Goal: Communication & Community: Answer question/provide support

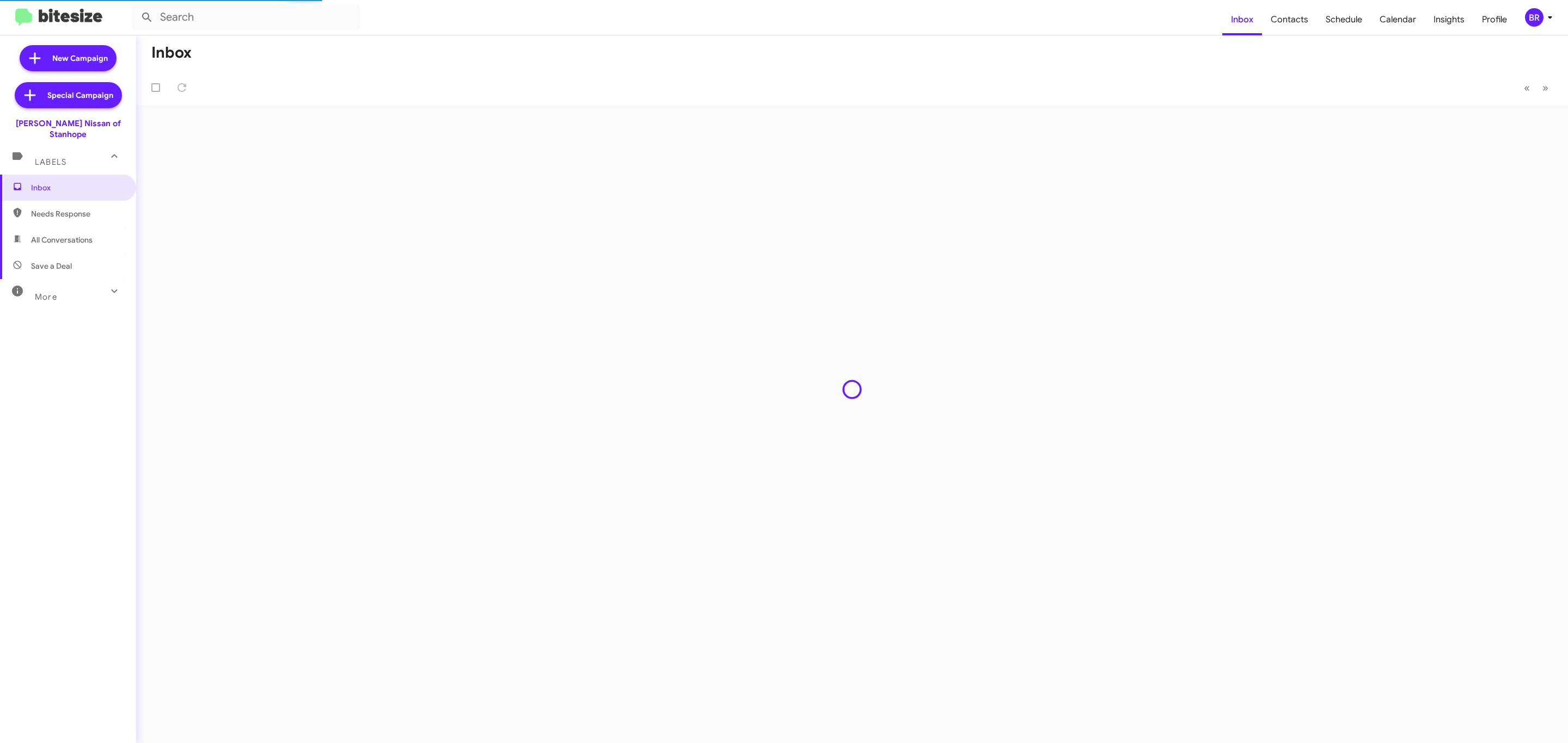
click at [1522, 15] on button "BR" at bounding box center [1536, 17] width 40 height 18
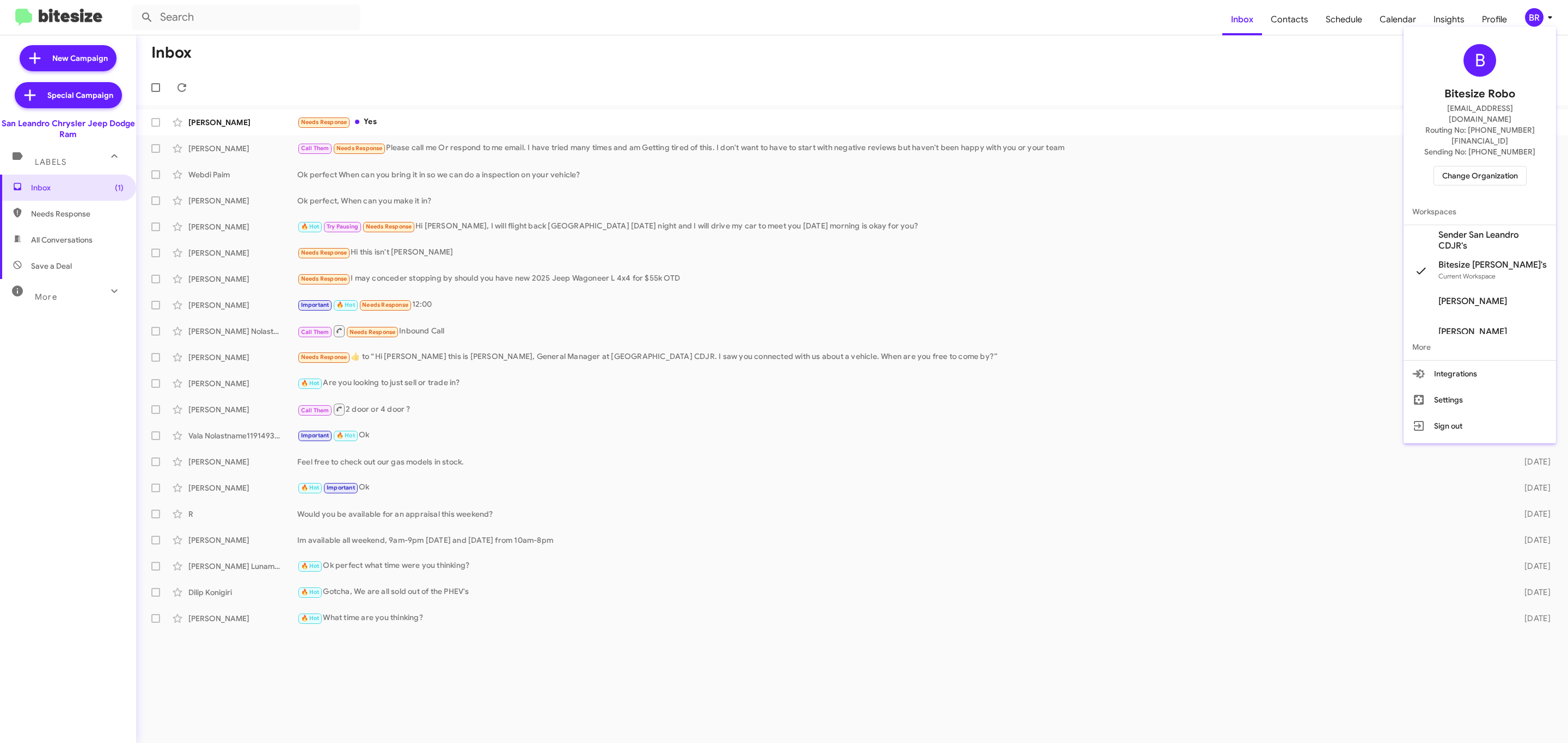
click at [1452, 142] on div "B Bitesize Robo jeks.ocampo1717@gmail.com Routing No: +1 (510) 372-2905 Sending…" at bounding box center [1480, 114] width 152 height 167
click at [1464, 166] on span "Change Organization" at bounding box center [1480, 175] width 75 height 18
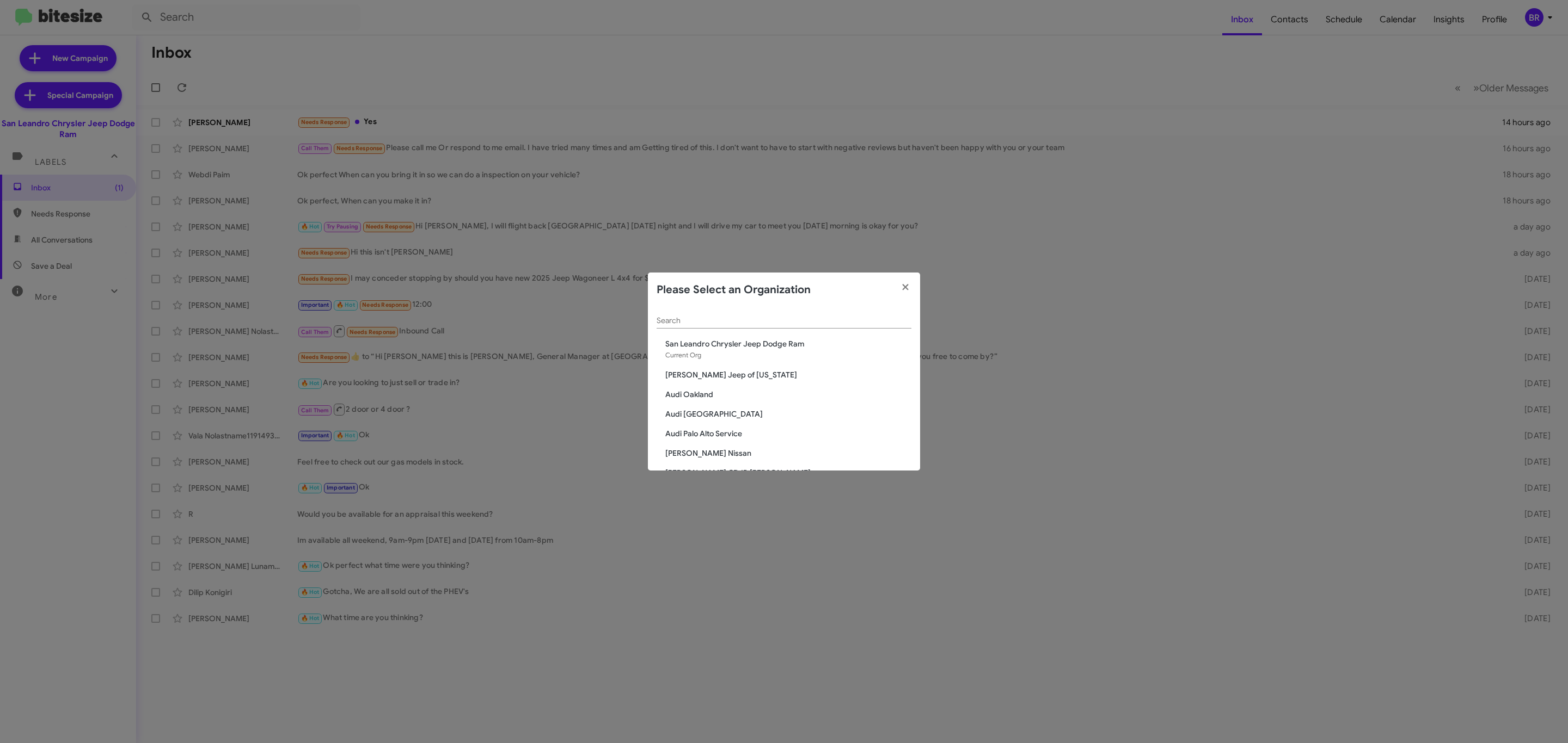
click at [804, 317] on input "Search" at bounding box center [784, 321] width 255 height 9
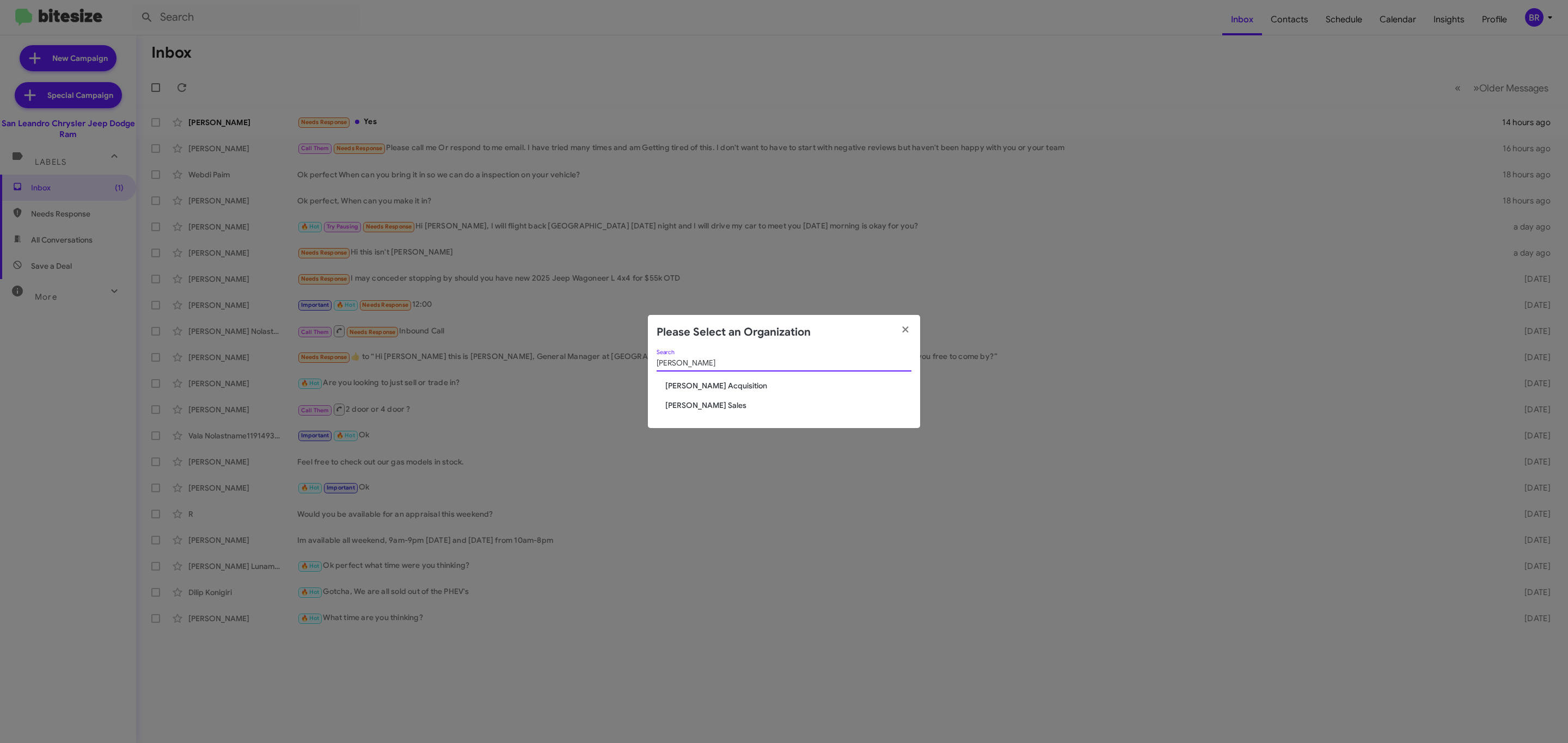
type input "tony"
click at [680, 407] on span "Tony Honda Sales" at bounding box center [788, 405] width 246 height 11
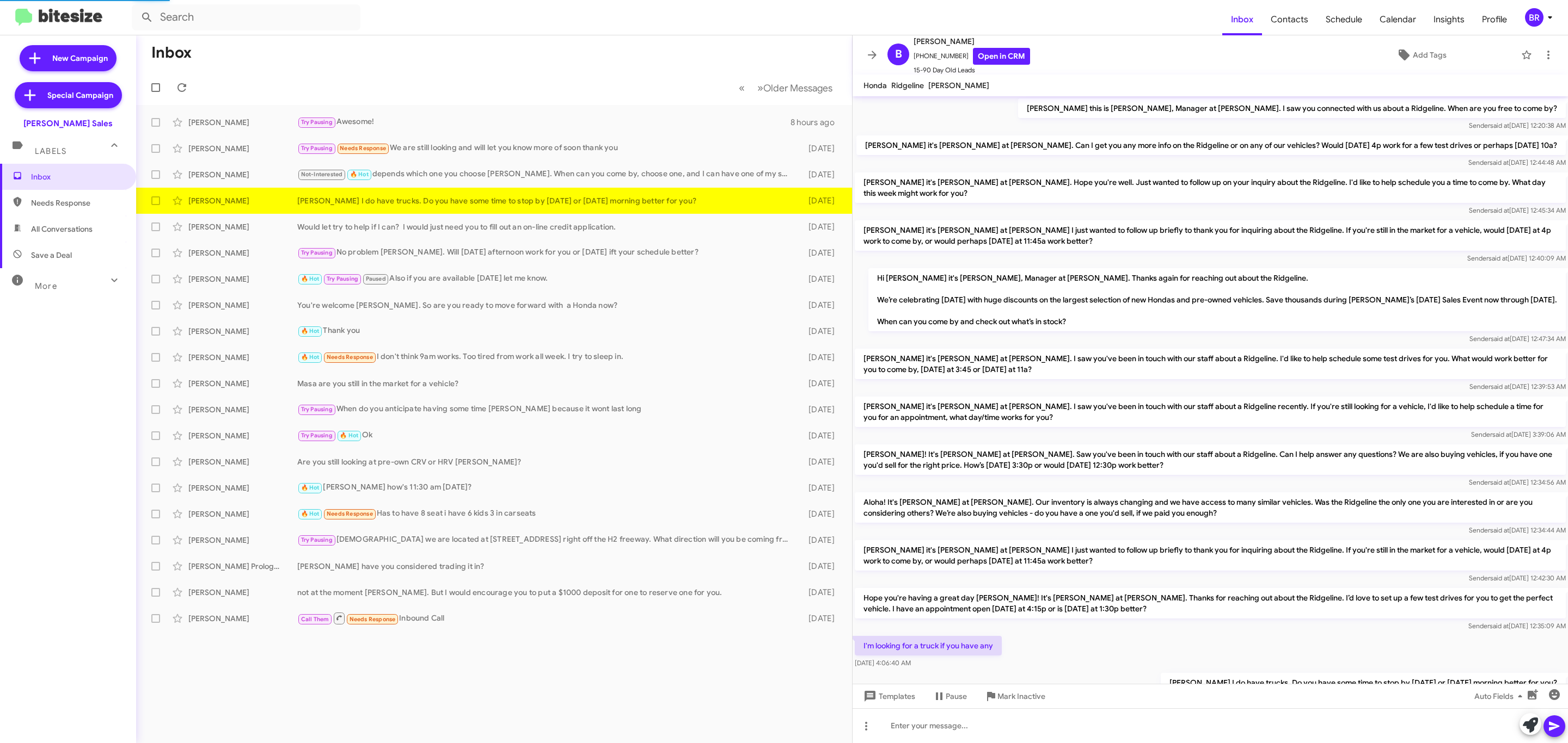
scroll to position [37, 0]
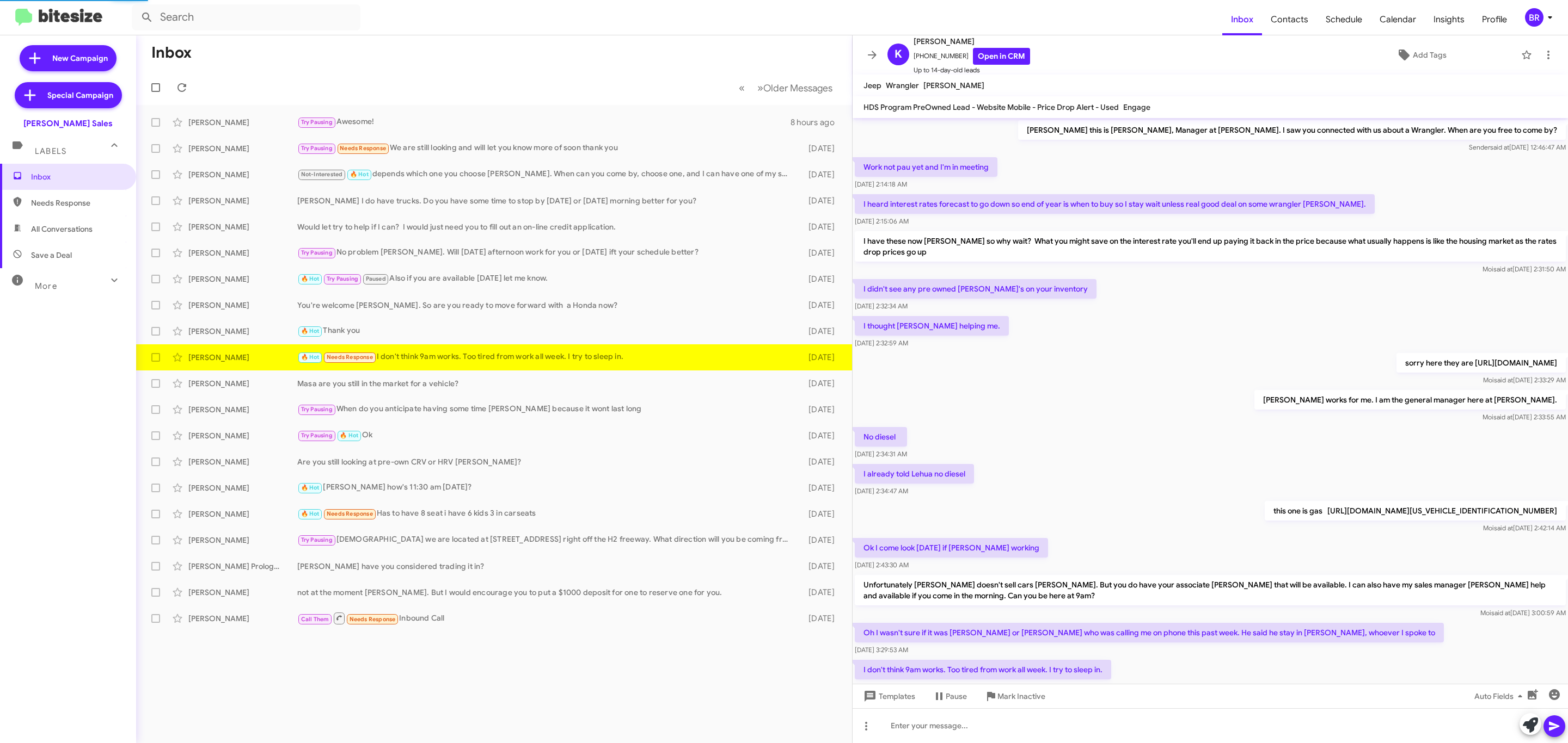
scroll to position [51, 0]
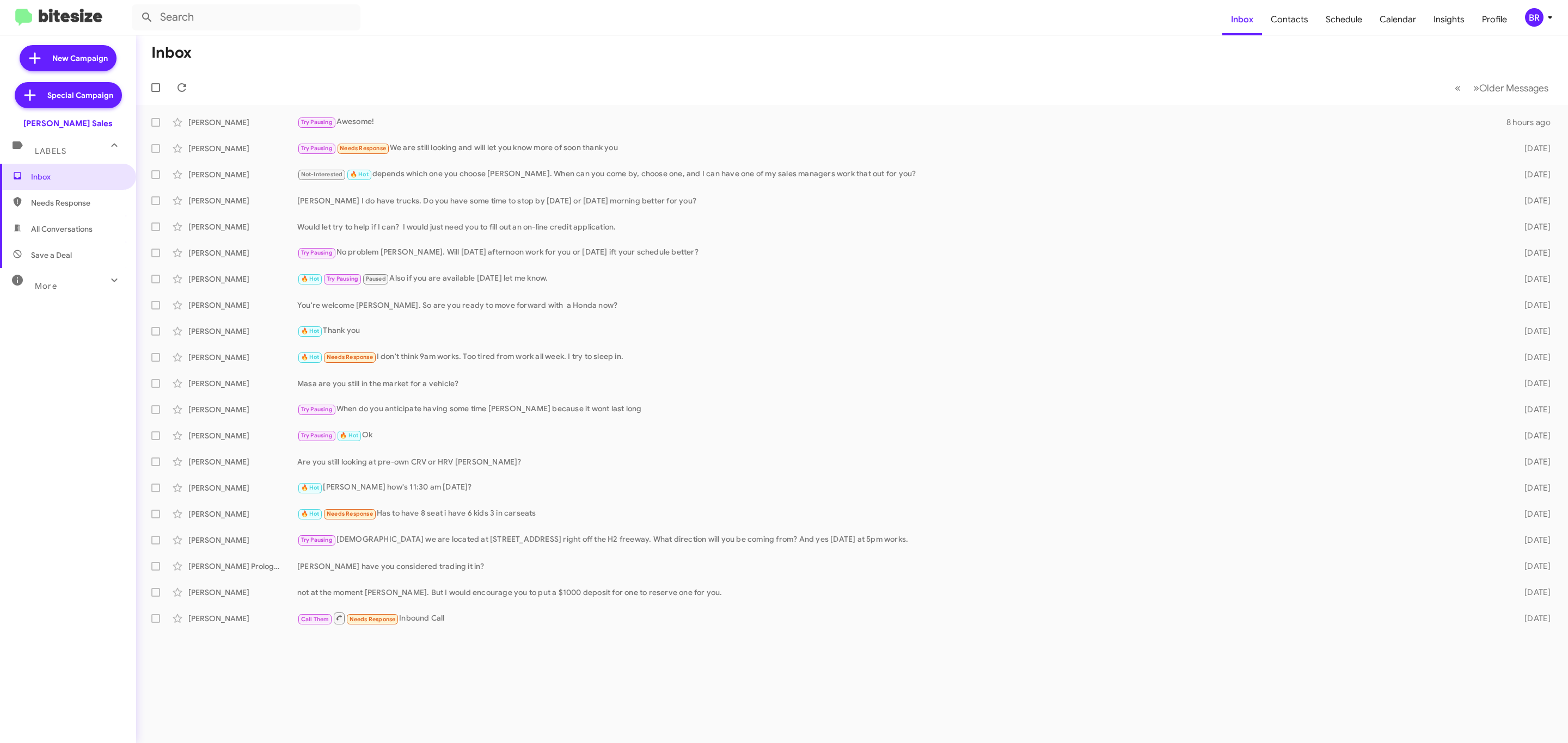
click at [1528, 22] on div "BR" at bounding box center [1533, 17] width 18 height 18
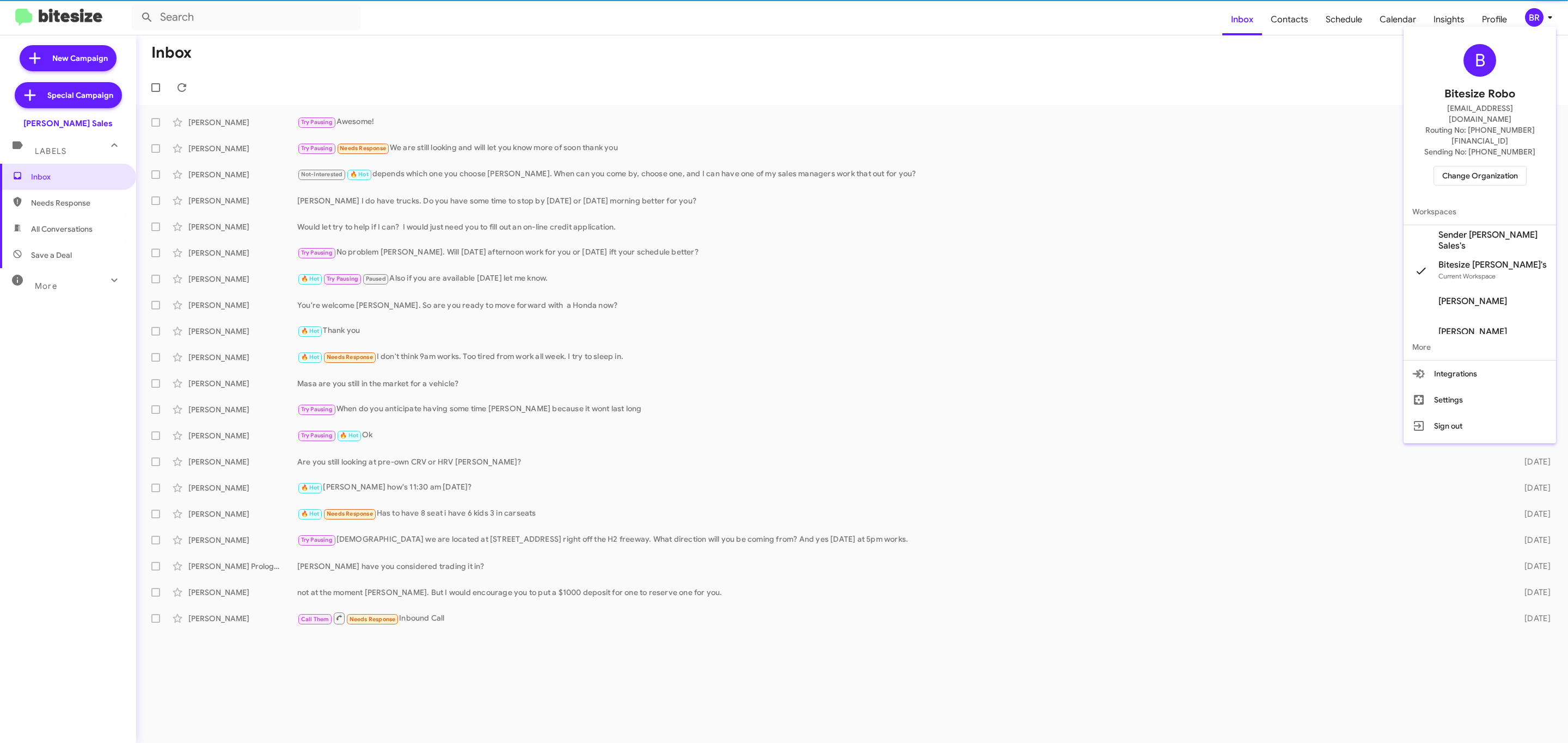
click at [1470, 166] on span "Change Organization" at bounding box center [1480, 175] width 75 height 18
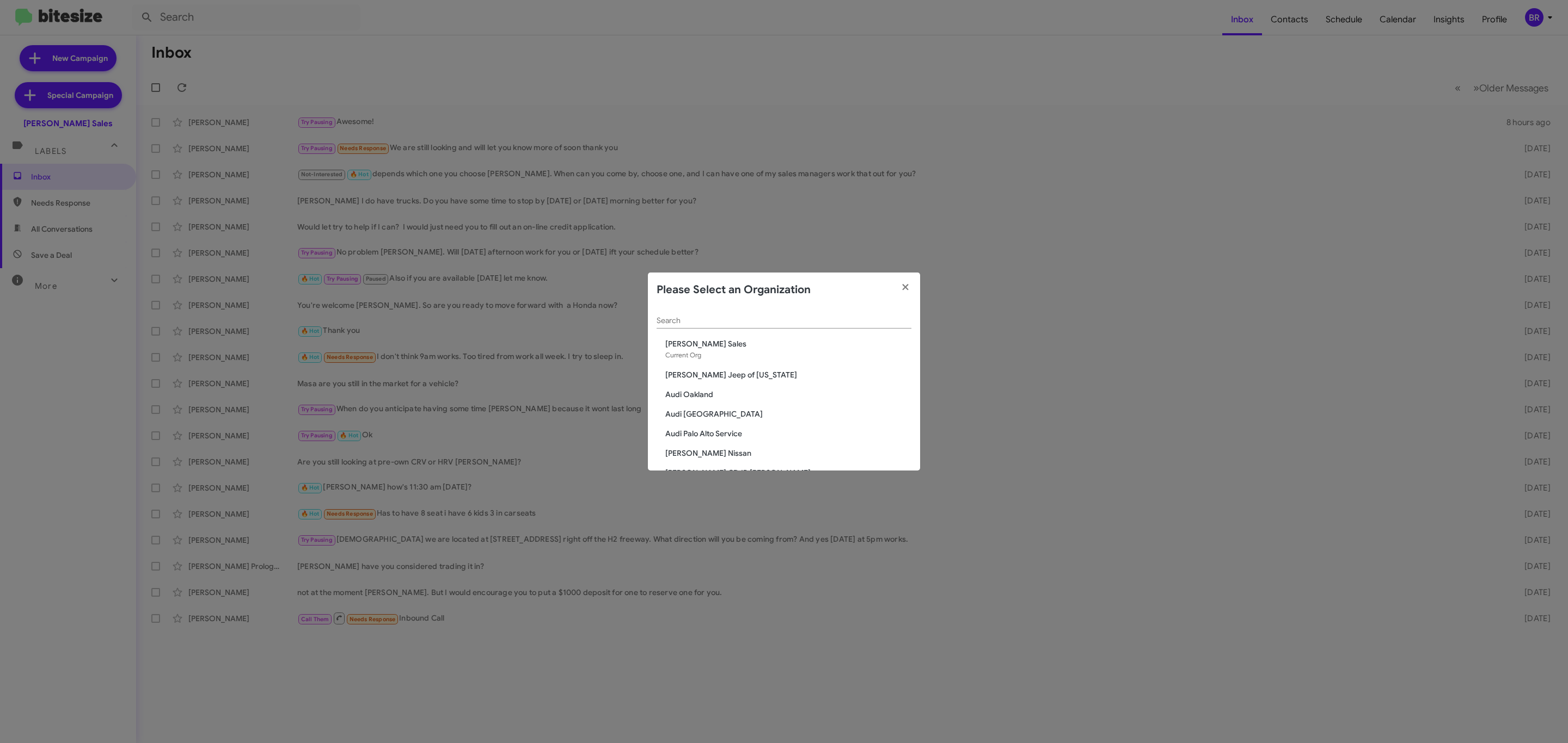
click at [734, 312] on div "Search" at bounding box center [784, 318] width 255 height 21
click at [732, 317] on input "Search" at bounding box center [784, 321] width 255 height 9
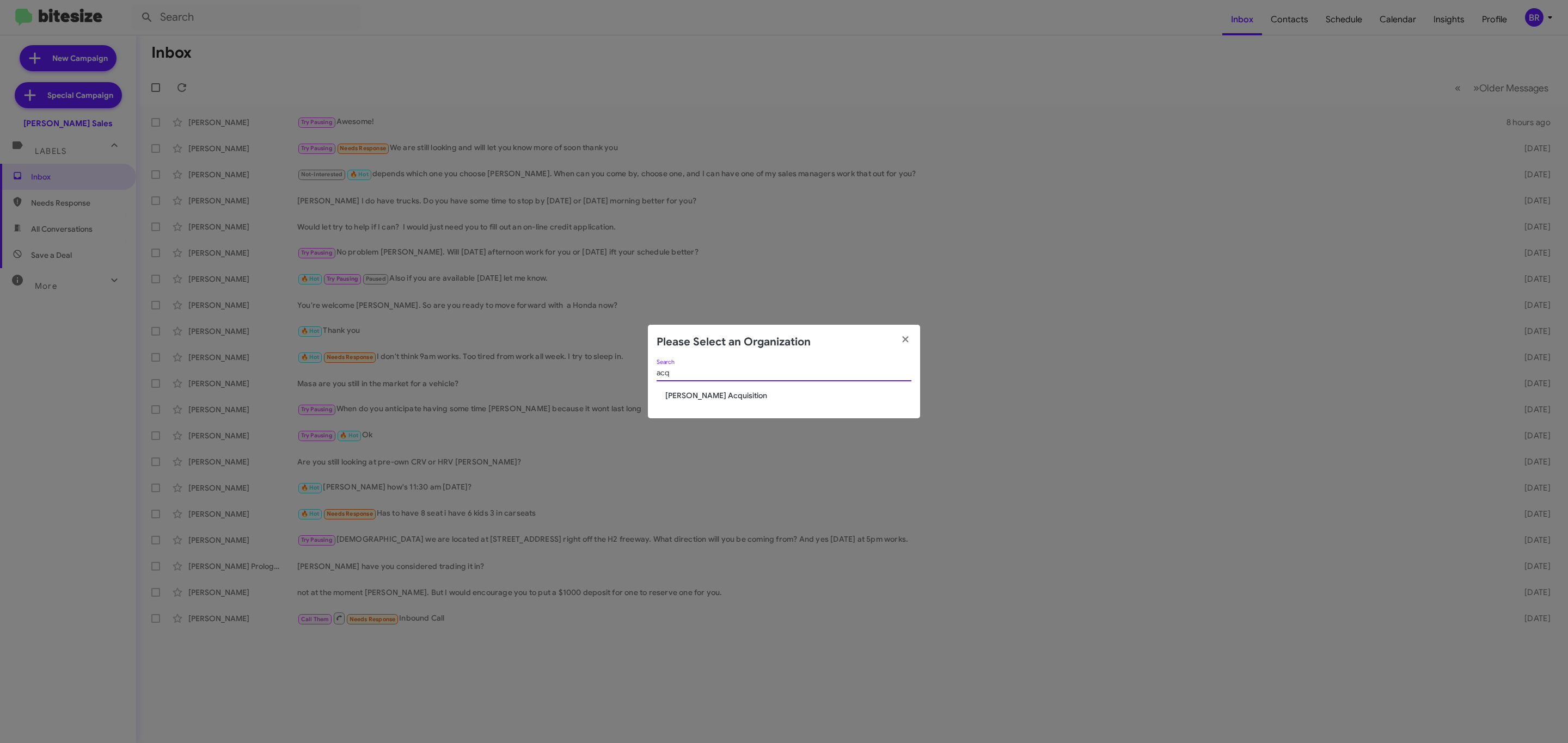
type input "acq"
click at [717, 396] on span "Tony Honda Acquisition" at bounding box center [788, 396] width 246 height 11
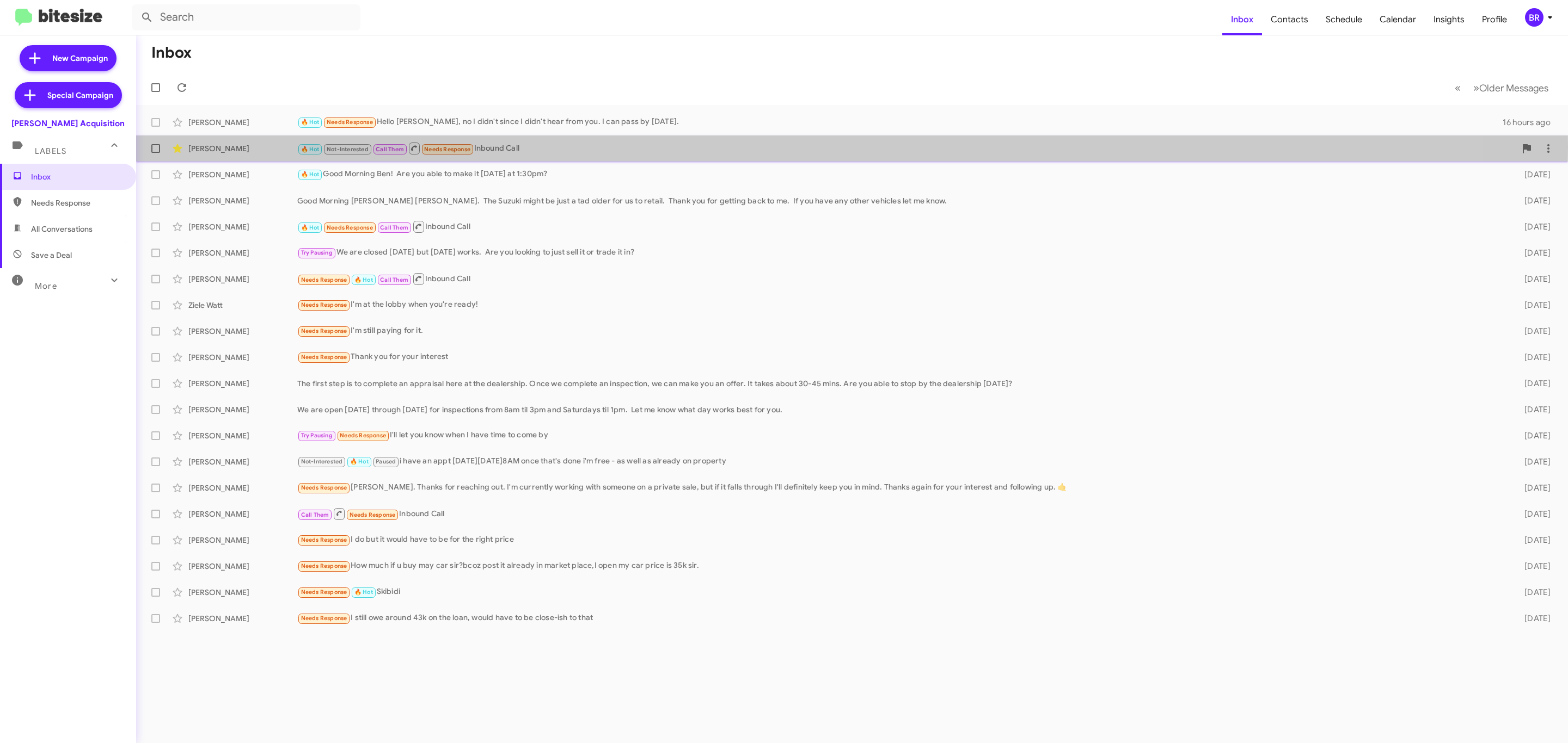
click at [142, 147] on span "Eric Lau 🔥 Hot Not-Interested Call Them Needs Response Inbound Call 2 days ago" at bounding box center [851, 149] width 1431 height 26
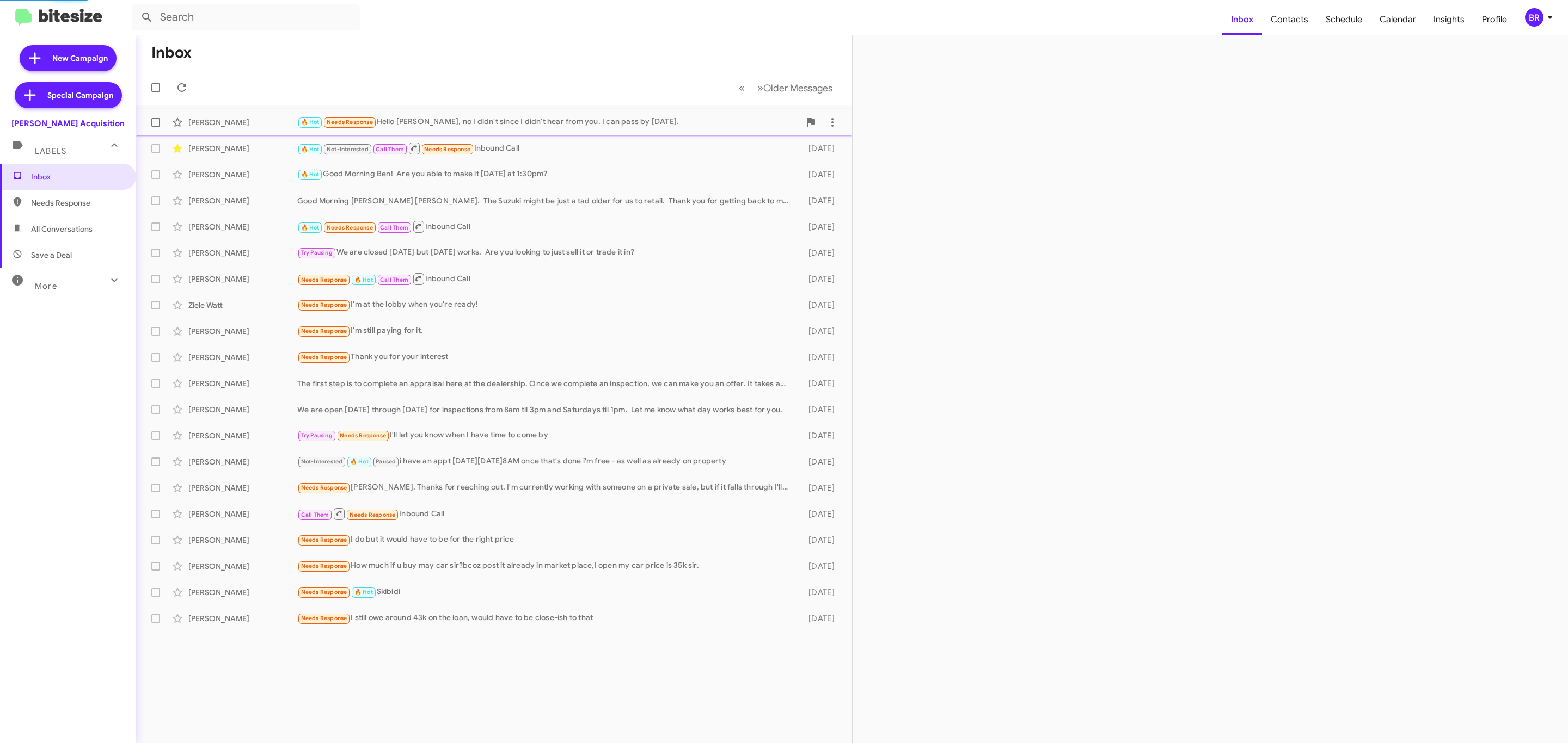
click at [157, 121] on span at bounding box center [156, 123] width 9 height 9
click at [156, 127] on input "checkbox" at bounding box center [155, 127] width 1 height 1
checkbox input "true"
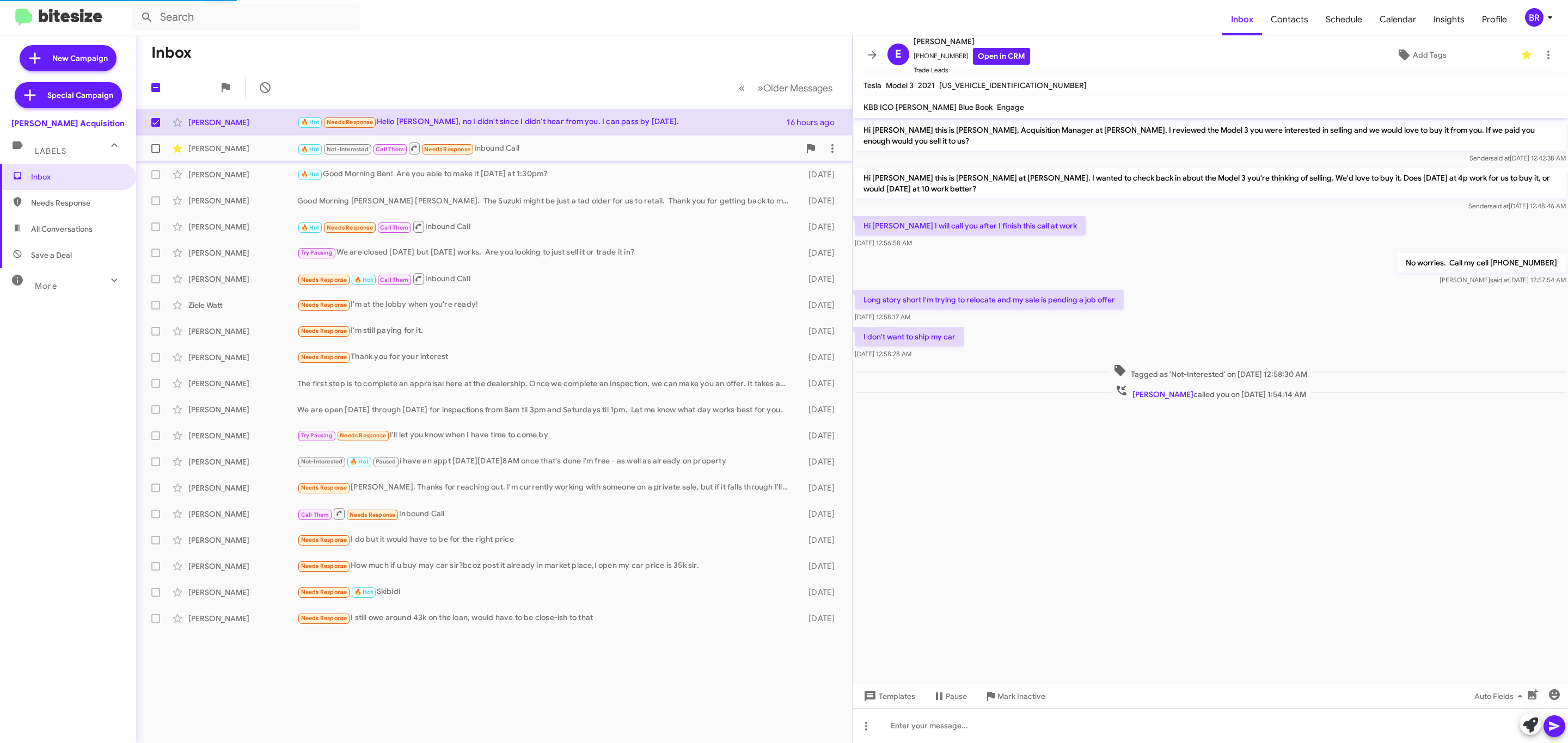
click at [158, 151] on span at bounding box center [156, 149] width 9 height 9
click at [156, 153] on input "checkbox" at bounding box center [155, 153] width 1 height 1
checkbox input "true"
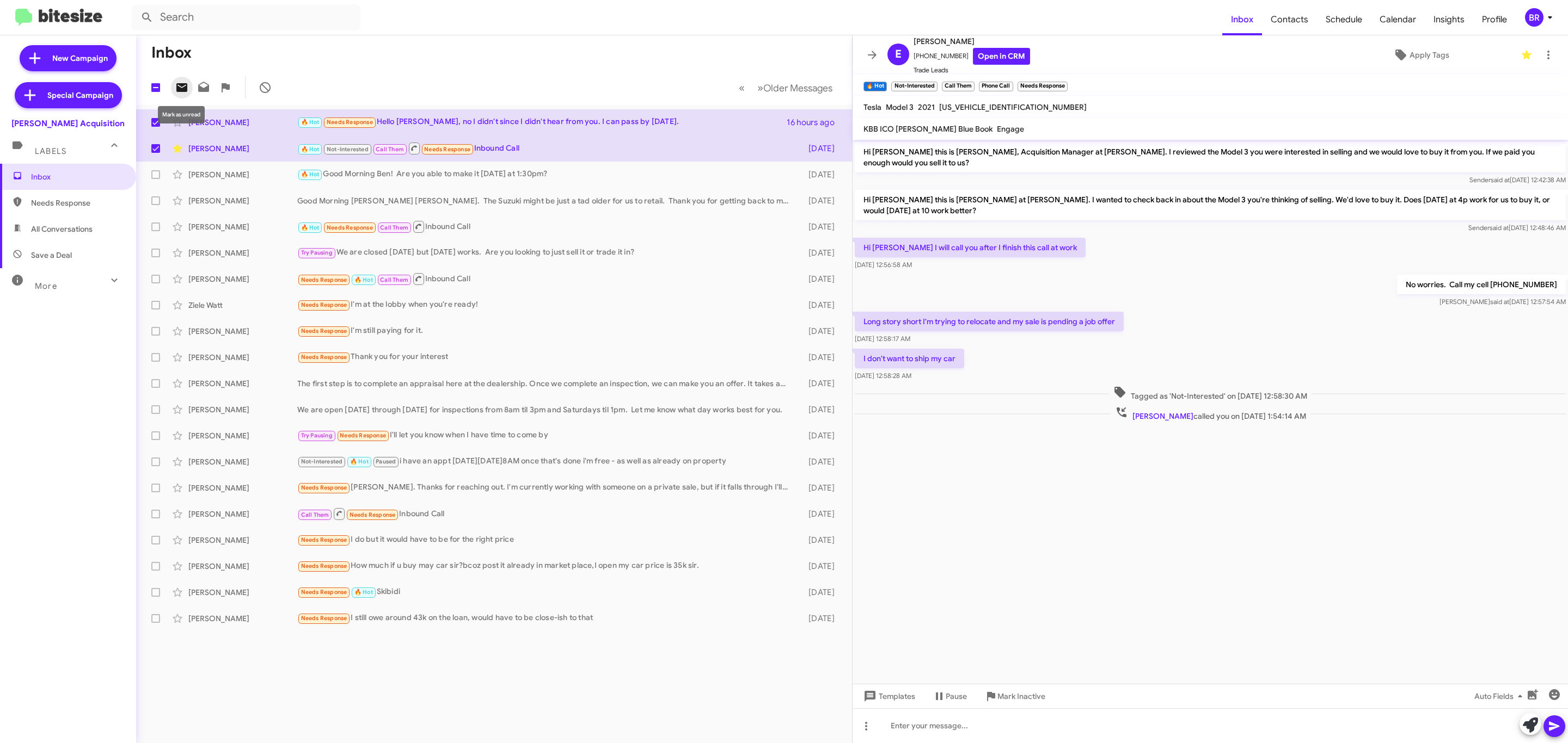
click at [185, 86] on icon at bounding box center [181, 88] width 13 height 13
click at [1536, 12] on div "BR" at bounding box center [1533, 17] width 18 height 18
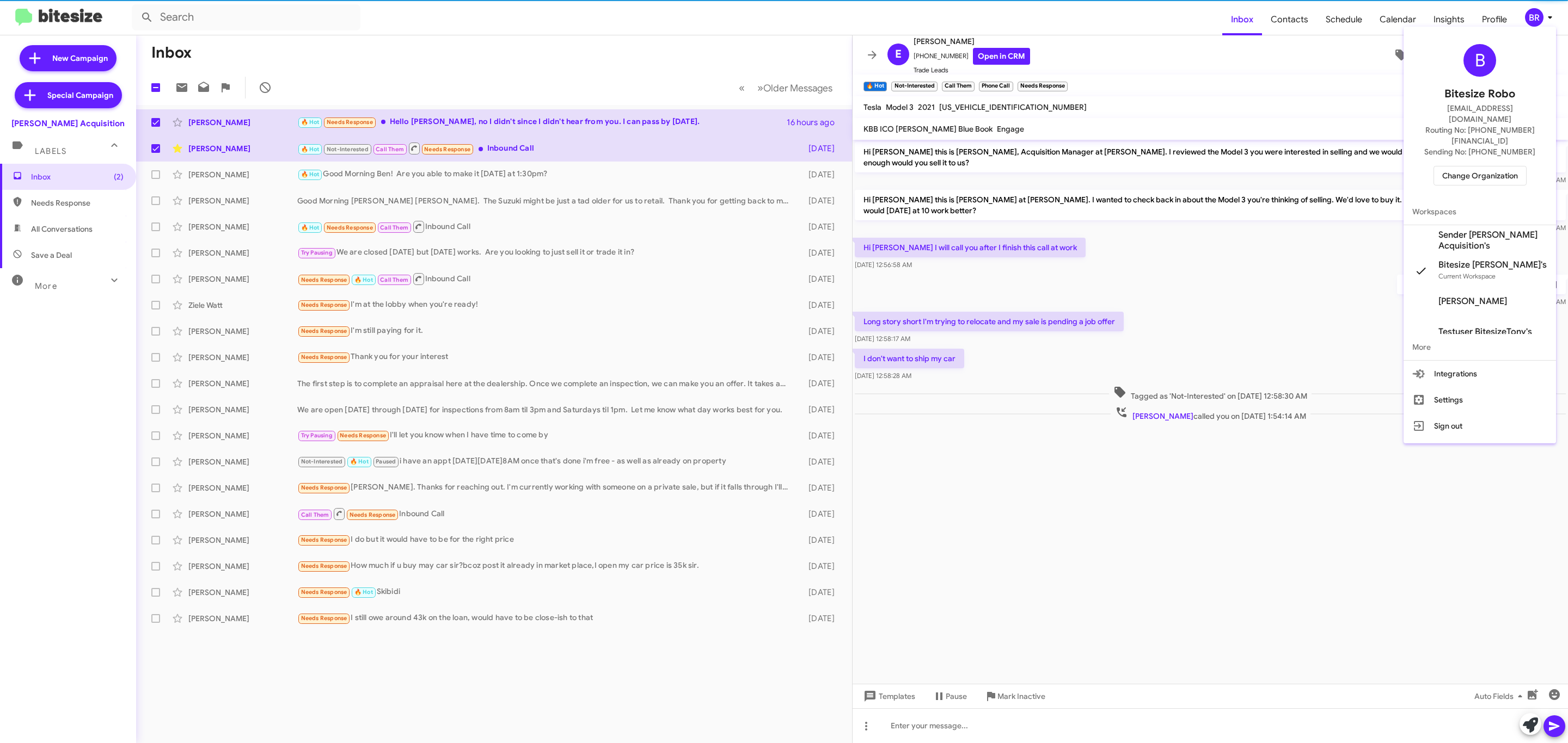
click at [1483, 166] on span "Change Organization" at bounding box center [1480, 175] width 75 height 18
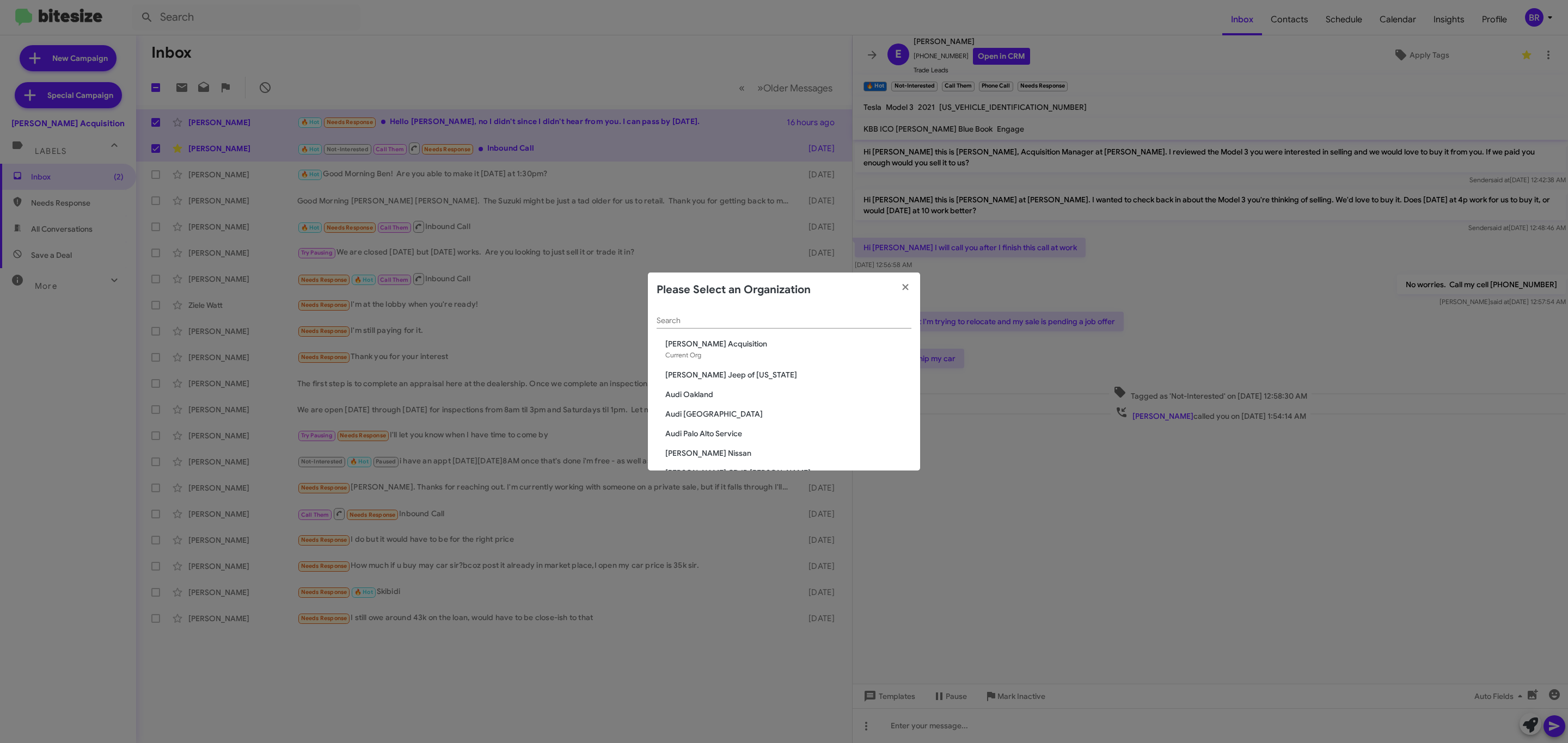
click at [808, 319] on input "Search" at bounding box center [784, 321] width 255 height 9
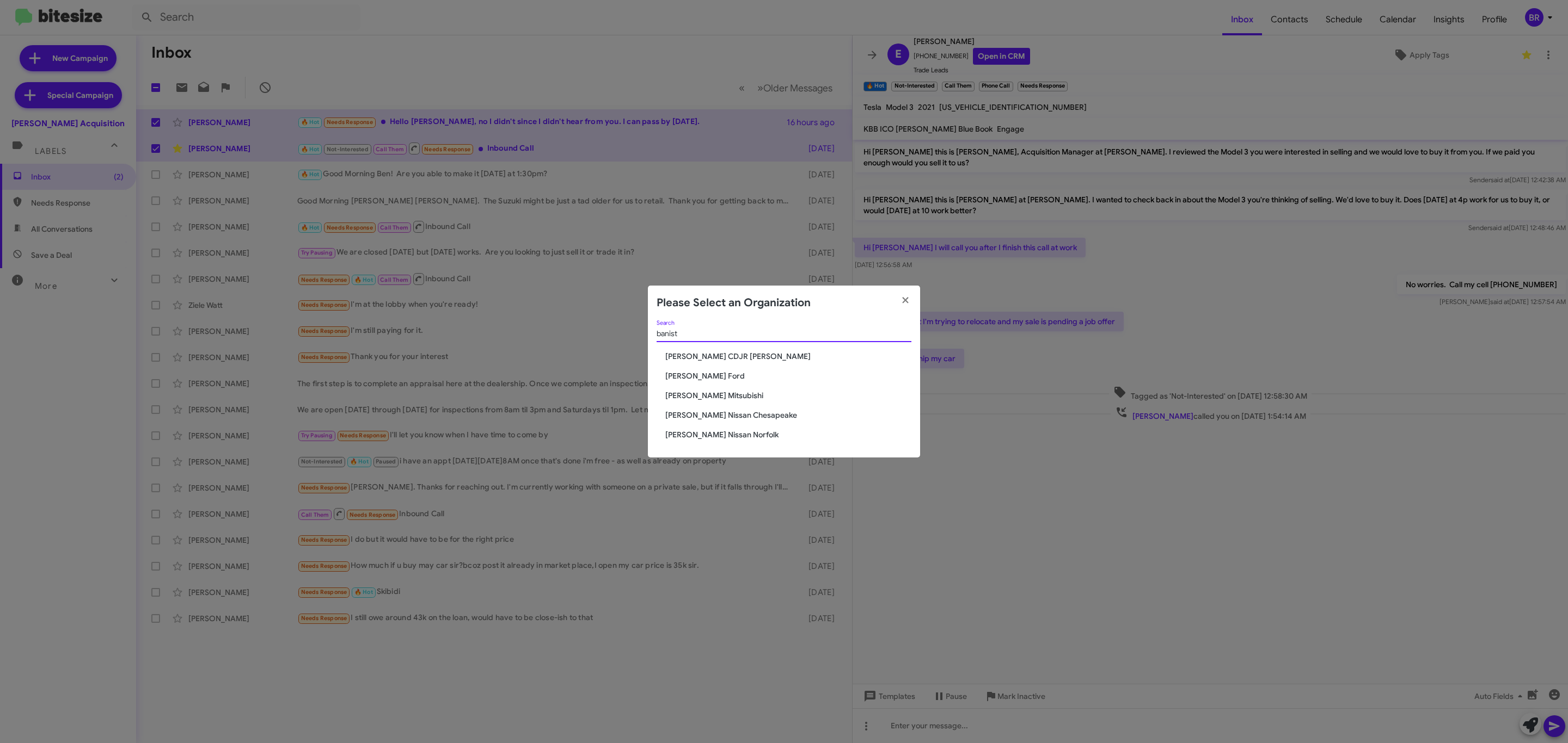
type input "banist"
click at [701, 372] on span "Banister Ford" at bounding box center [788, 375] width 246 height 11
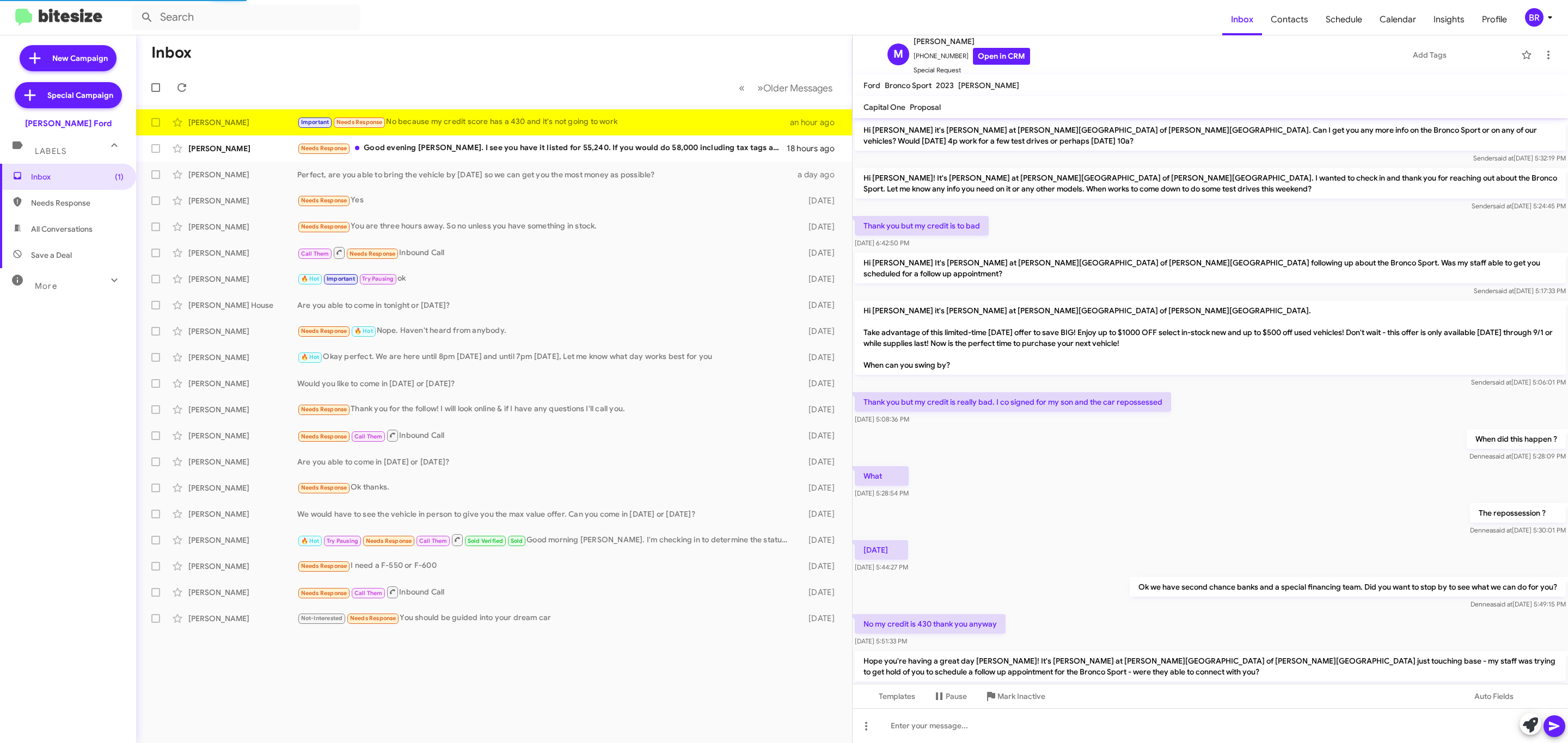
scroll to position [379, 0]
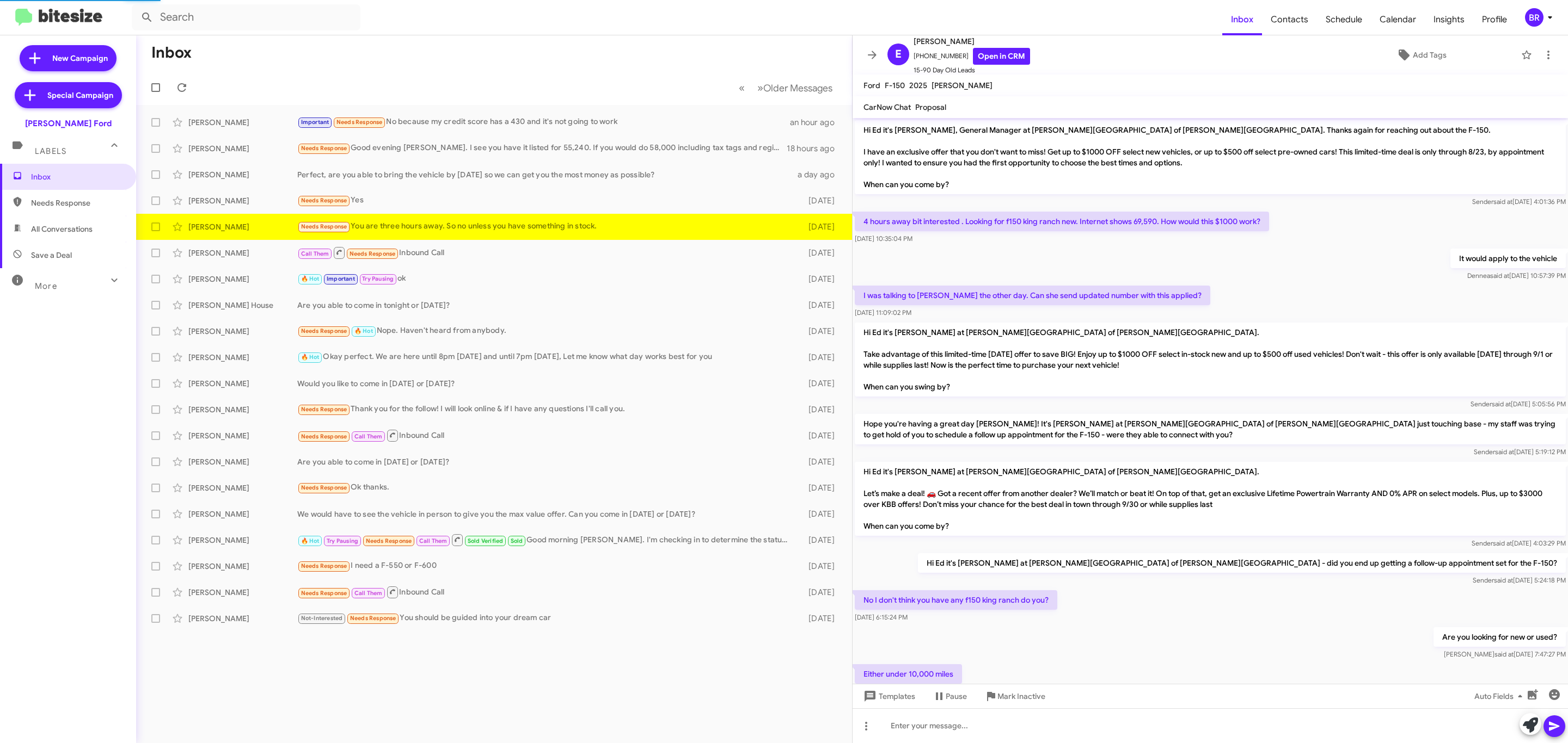
scroll to position [124, 0]
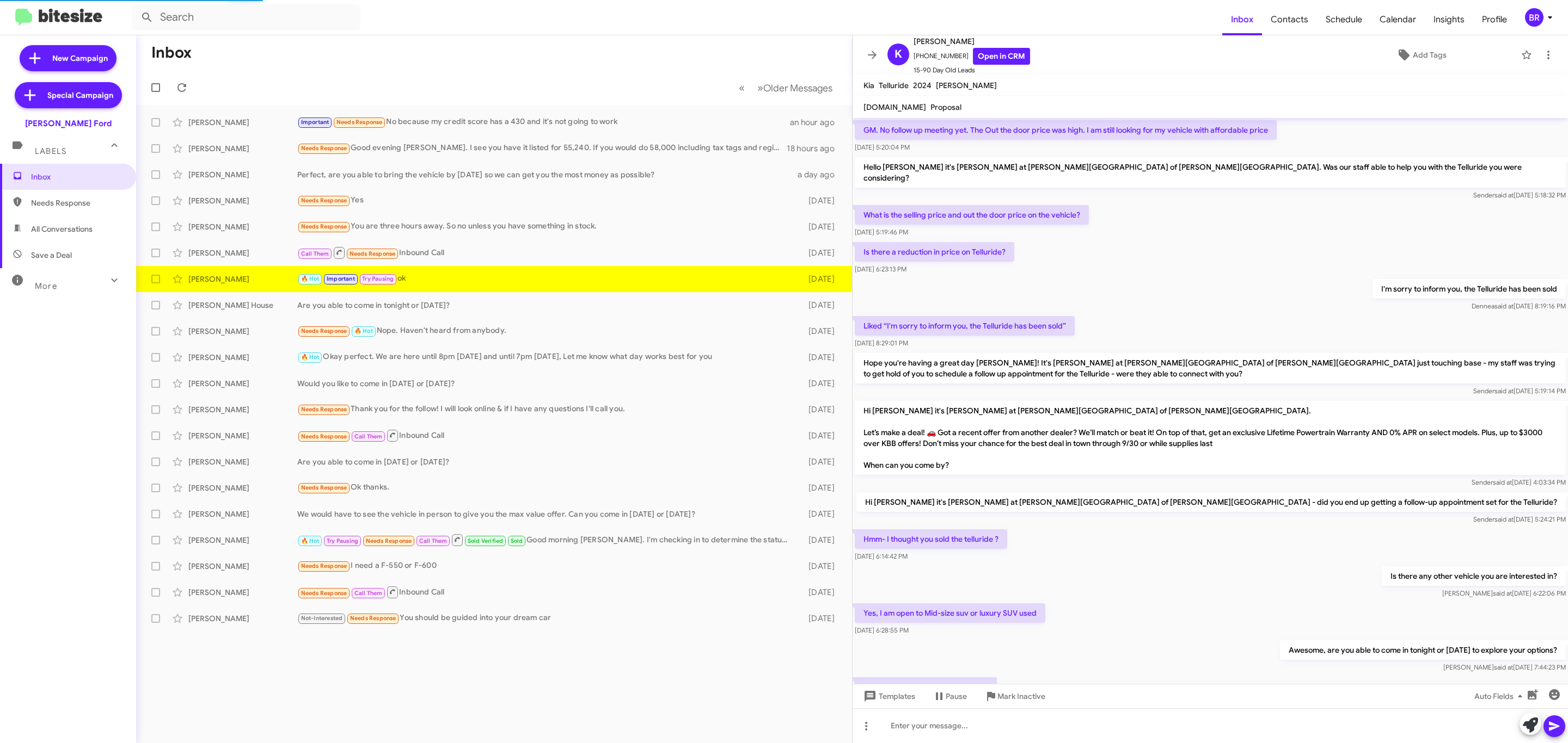
scroll to position [304, 0]
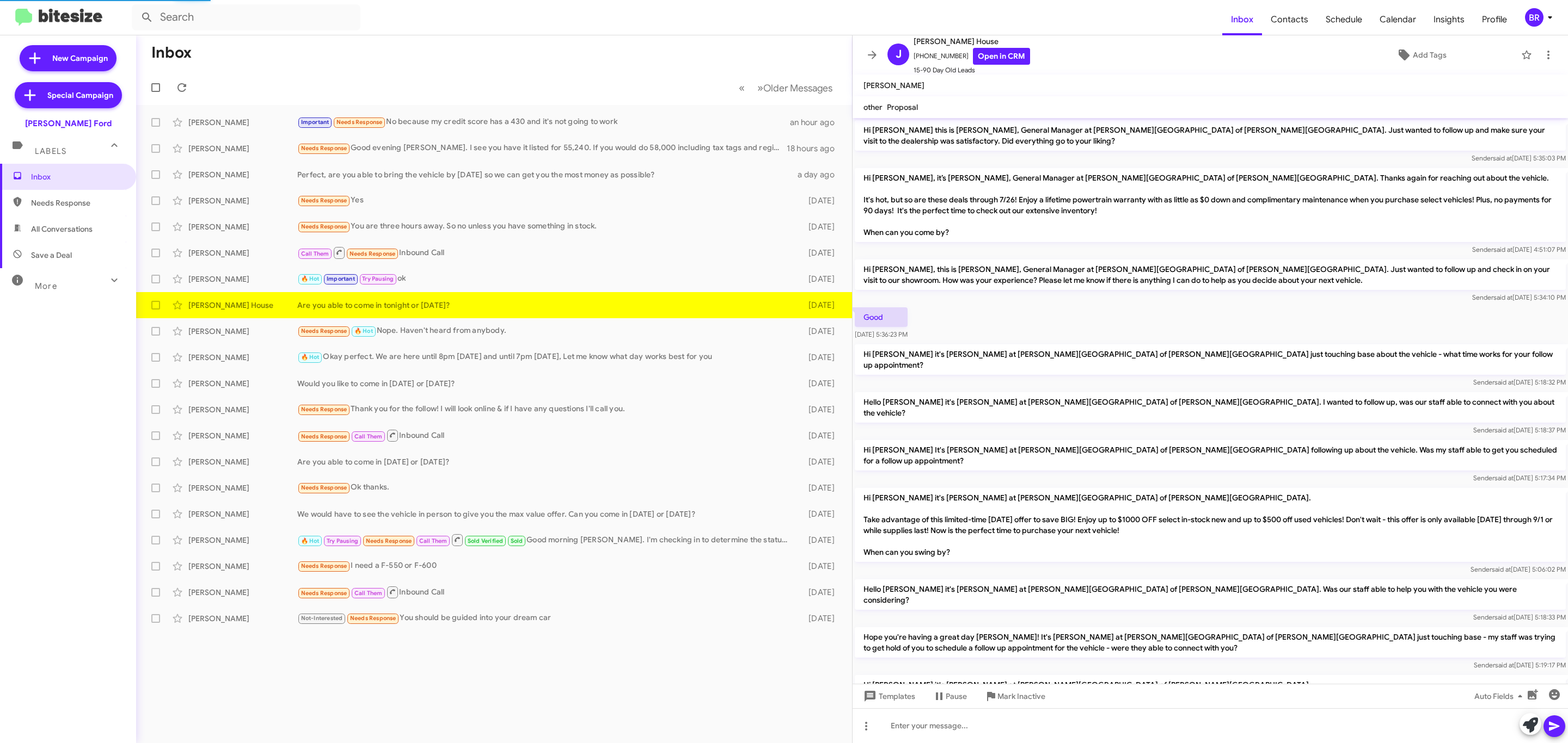
scroll to position [185, 0]
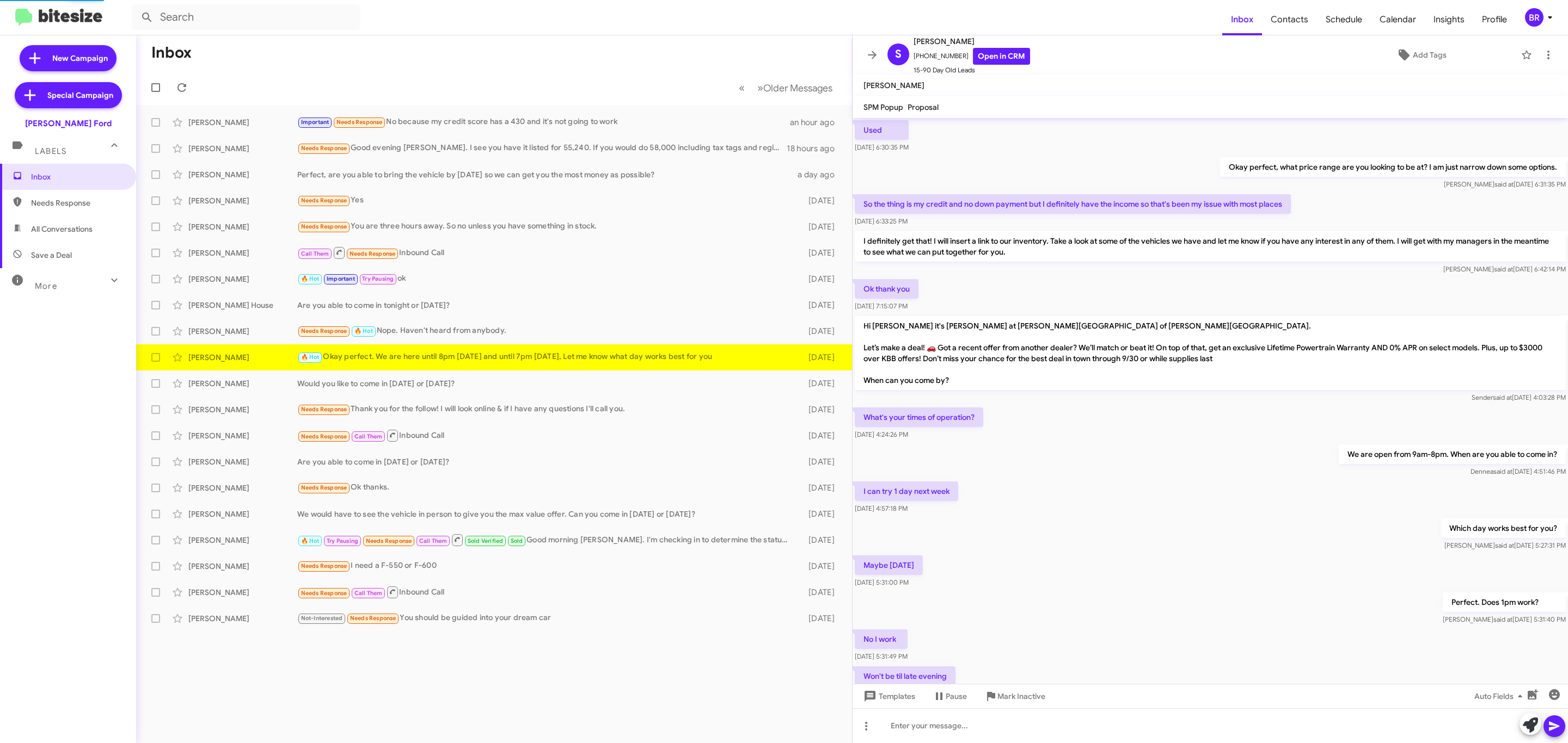
scroll to position [292, 0]
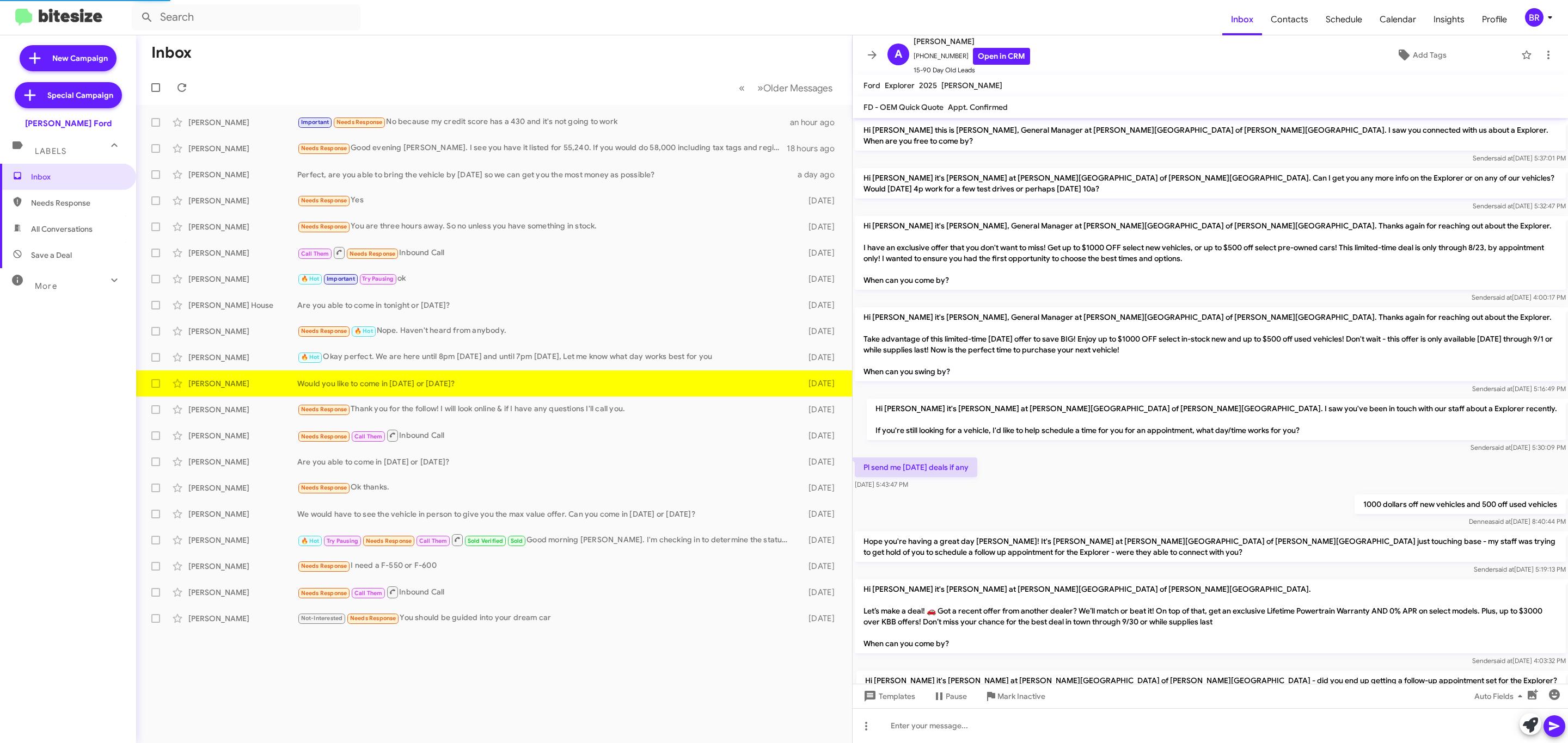
scroll to position [116, 0]
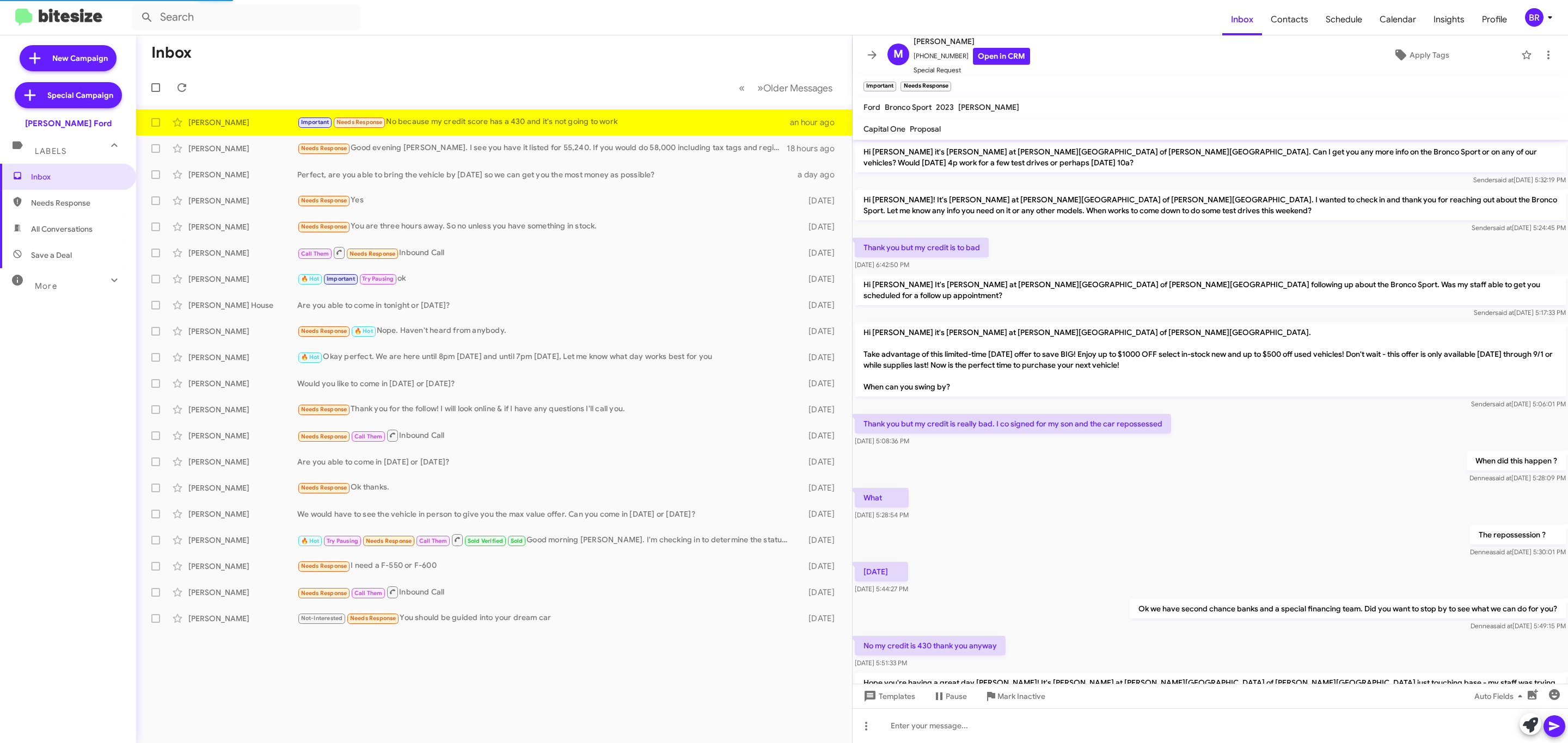
scroll to position [379, 0]
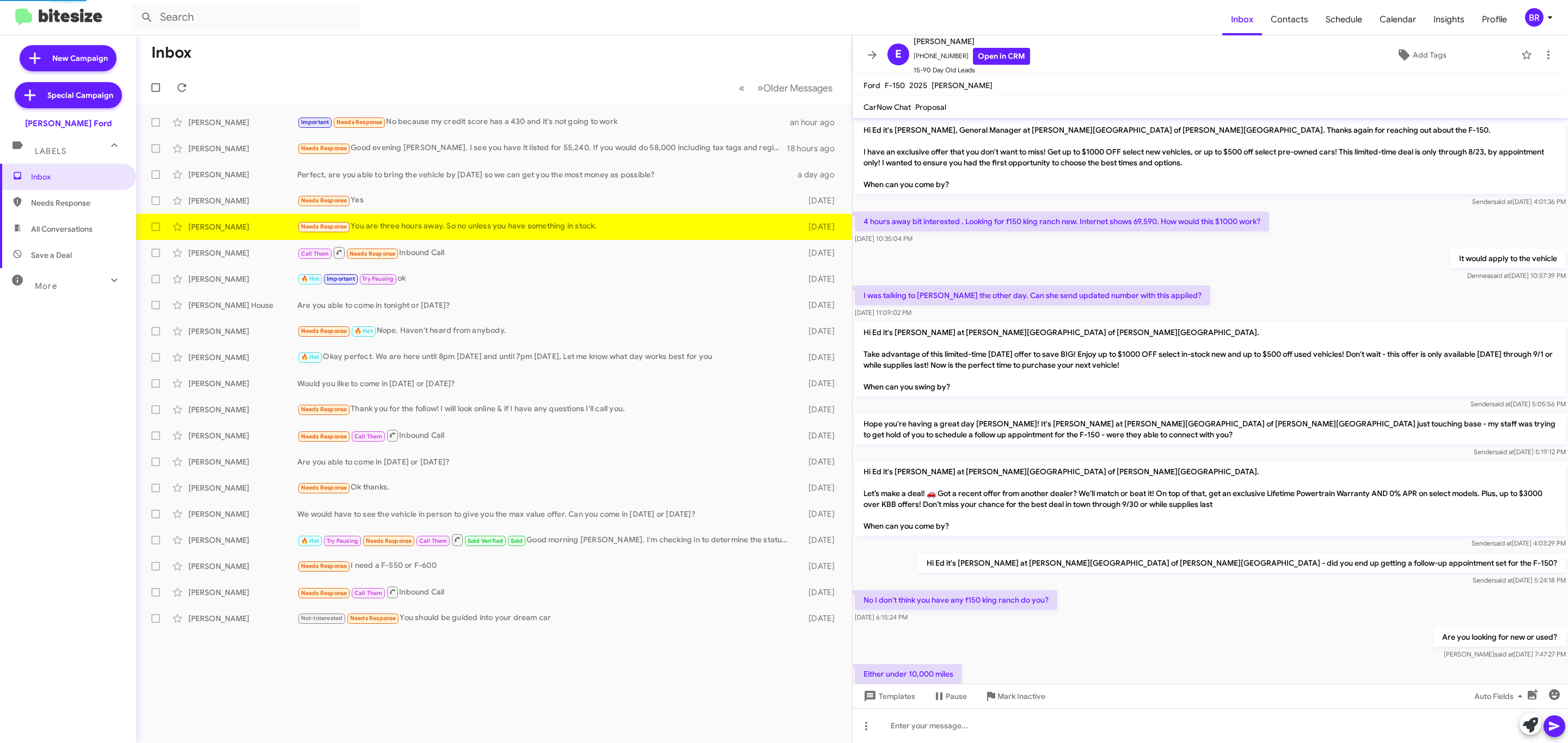
scroll to position [80, 0]
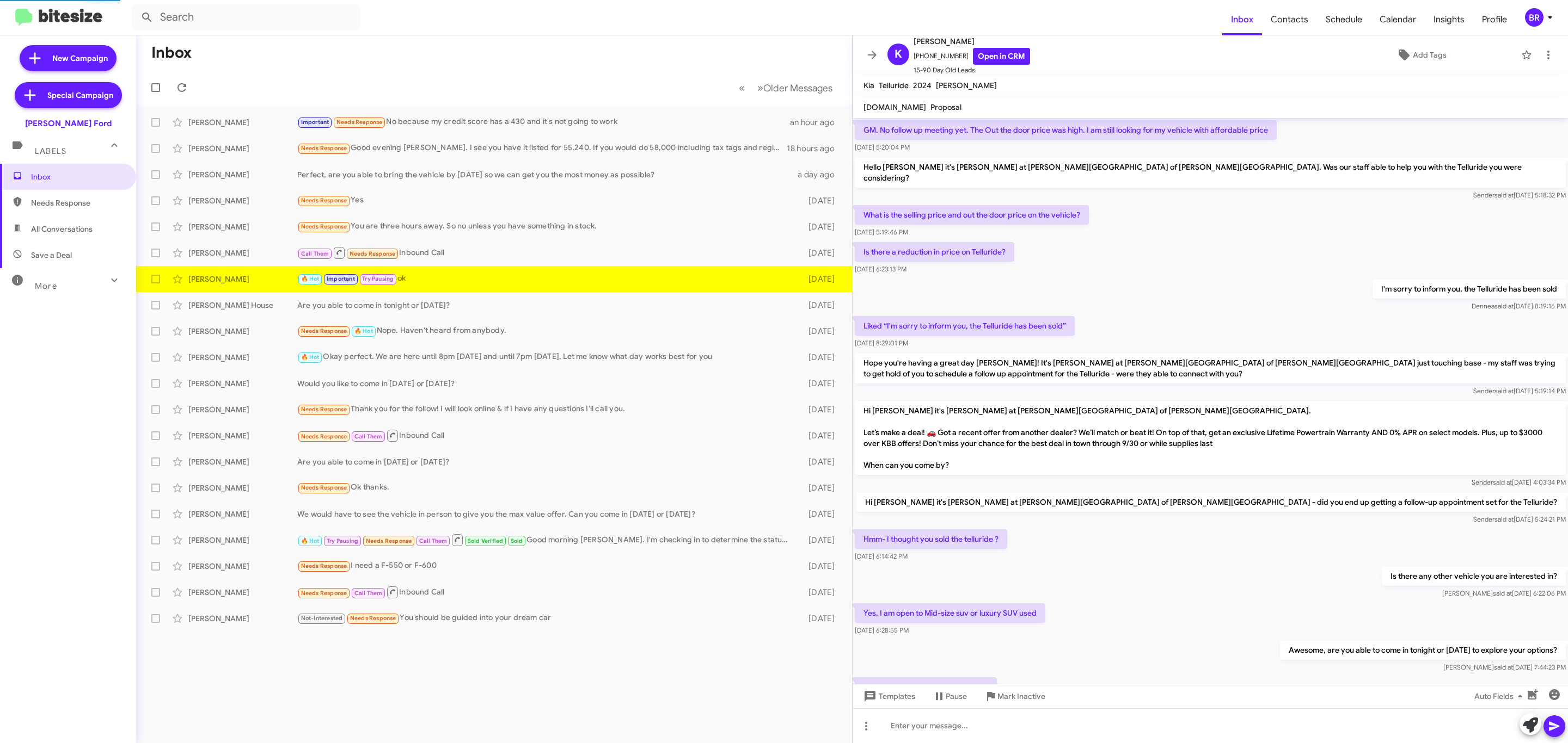
scroll to position [304, 0]
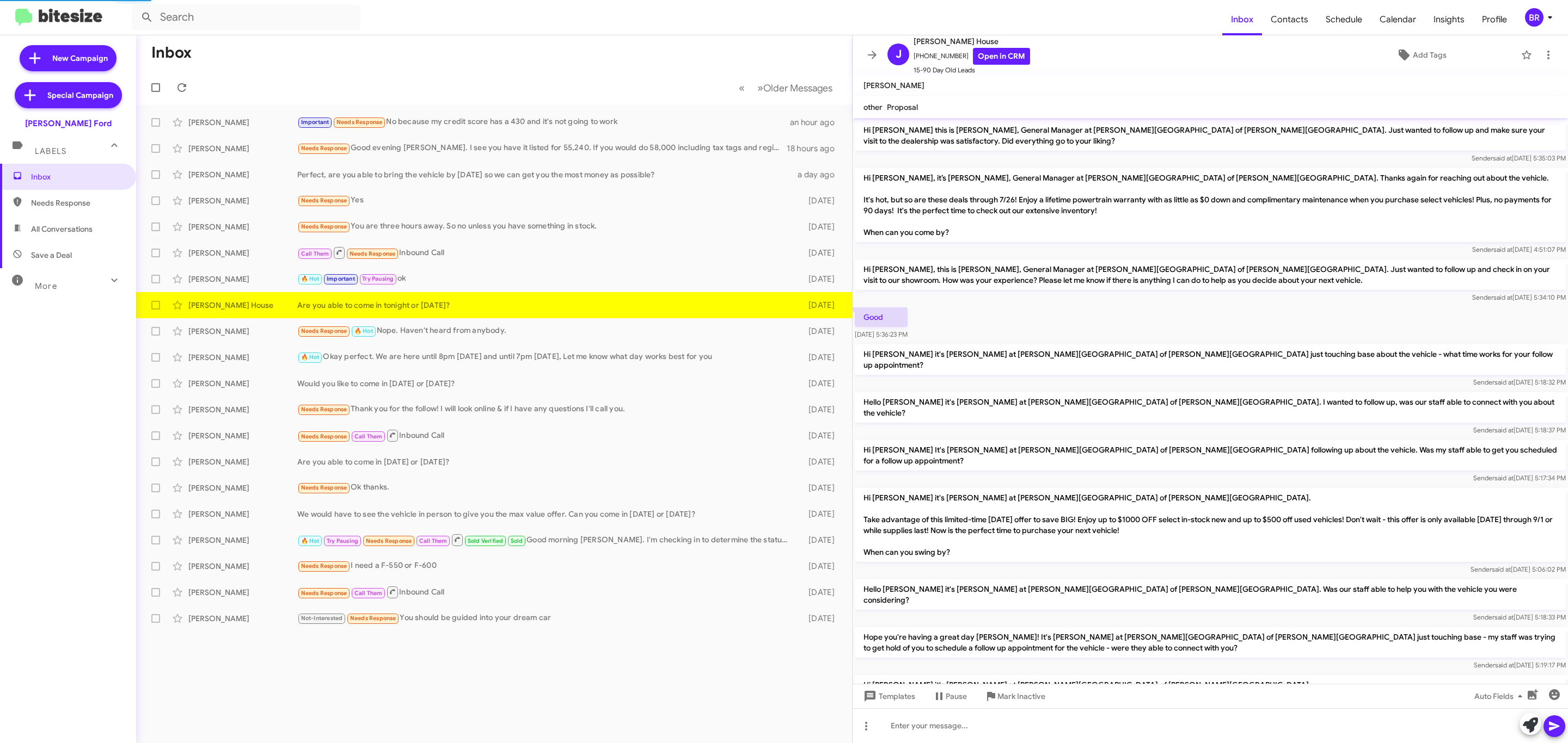
scroll to position [185, 0]
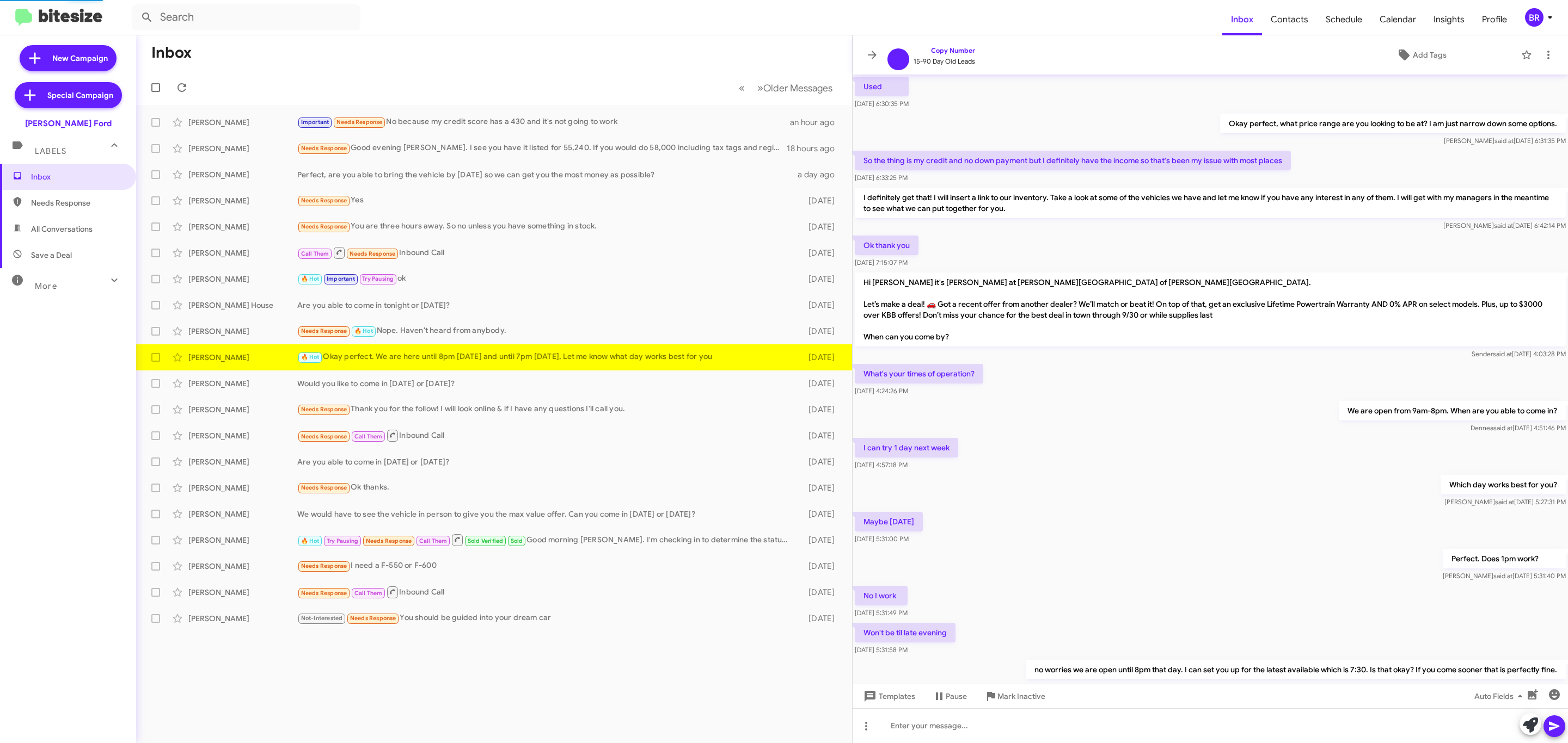
scroll to position [249, 0]
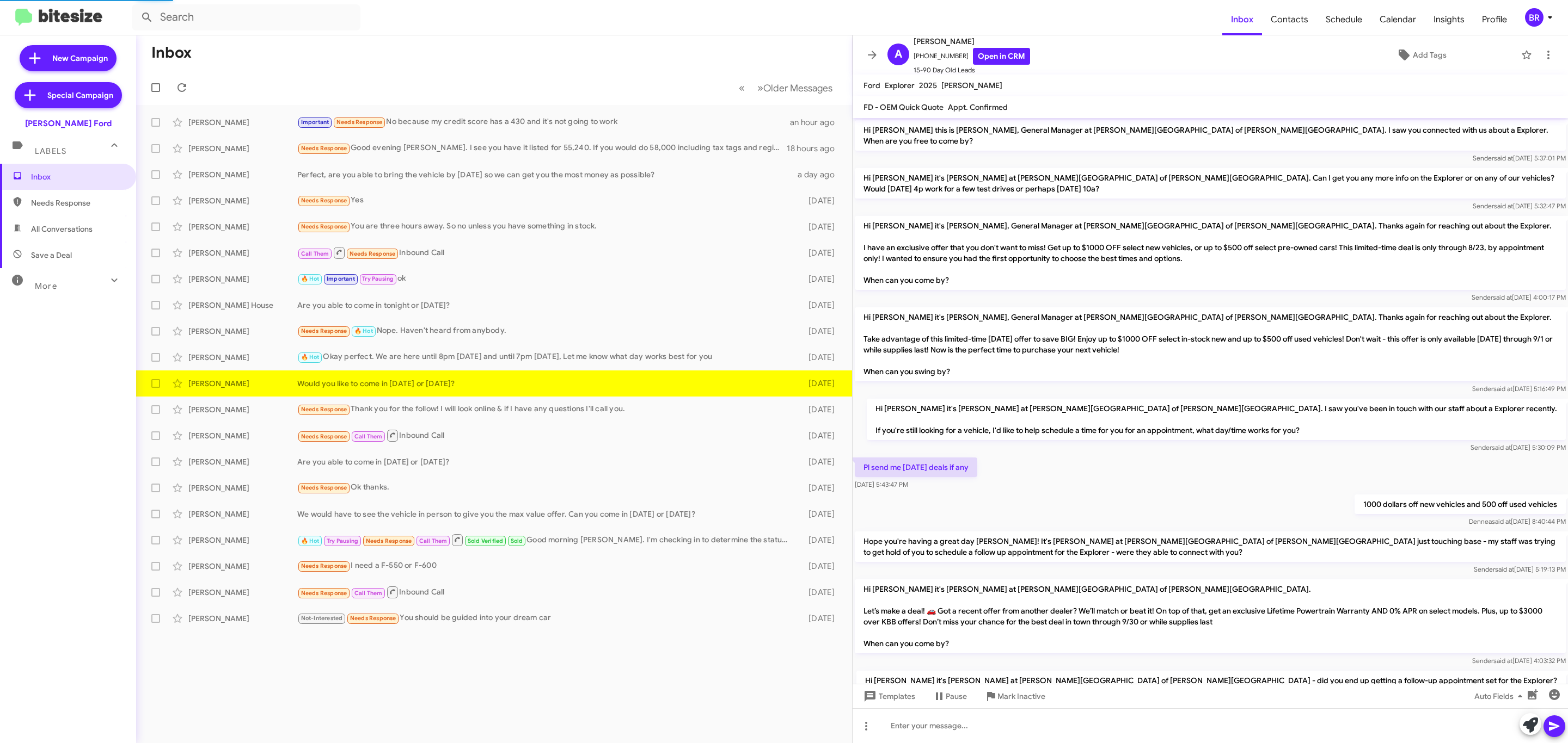
scroll to position [116, 0]
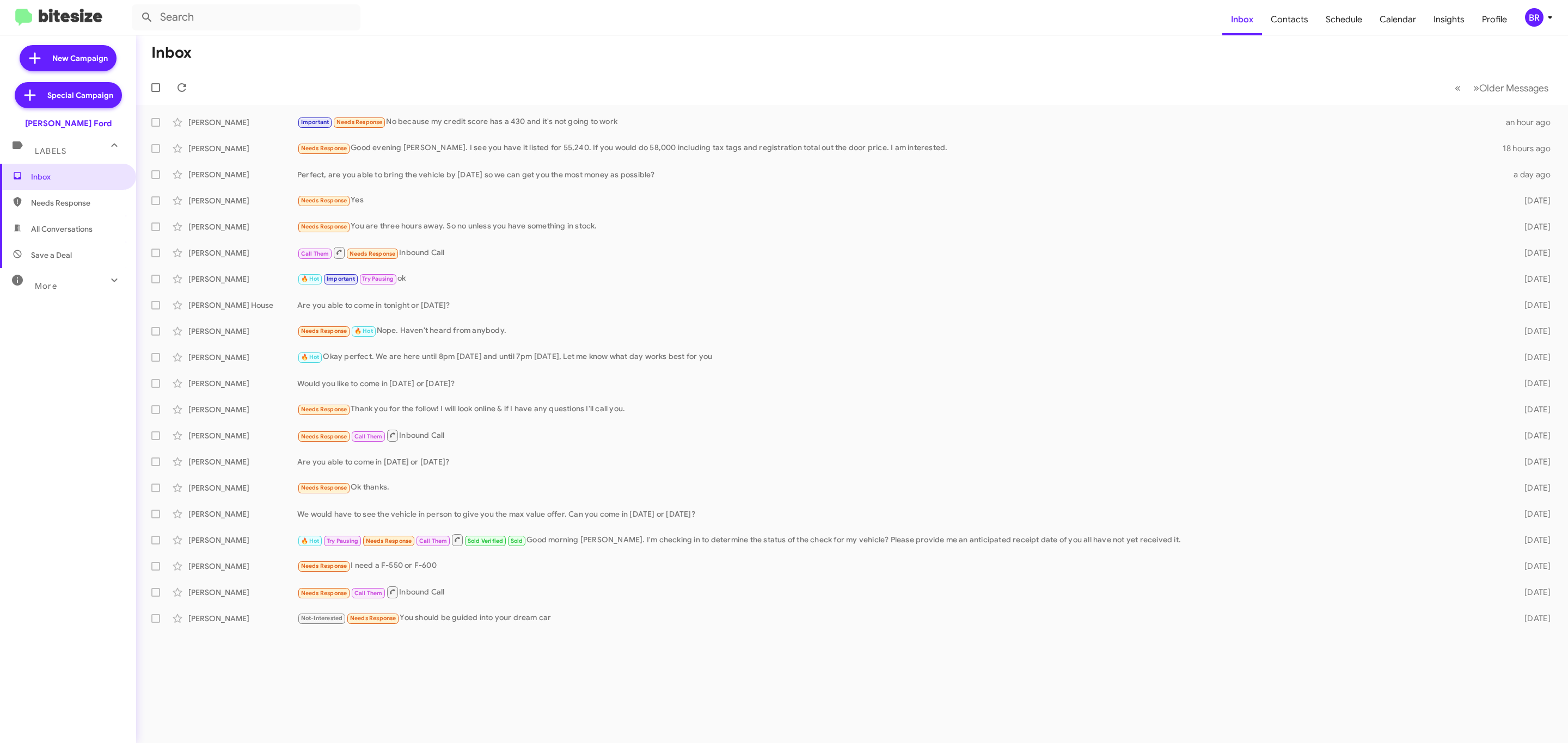
click at [1532, 23] on div "BR" at bounding box center [1533, 17] width 18 height 18
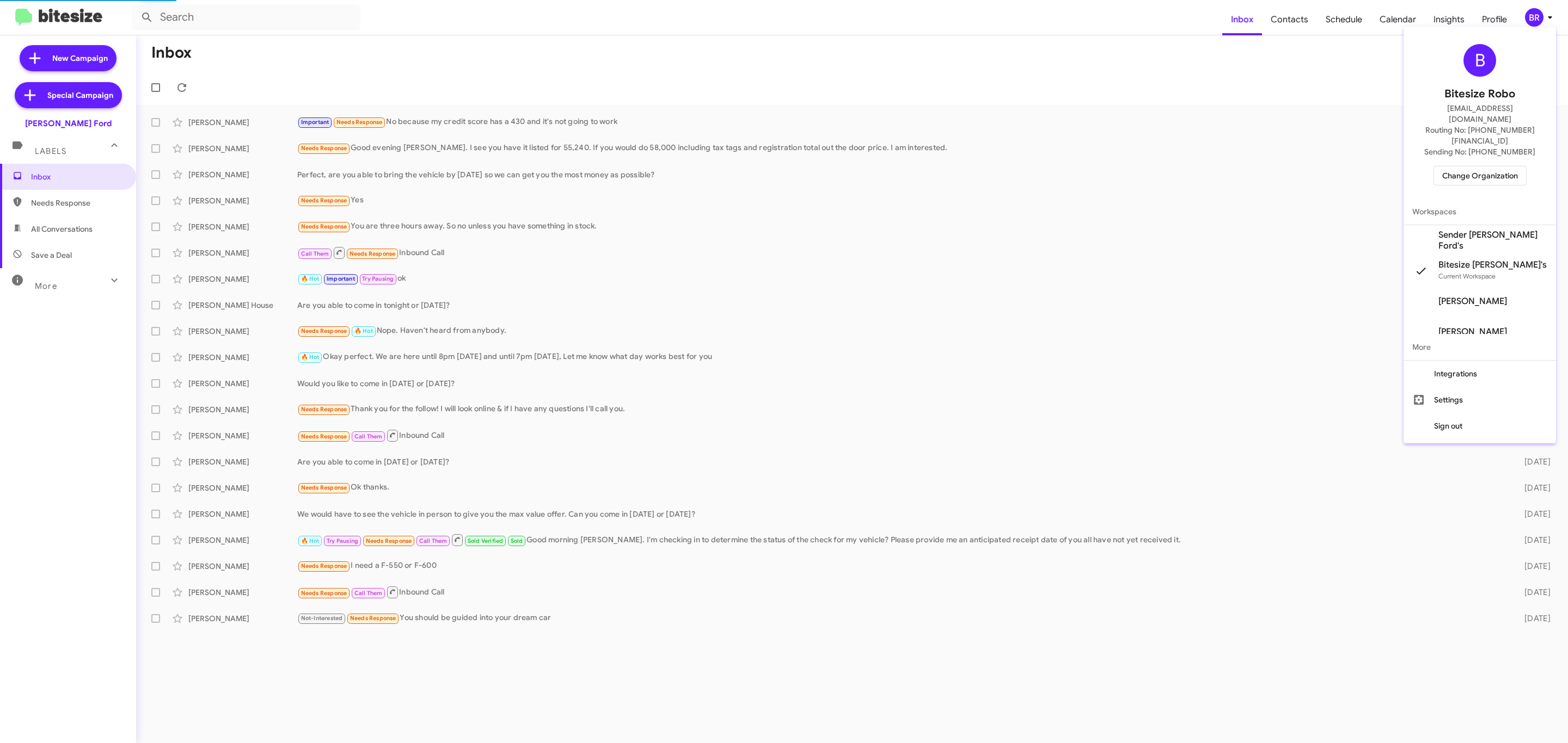
click at [1472, 166] on span "Change Organization" at bounding box center [1480, 175] width 75 height 18
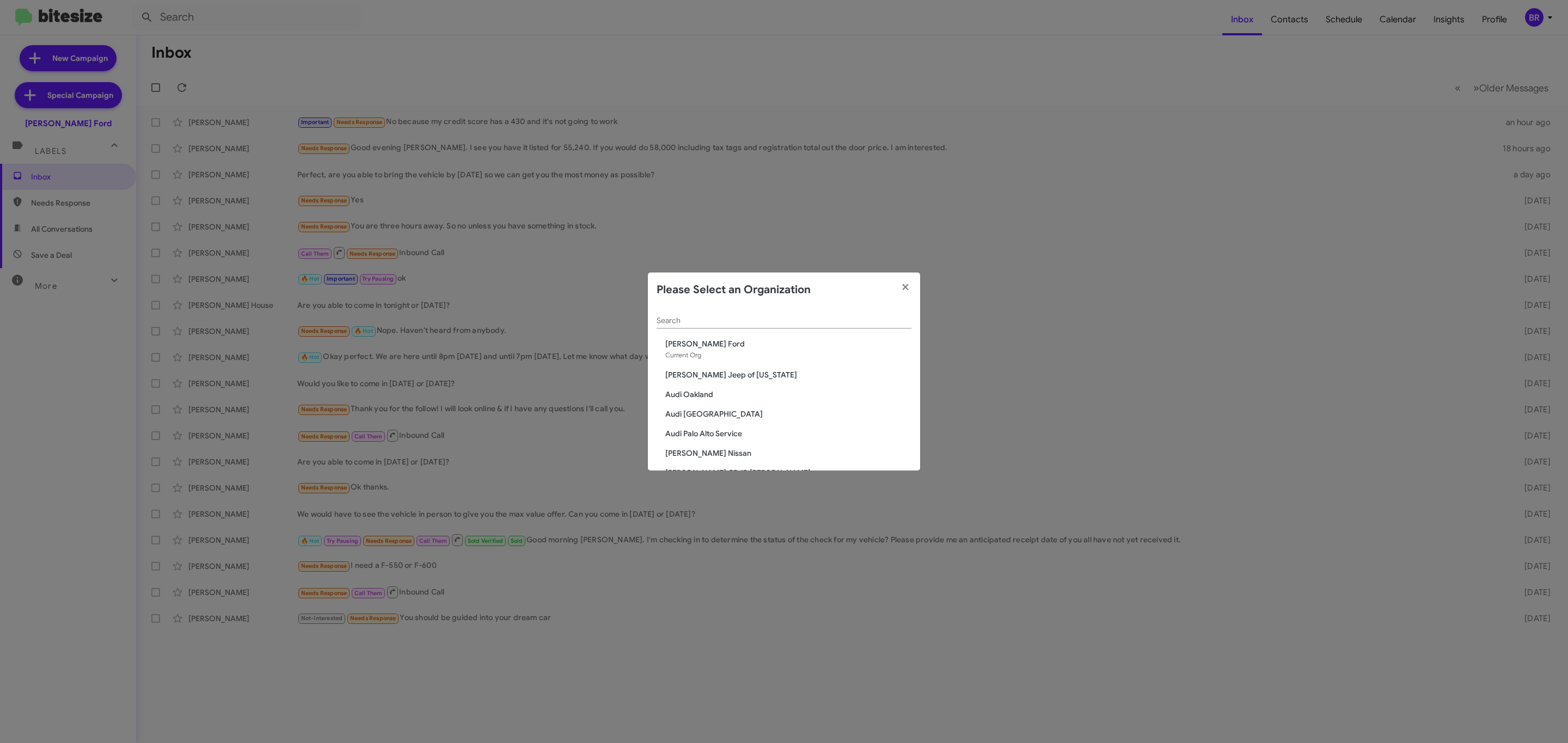
click at [686, 309] on div "Search" at bounding box center [784, 318] width 255 height 21
click at [687, 317] on input "Search" at bounding box center [784, 321] width 255 height 9
type input "cdjr"
click at [707, 345] on span "[PERSON_NAME] CDJR [PERSON_NAME]" at bounding box center [788, 344] width 246 height 11
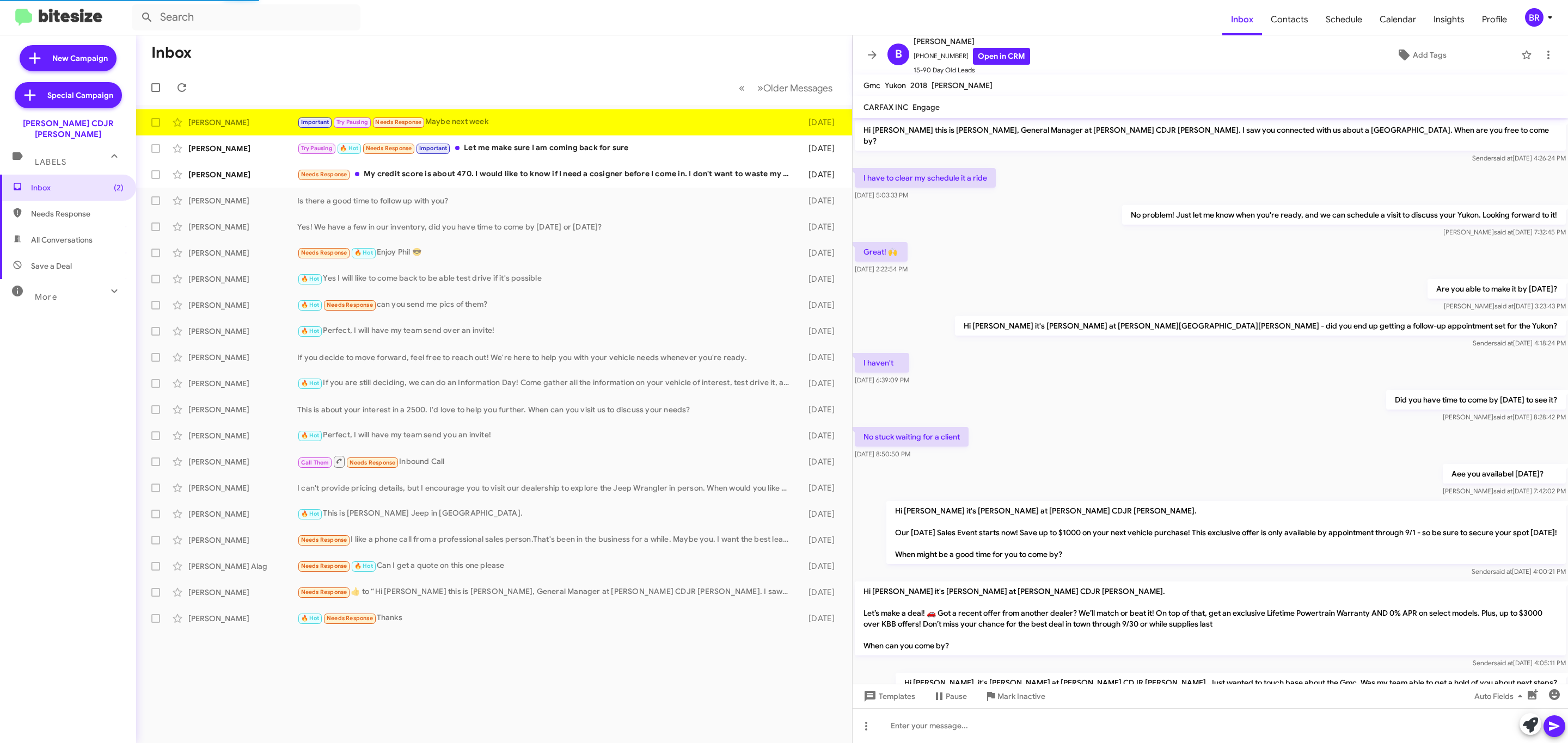
scroll to position [167, 0]
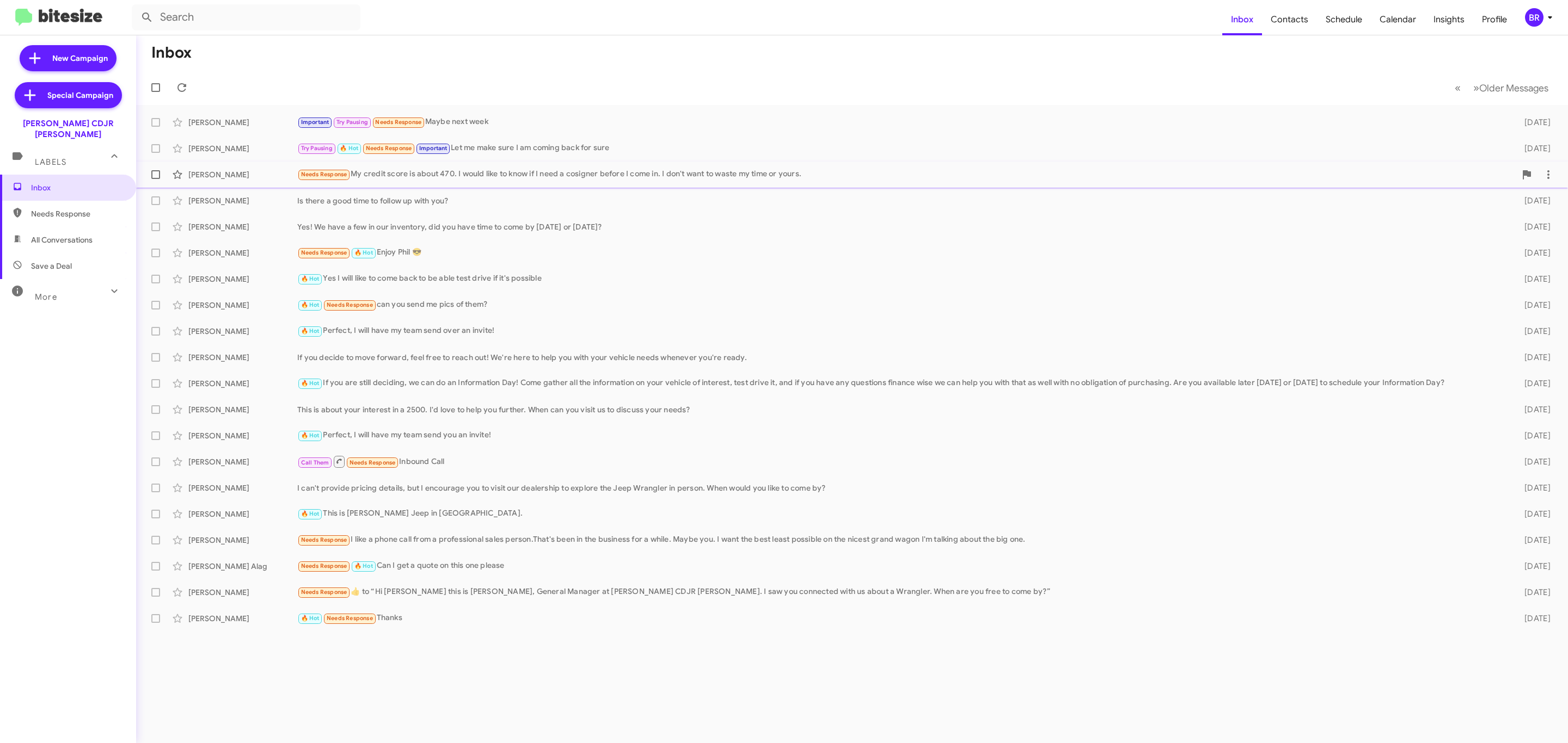
click at [151, 172] on label at bounding box center [155, 174] width 22 height 22
click at [155, 179] on input "checkbox" at bounding box center [155, 179] width 1 height 1
checkbox input "true"
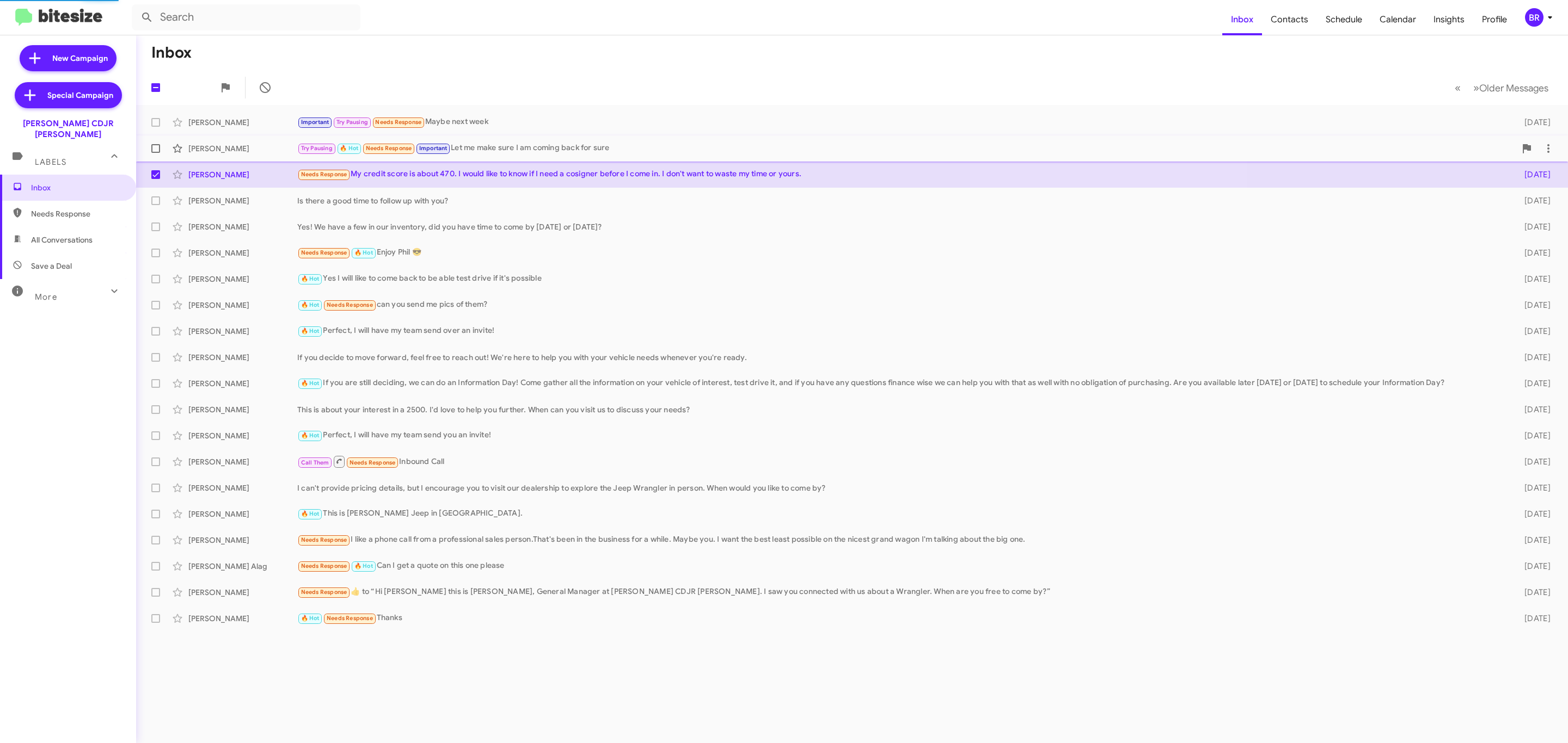
click at [153, 153] on label at bounding box center [155, 148] width 22 height 22
click at [155, 153] on input "checkbox" at bounding box center [155, 153] width 1 height 1
checkbox input "true"
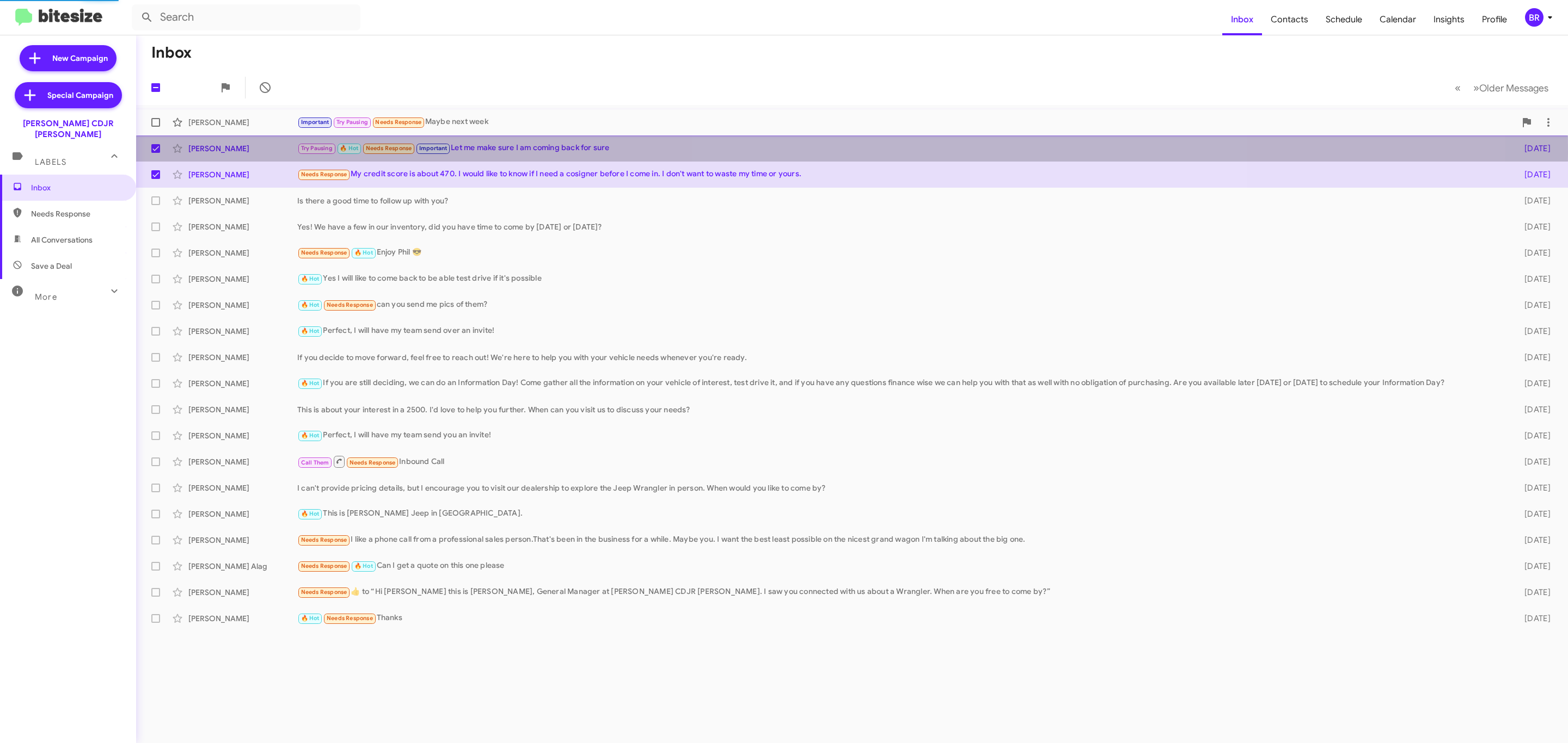
click at [158, 120] on span at bounding box center [156, 123] width 9 height 9
click at [156, 127] on input "checkbox" at bounding box center [155, 127] width 1 height 1
checkbox input "true"
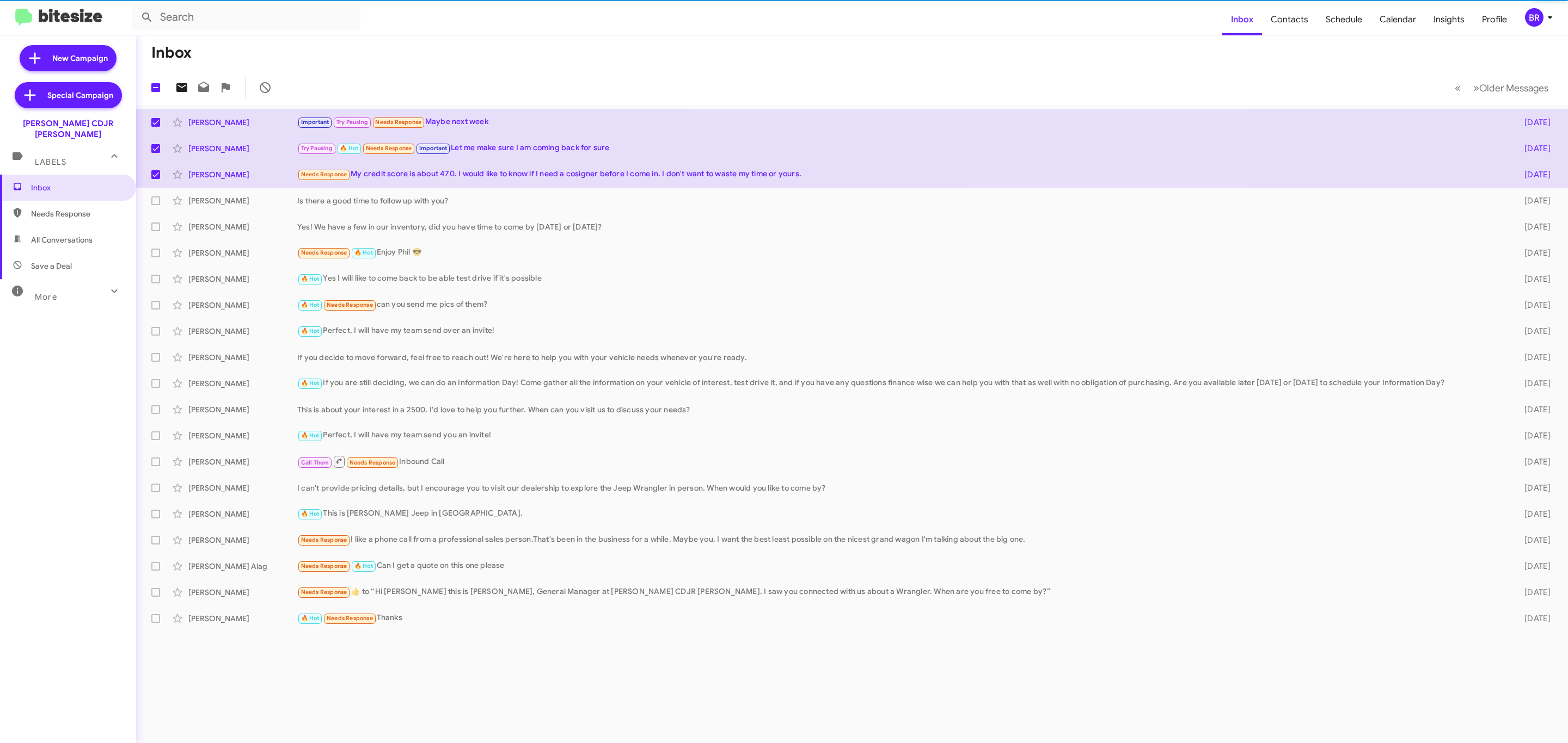
click at [186, 88] on icon at bounding box center [181, 88] width 11 height 9
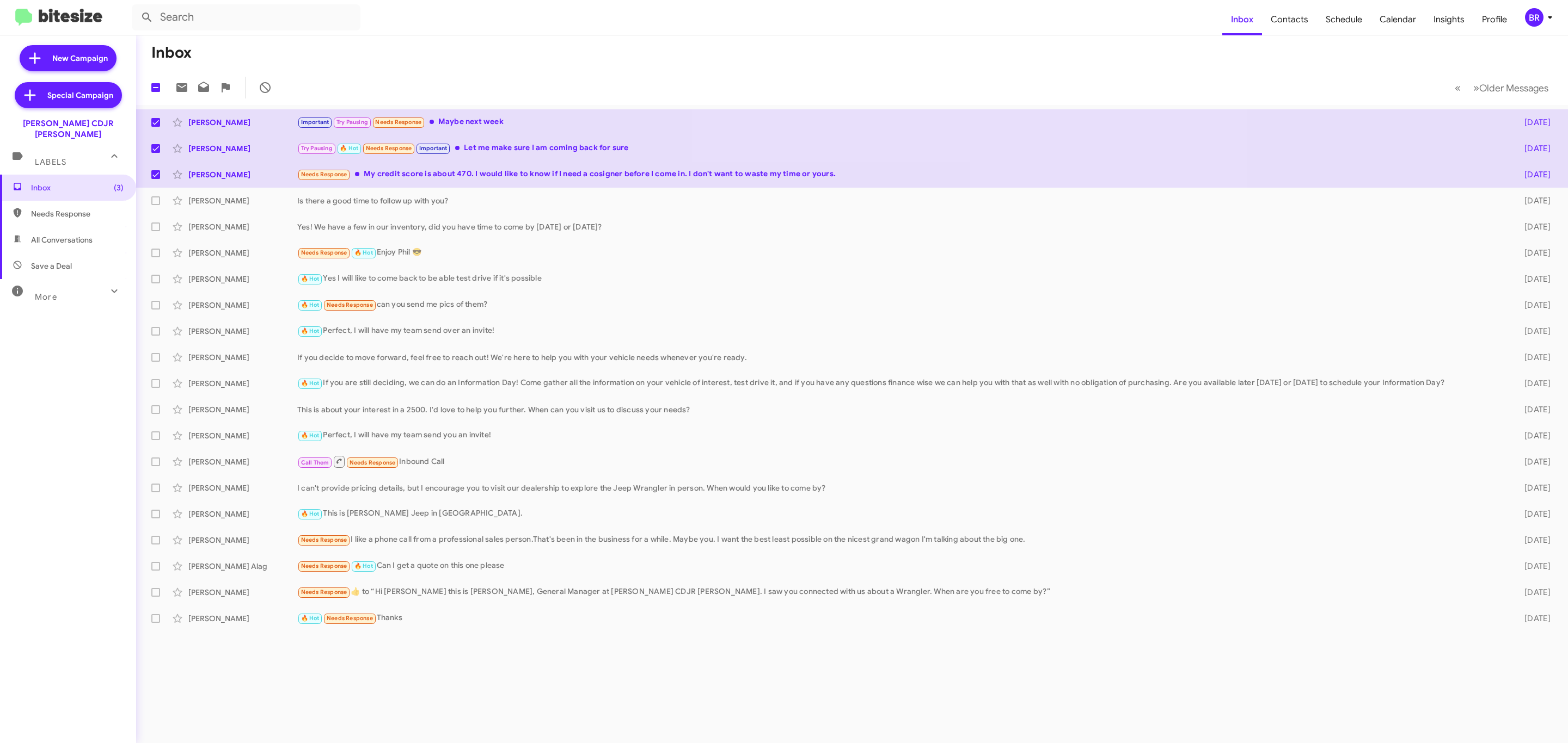
click at [1550, 15] on icon at bounding box center [1550, 17] width 13 height 13
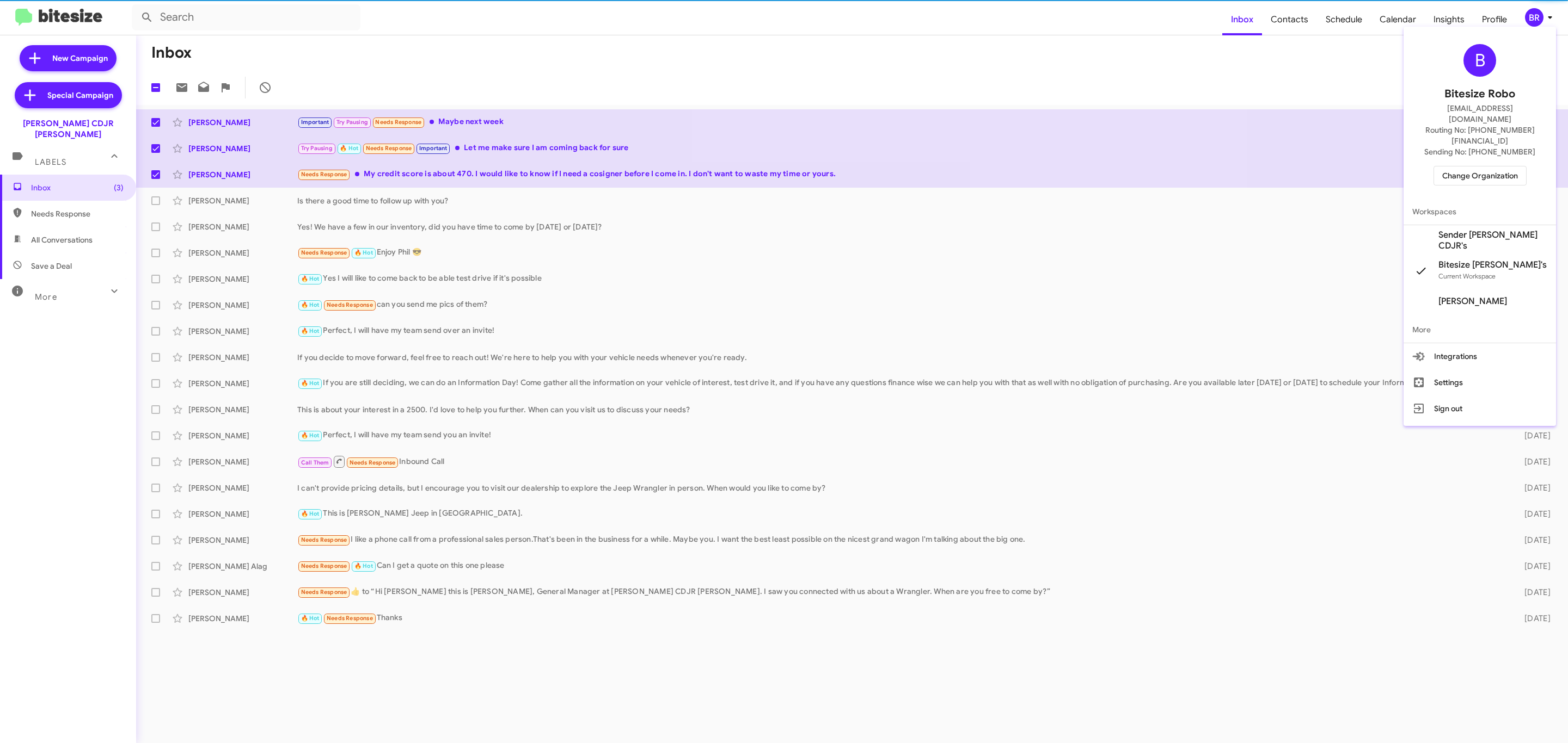
click at [1478, 166] on span "Change Organization" at bounding box center [1480, 175] width 75 height 18
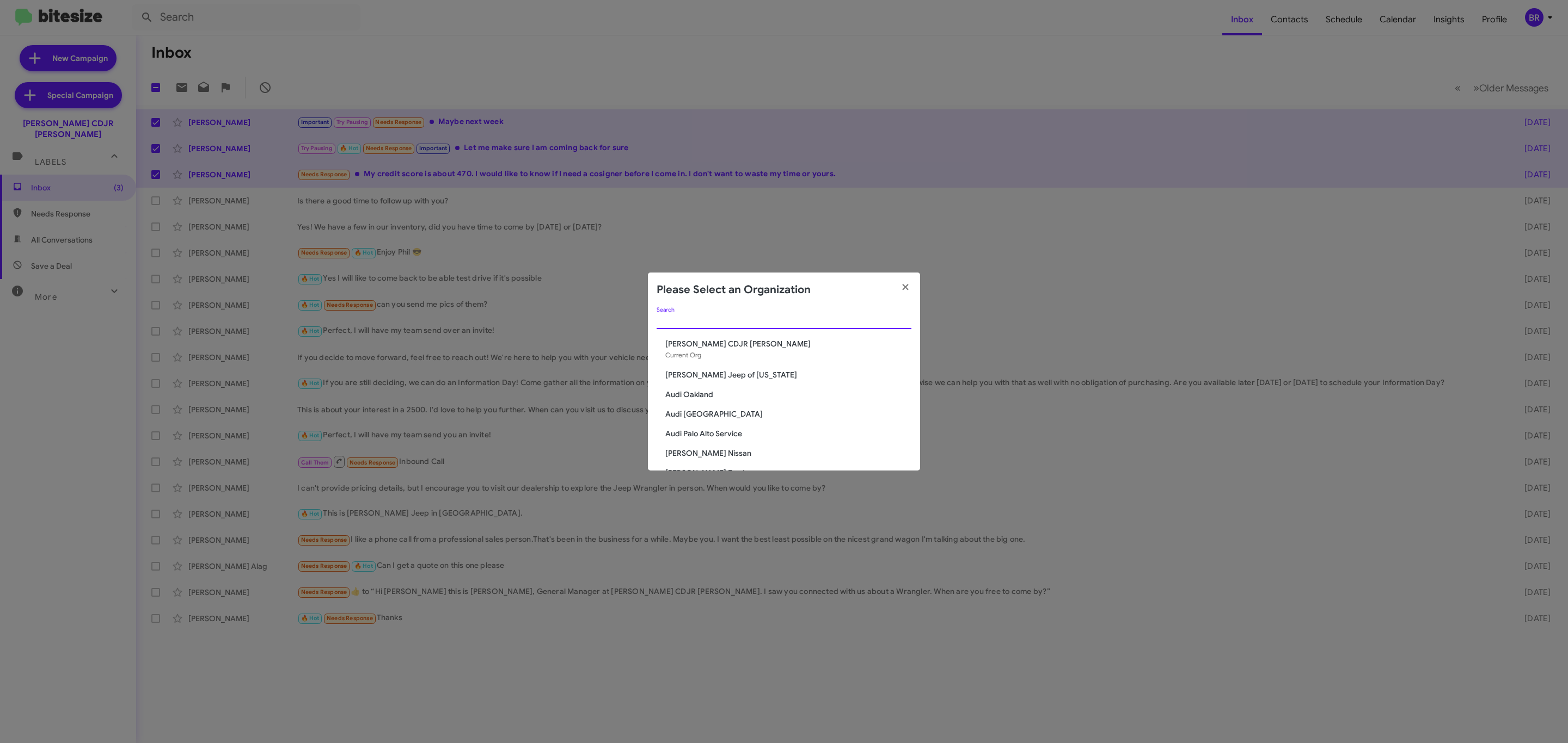
click at [770, 320] on input "Search" at bounding box center [784, 321] width 255 height 9
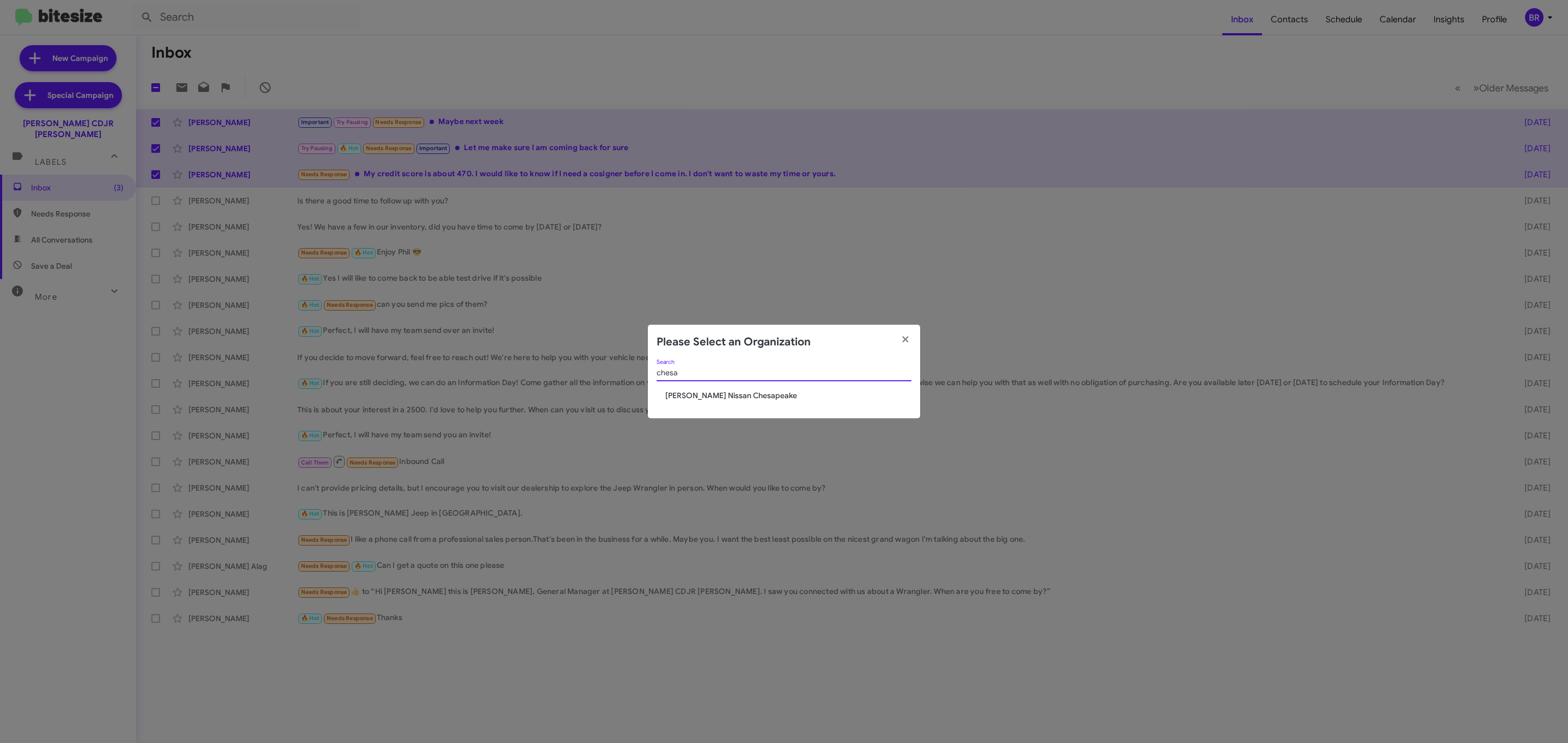
type input "chesa"
click at [743, 394] on span "[PERSON_NAME] Nissan Chesapeake" at bounding box center [788, 396] width 246 height 11
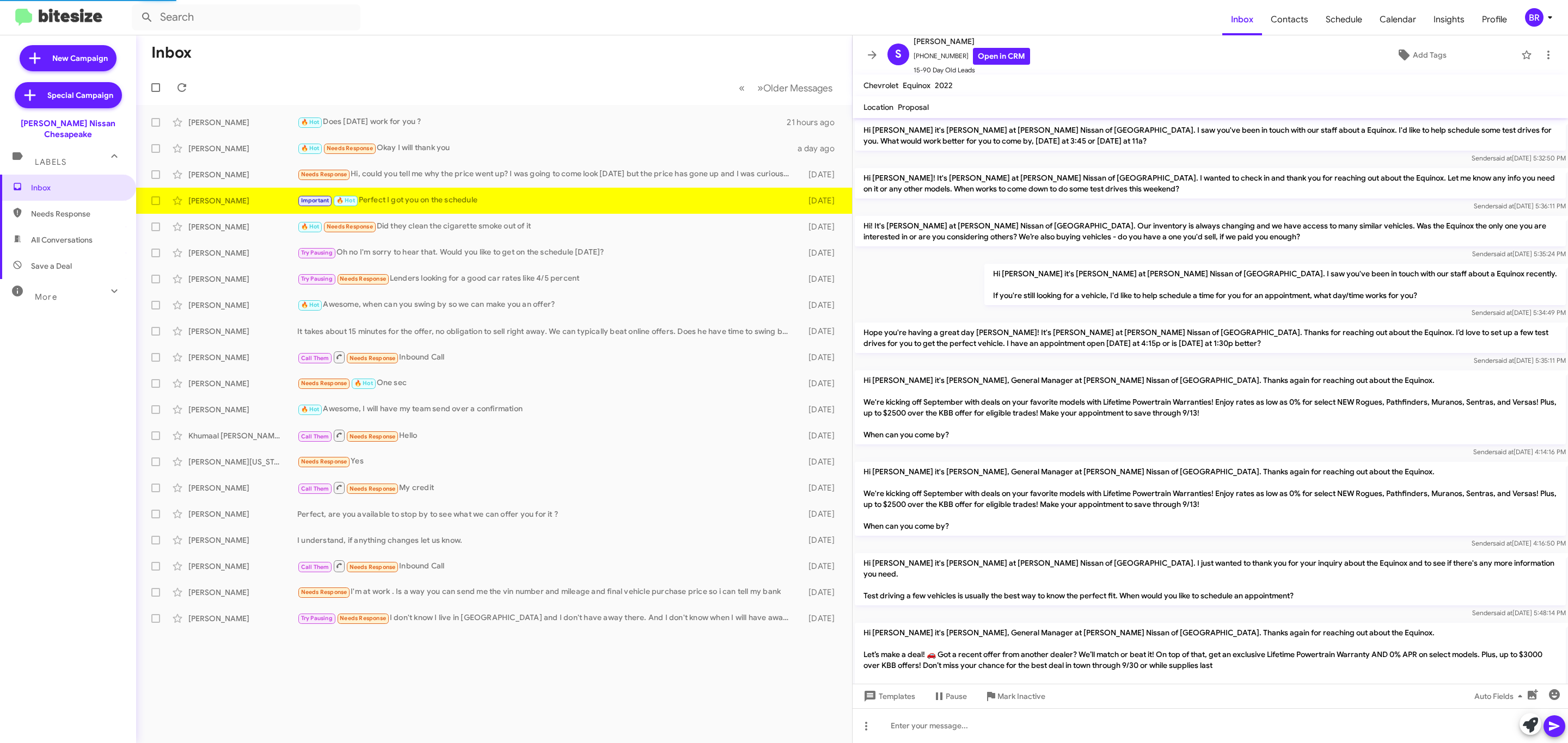
scroll to position [488, 0]
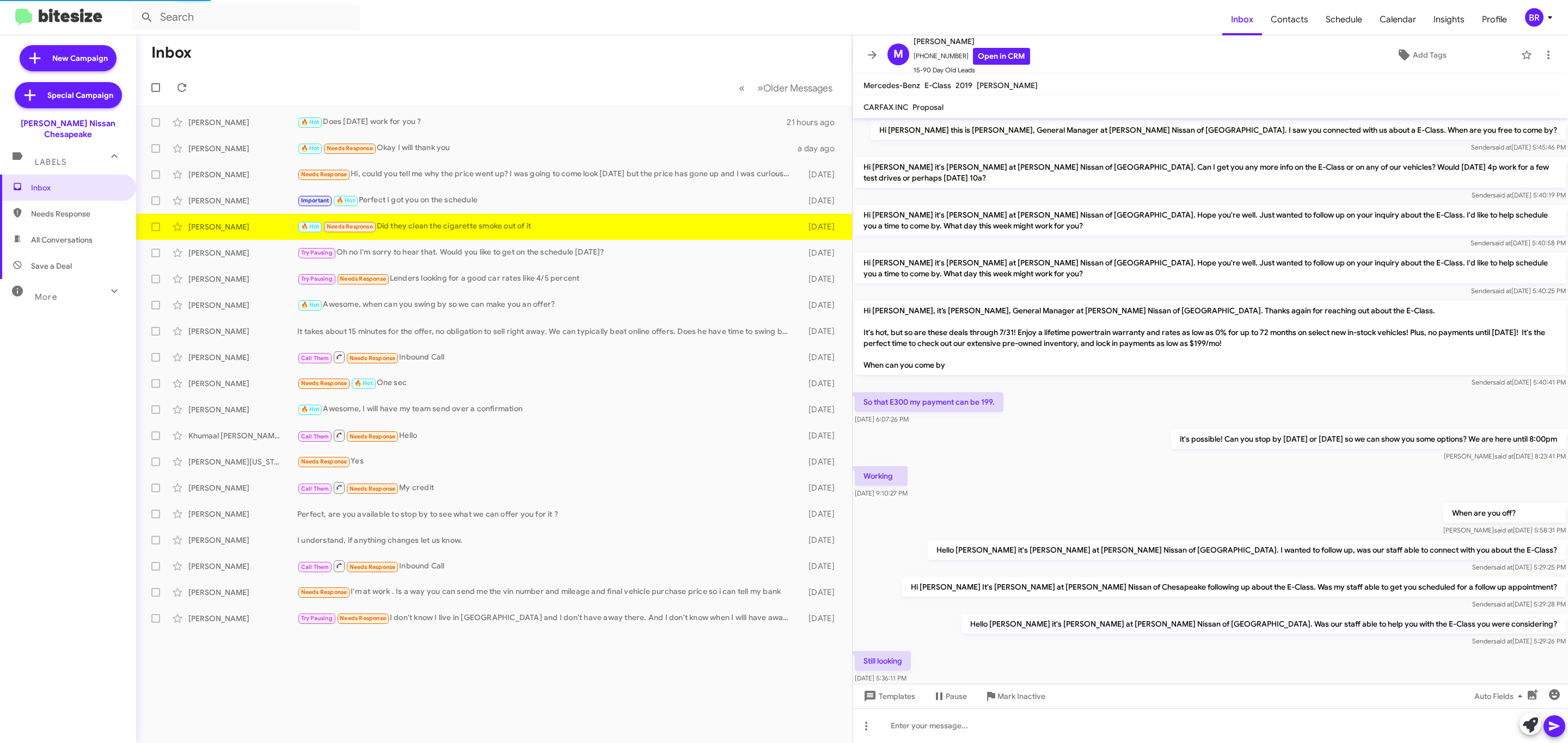
scroll to position [424, 0]
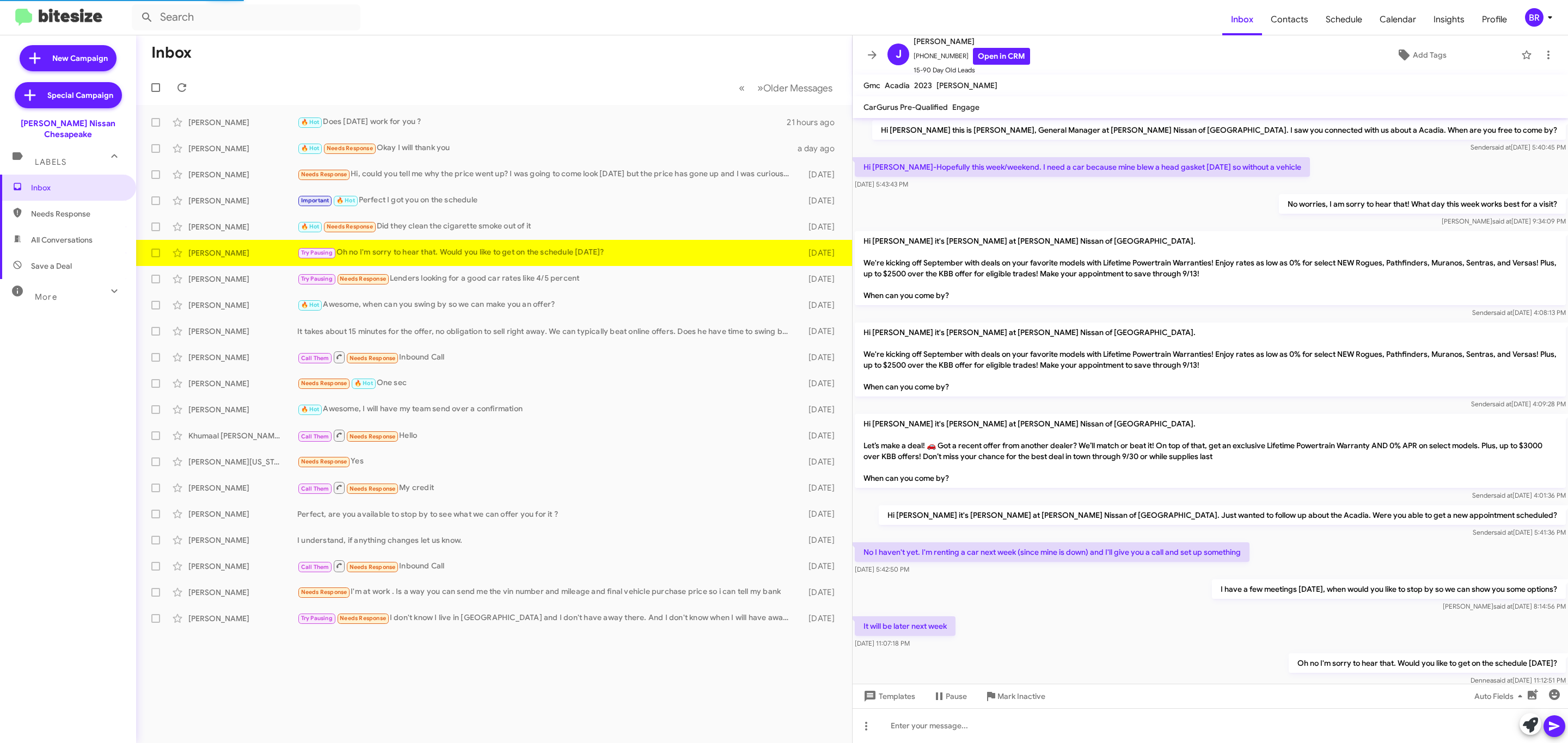
scroll to position [33, 0]
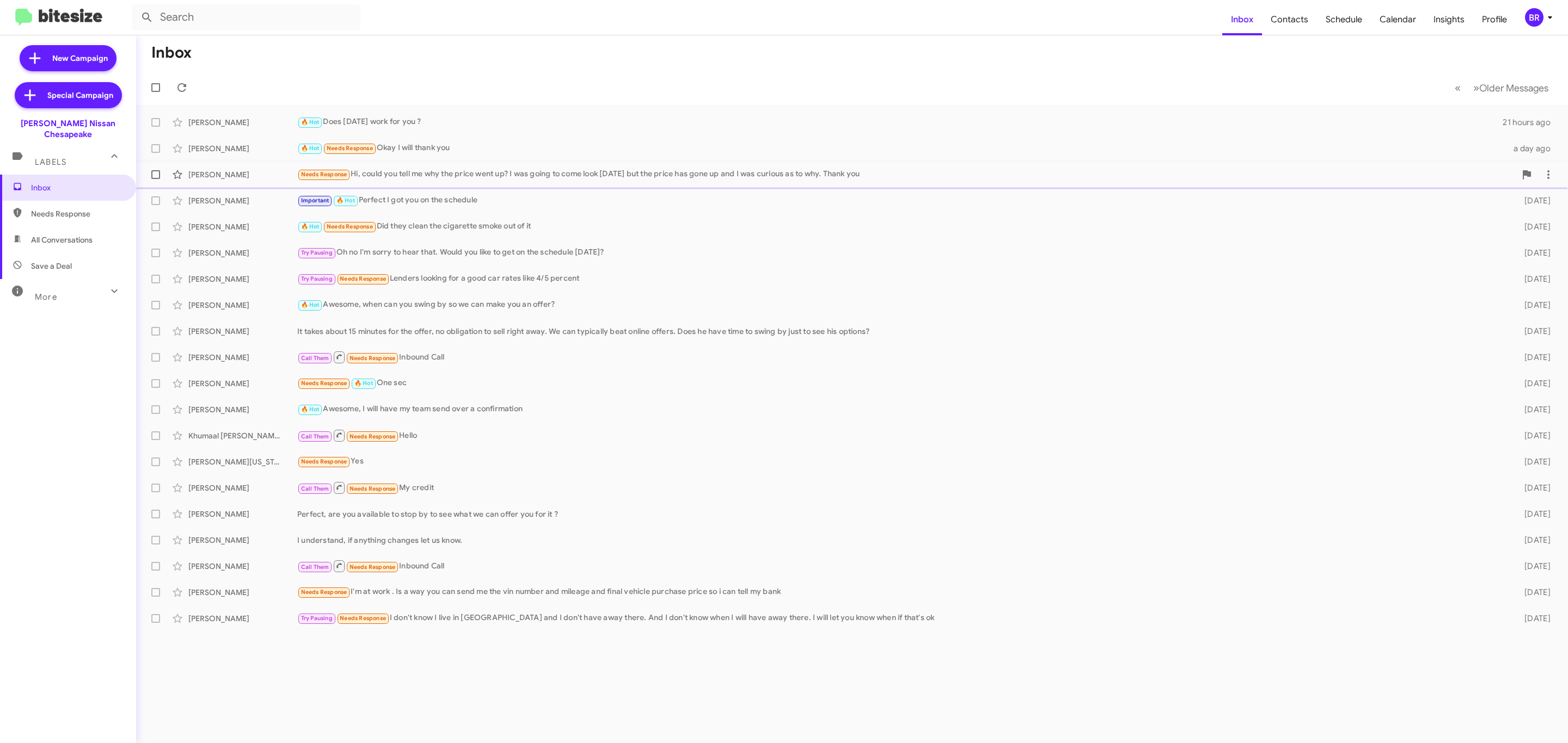
click at [433, 176] on div "Needs Response Hi, could you tell me why the price went up? I was going to come…" at bounding box center [905, 174] width 1218 height 12
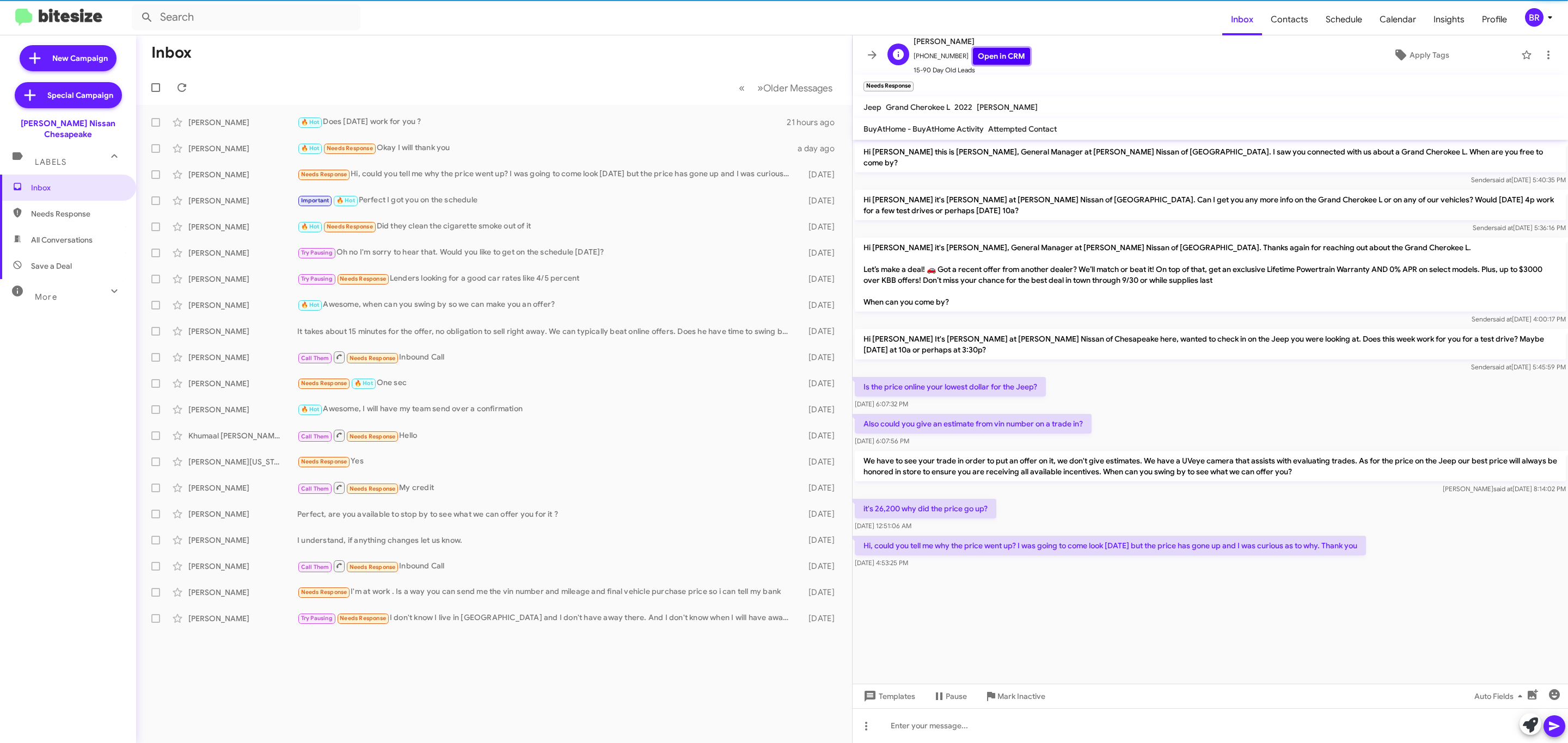
click at [1001, 53] on link "Open in CRM" at bounding box center [1001, 56] width 57 height 17
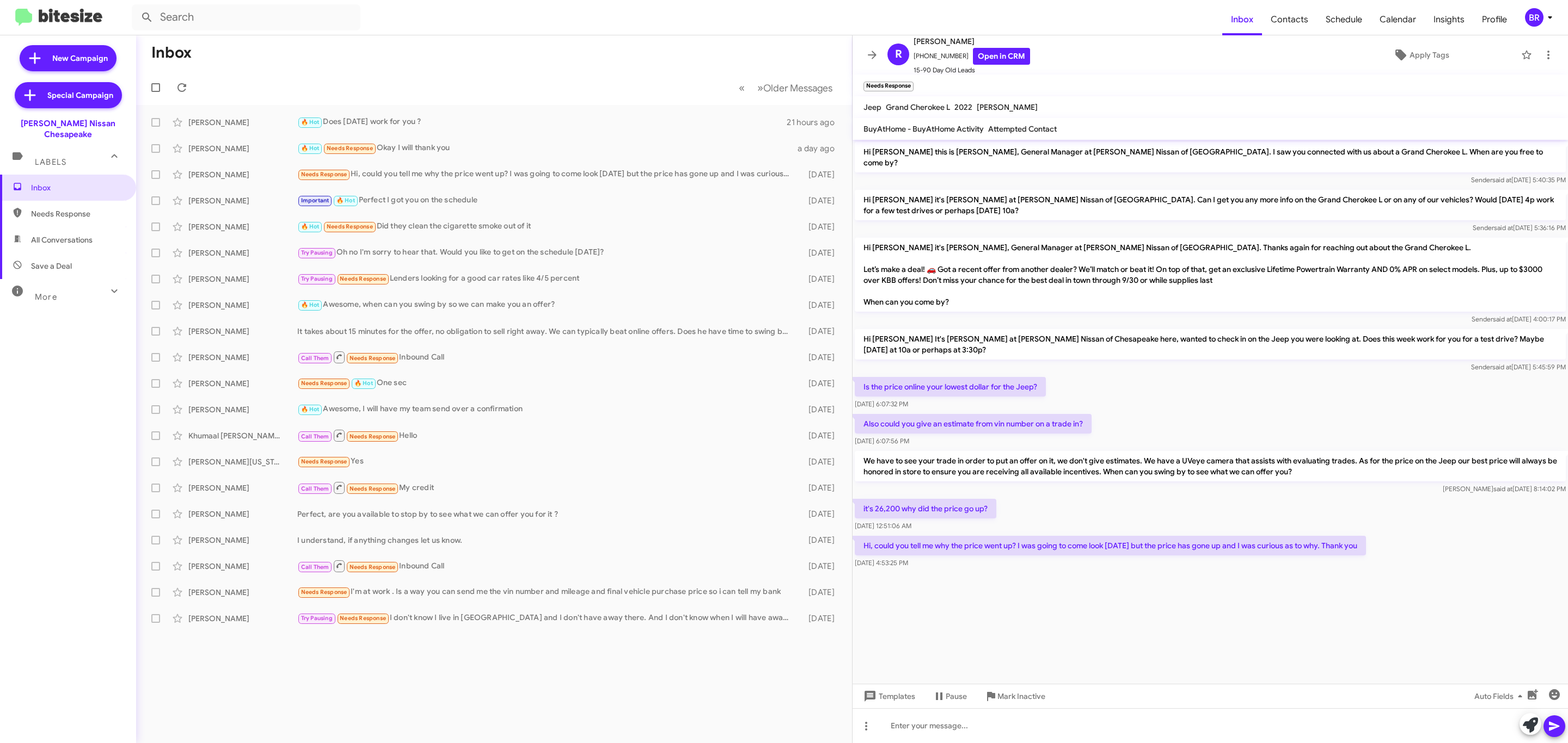
click at [1534, 18] on div "BR" at bounding box center [1533, 17] width 18 height 18
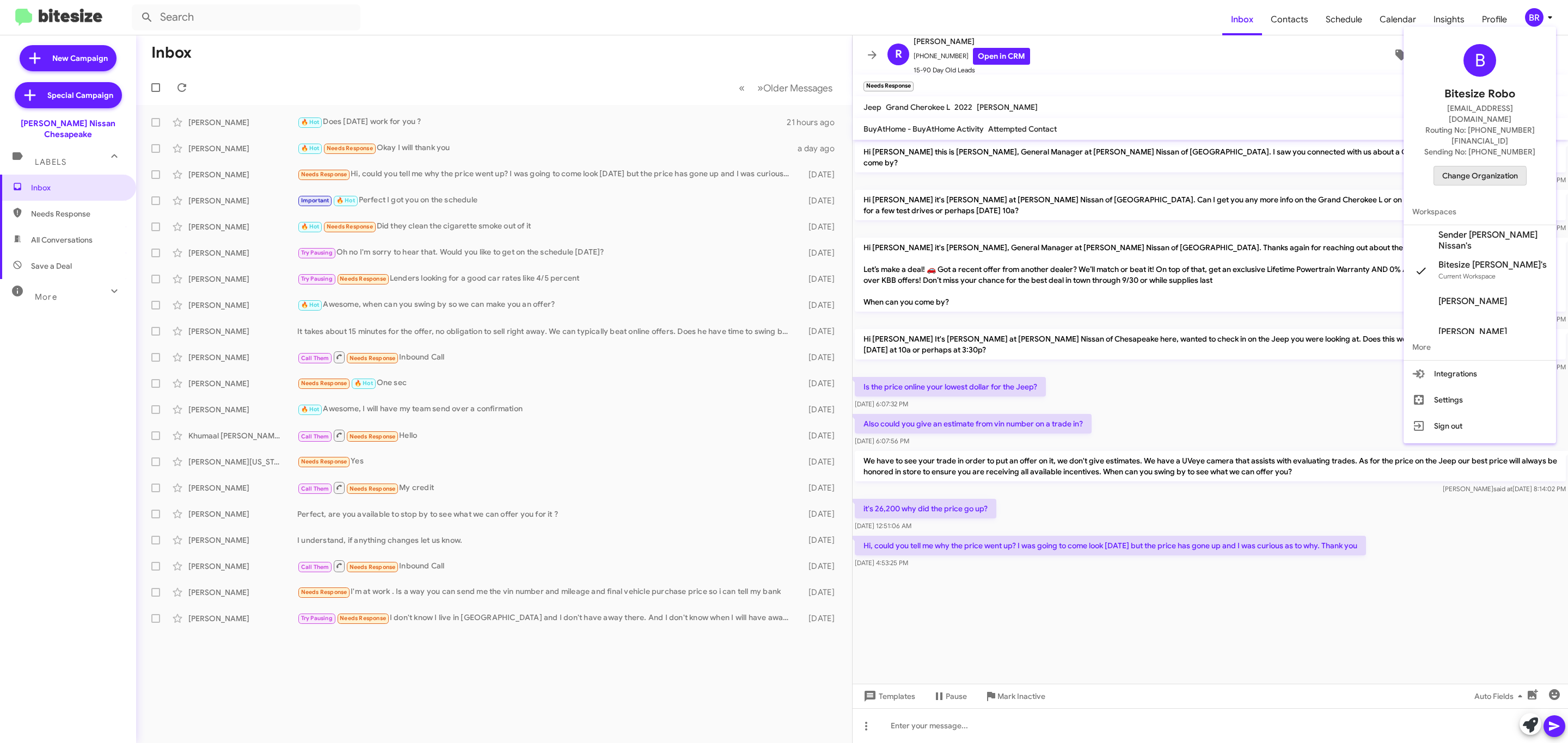
click at [1468, 166] on span "Change Organization" at bounding box center [1480, 175] width 75 height 18
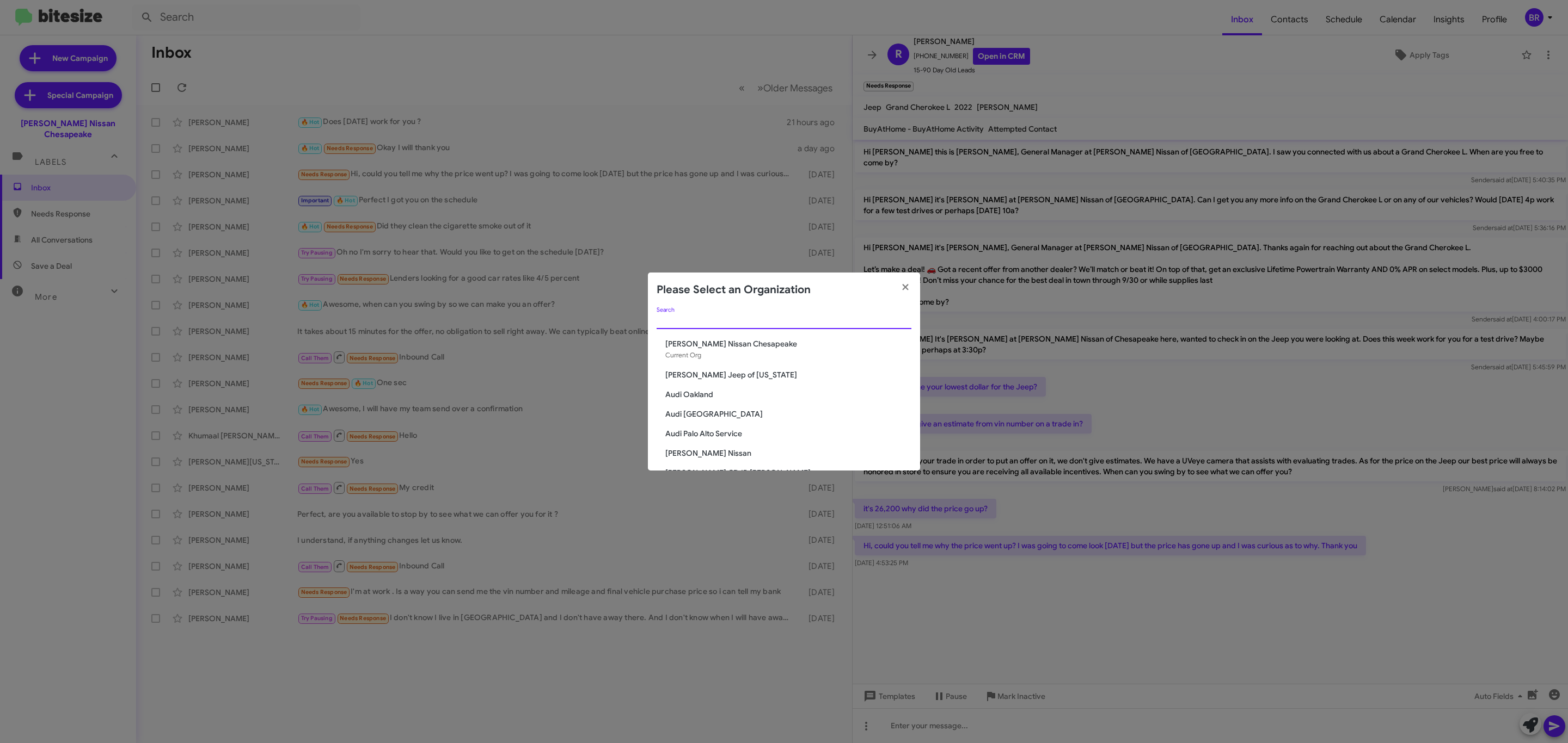
click at [768, 325] on input "Search" at bounding box center [784, 321] width 255 height 9
type input "o"
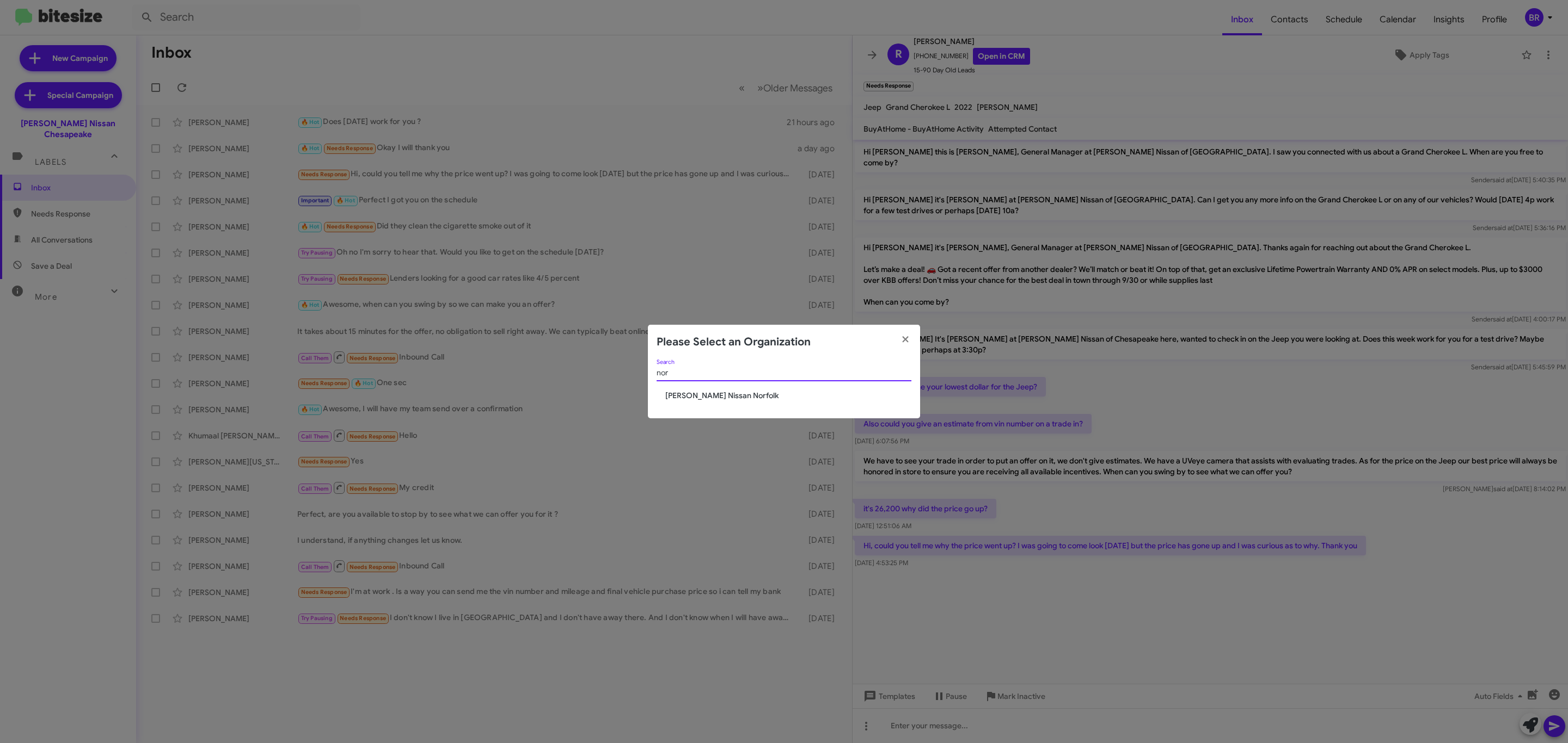
type input "nor"
click at [728, 392] on span "[PERSON_NAME] Nissan Norfolk" at bounding box center [788, 396] width 246 height 11
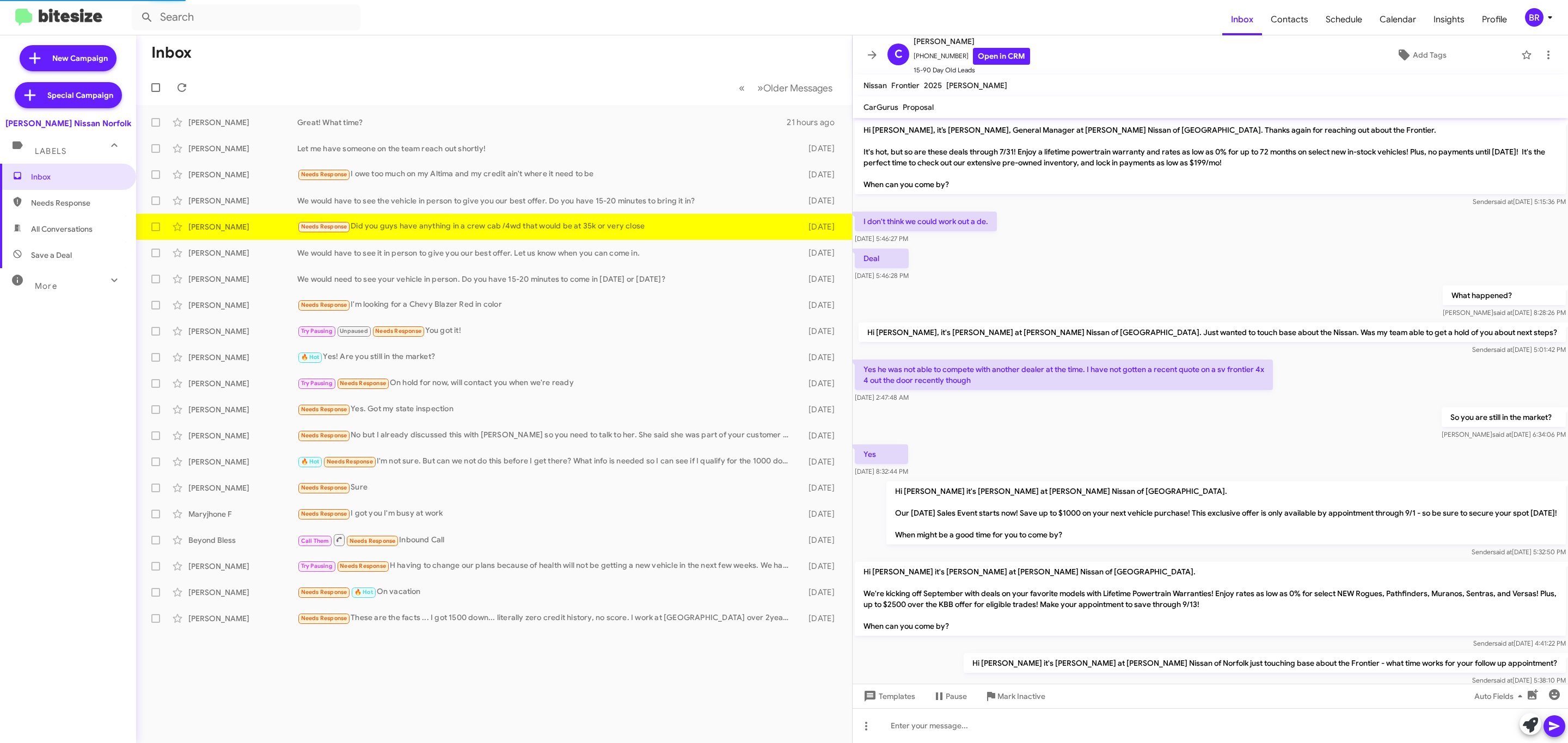
scroll to position [305, 0]
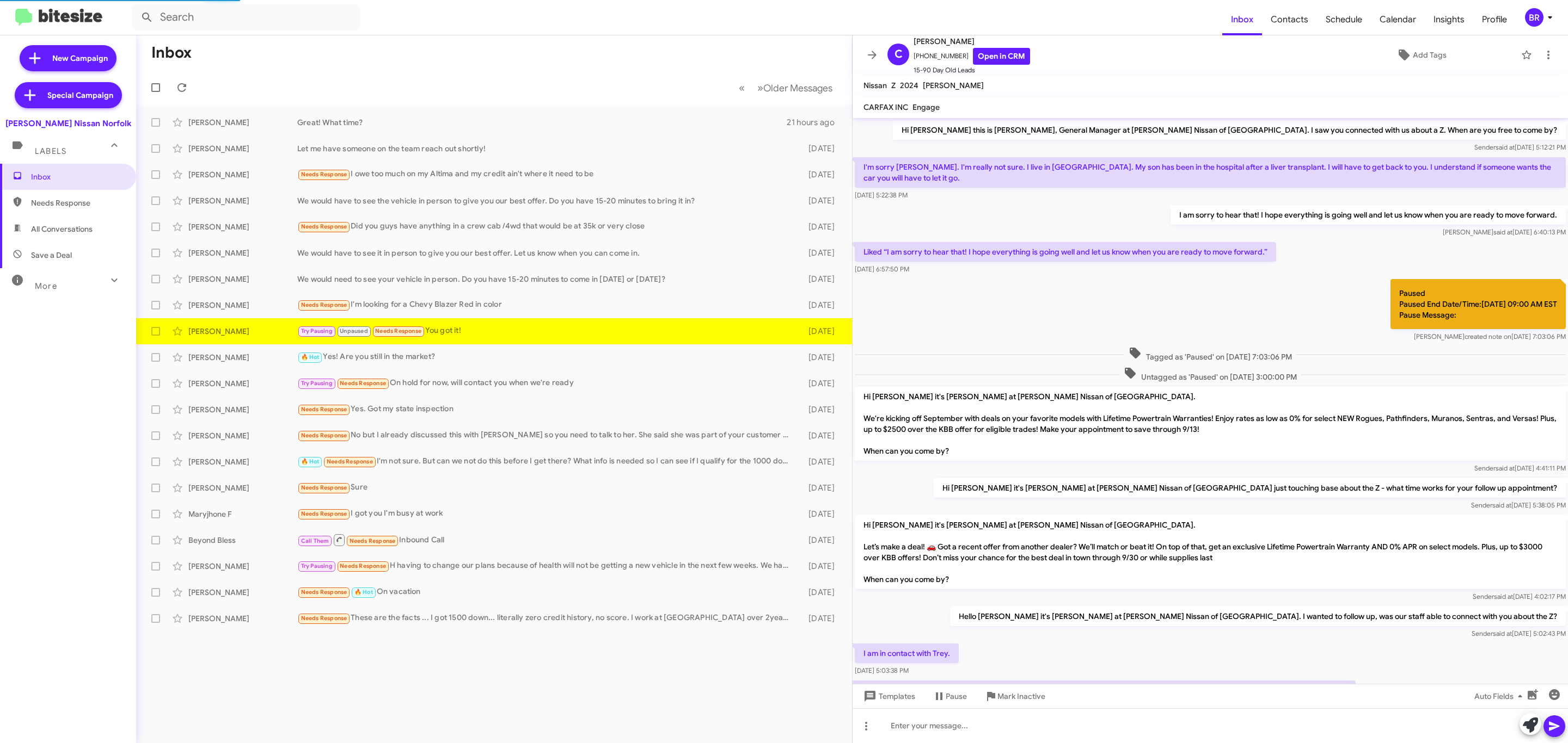
scroll to position [103, 0]
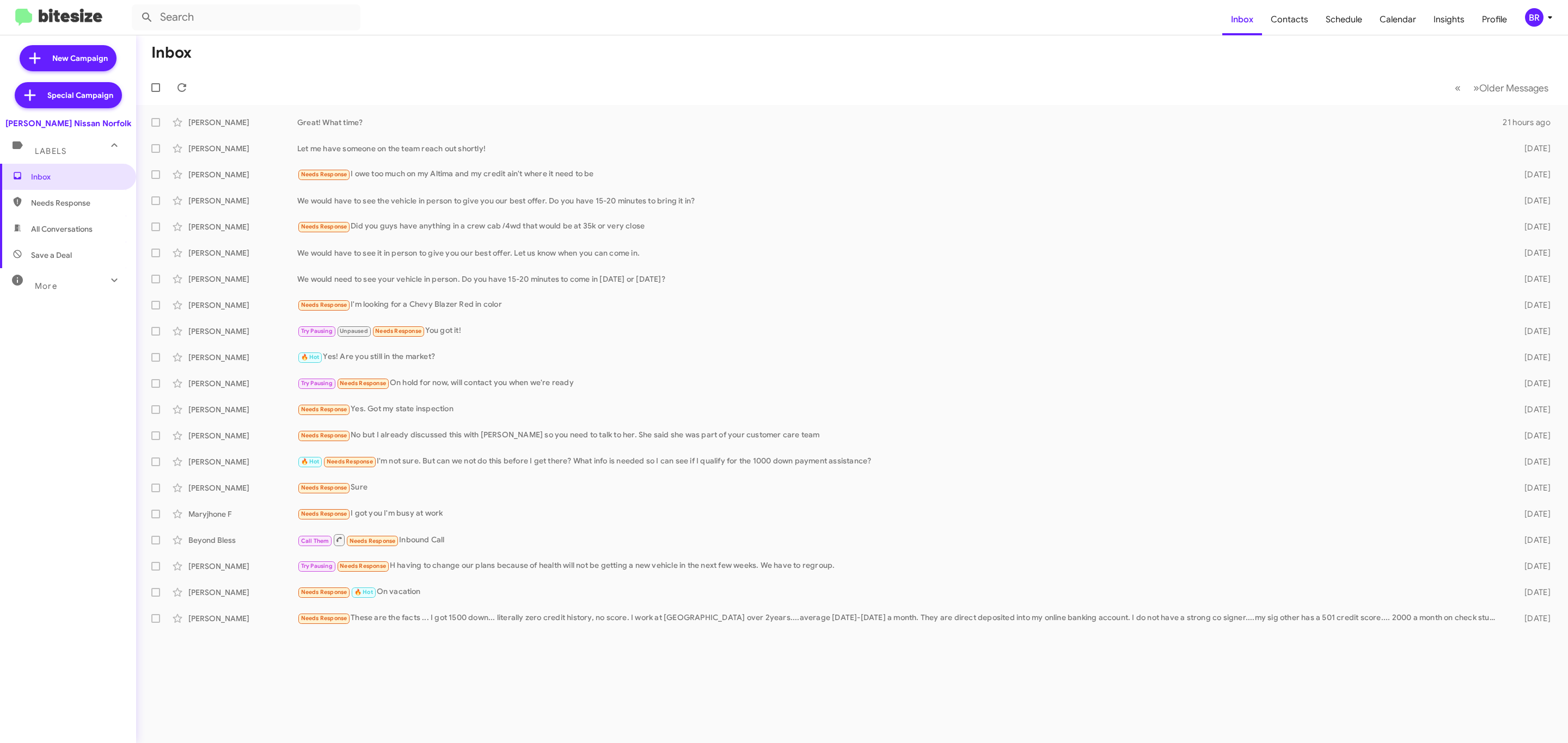
click at [1540, 28] on mat-toolbar "Inbox Contacts Schedule Calendar Insights Profile BR" at bounding box center [784, 18] width 1568 height 35
click at [1542, 21] on div "BR" at bounding box center [1533, 17] width 18 height 18
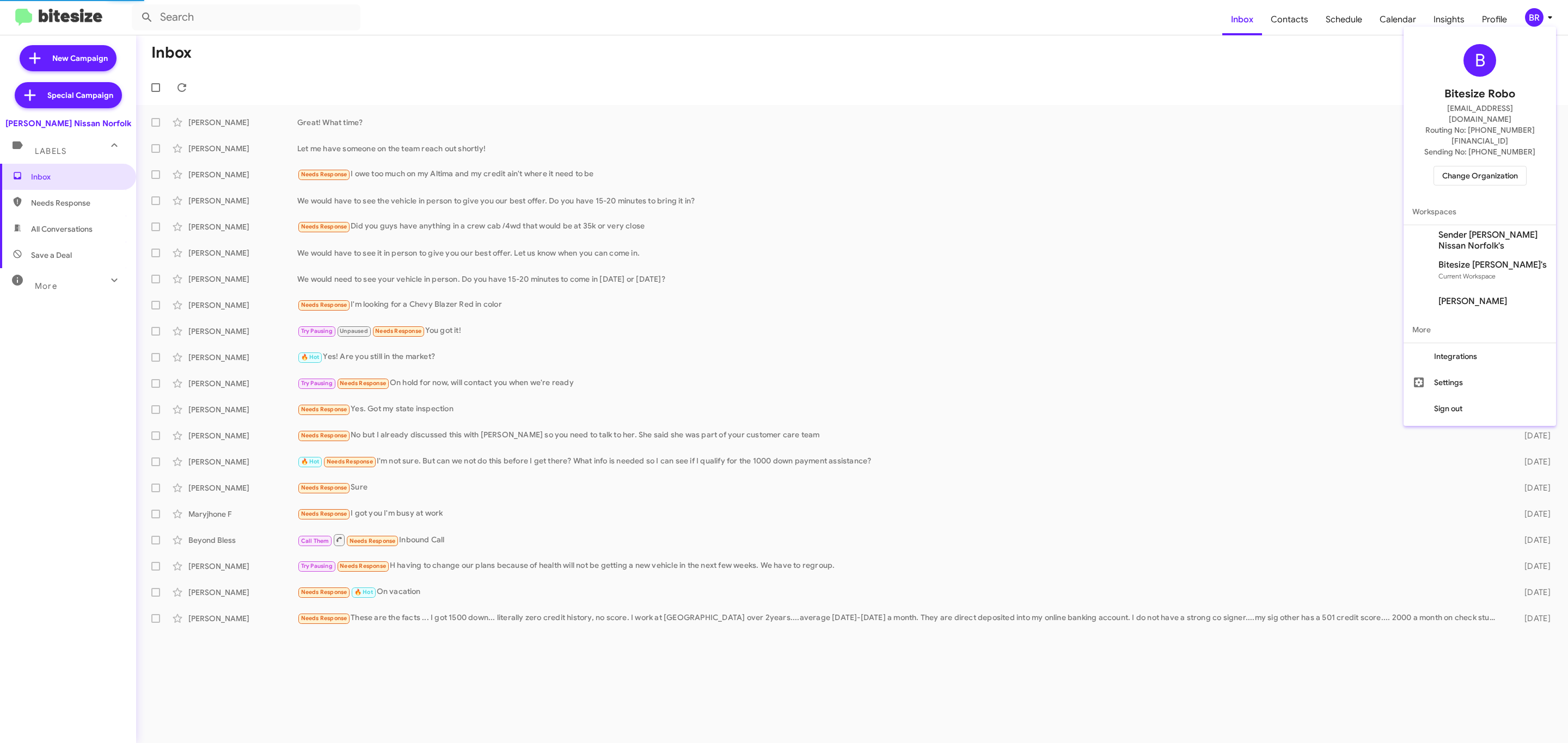
click at [1468, 166] on span "Change Organization" at bounding box center [1480, 175] width 75 height 18
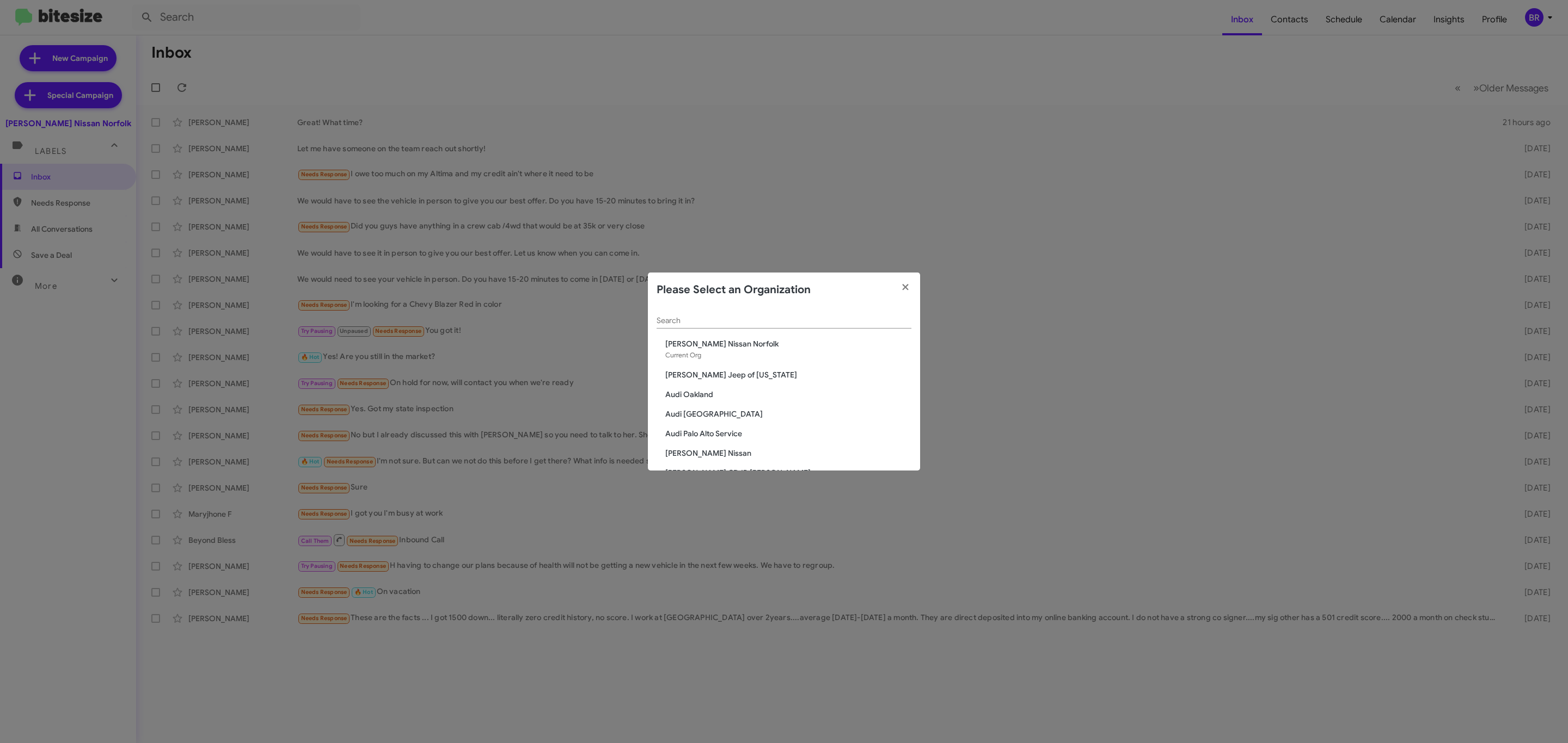
click at [721, 320] on input "Search" at bounding box center [784, 321] width 255 height 9
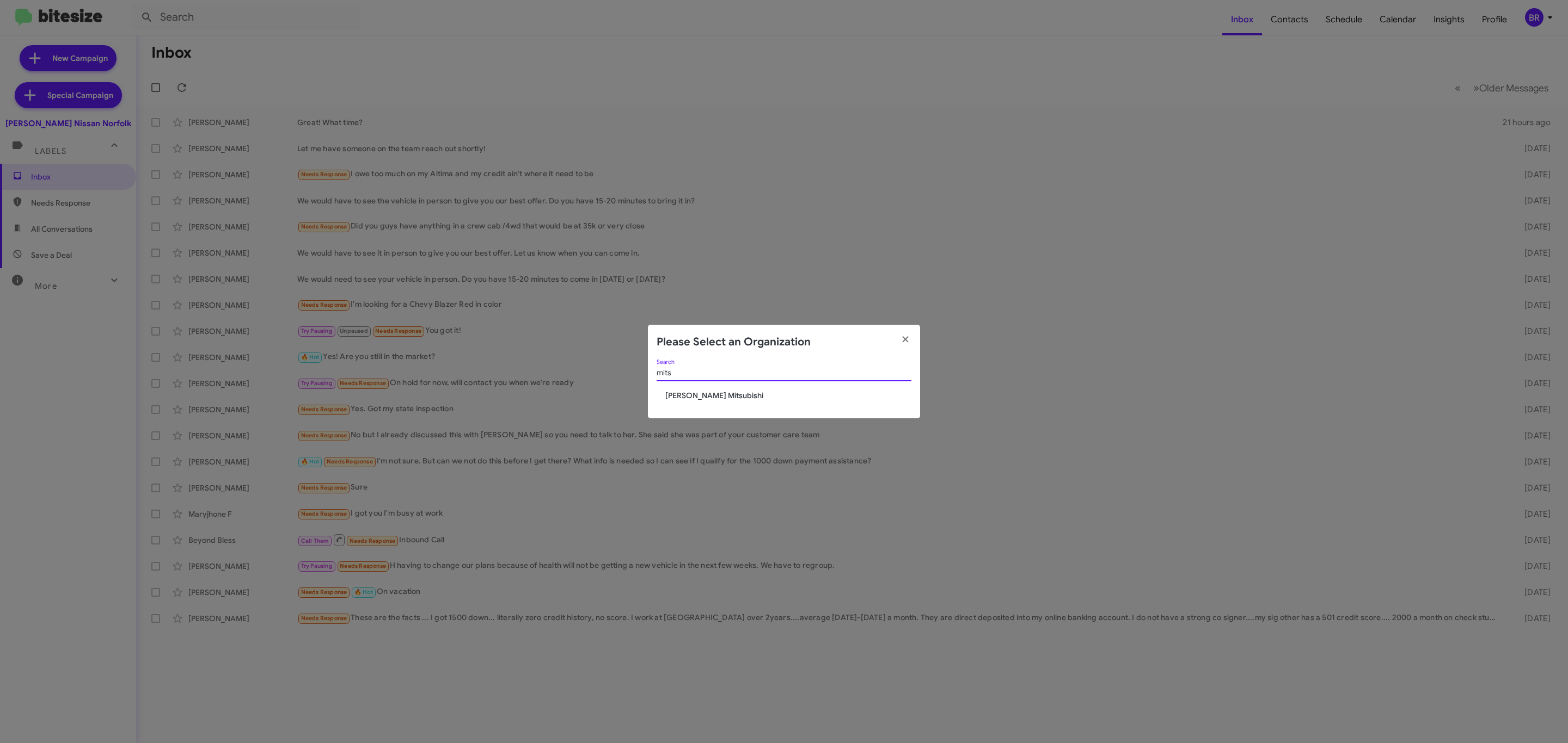
type input "mits"
click at [719, 397] on span "[PERSON_NAME] Mitsubishi" at bounding box center [788, 396] width 246 height 11
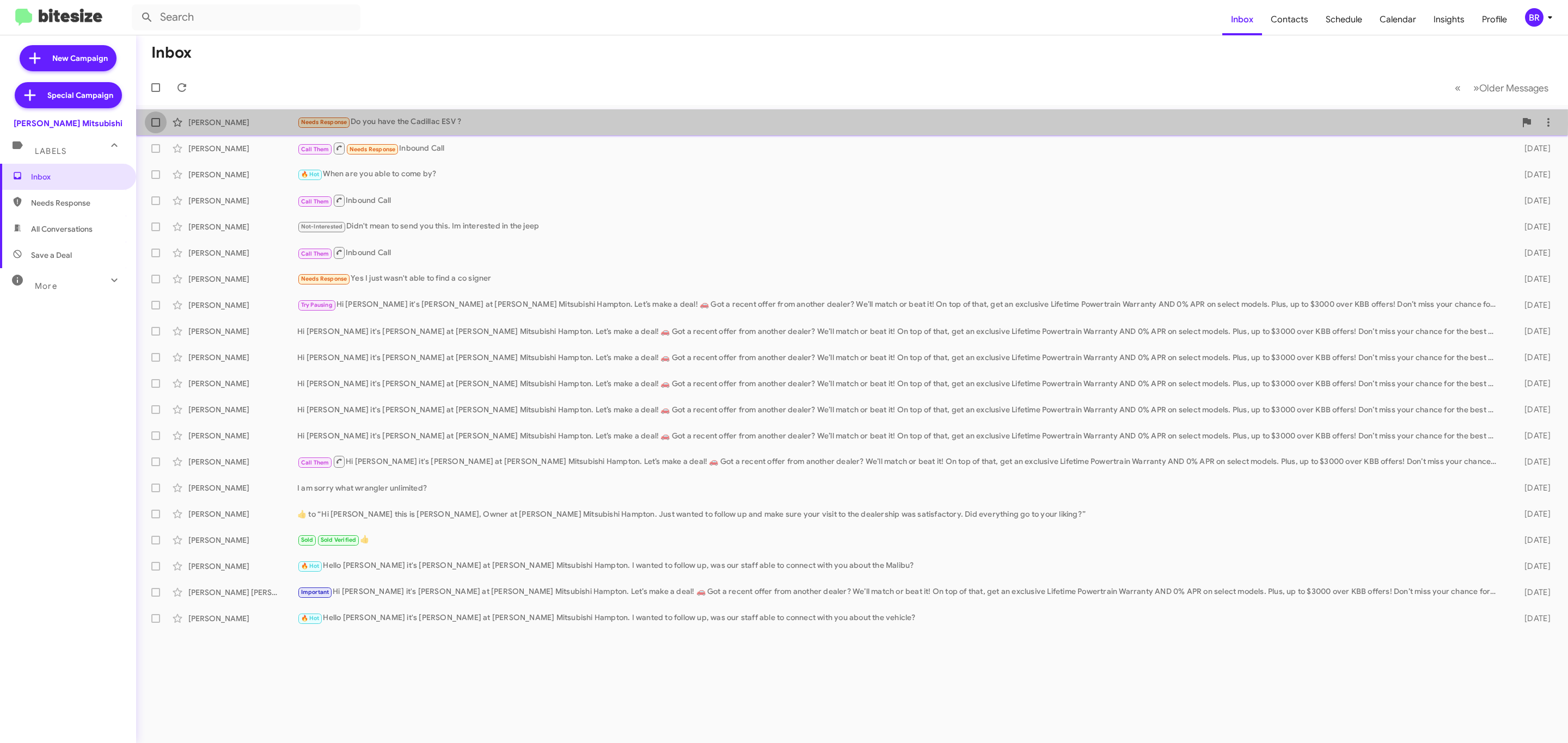
click at [160, 124] on label at bounding box center [155, 122] width 22 height 22
click at [156, 127] on input "checkbox" at bounding box center [155, 127] width 1 height 1
checkbox input "true"
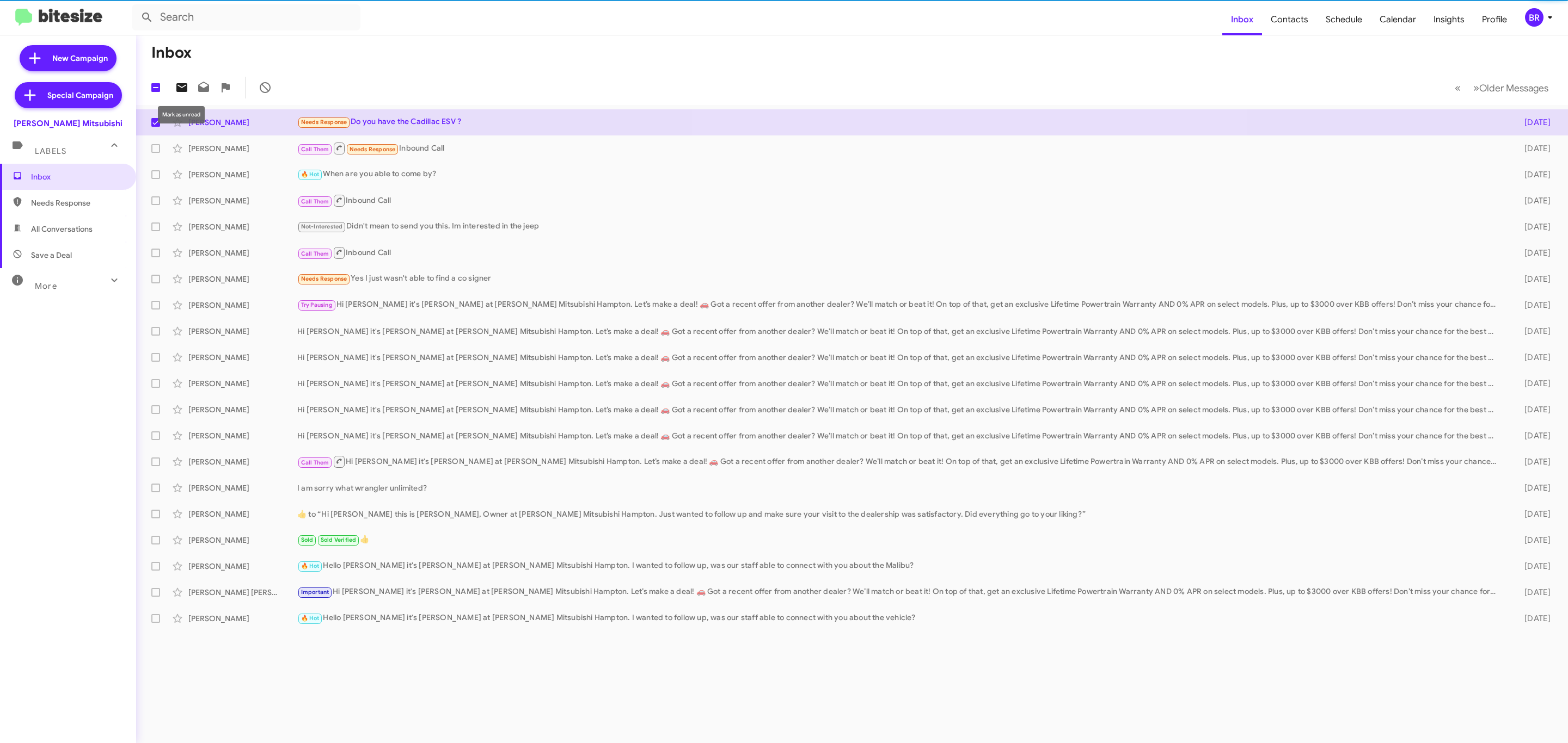
click at [184, 92] on icon at bounding box center [181, 88] width 13 height 13
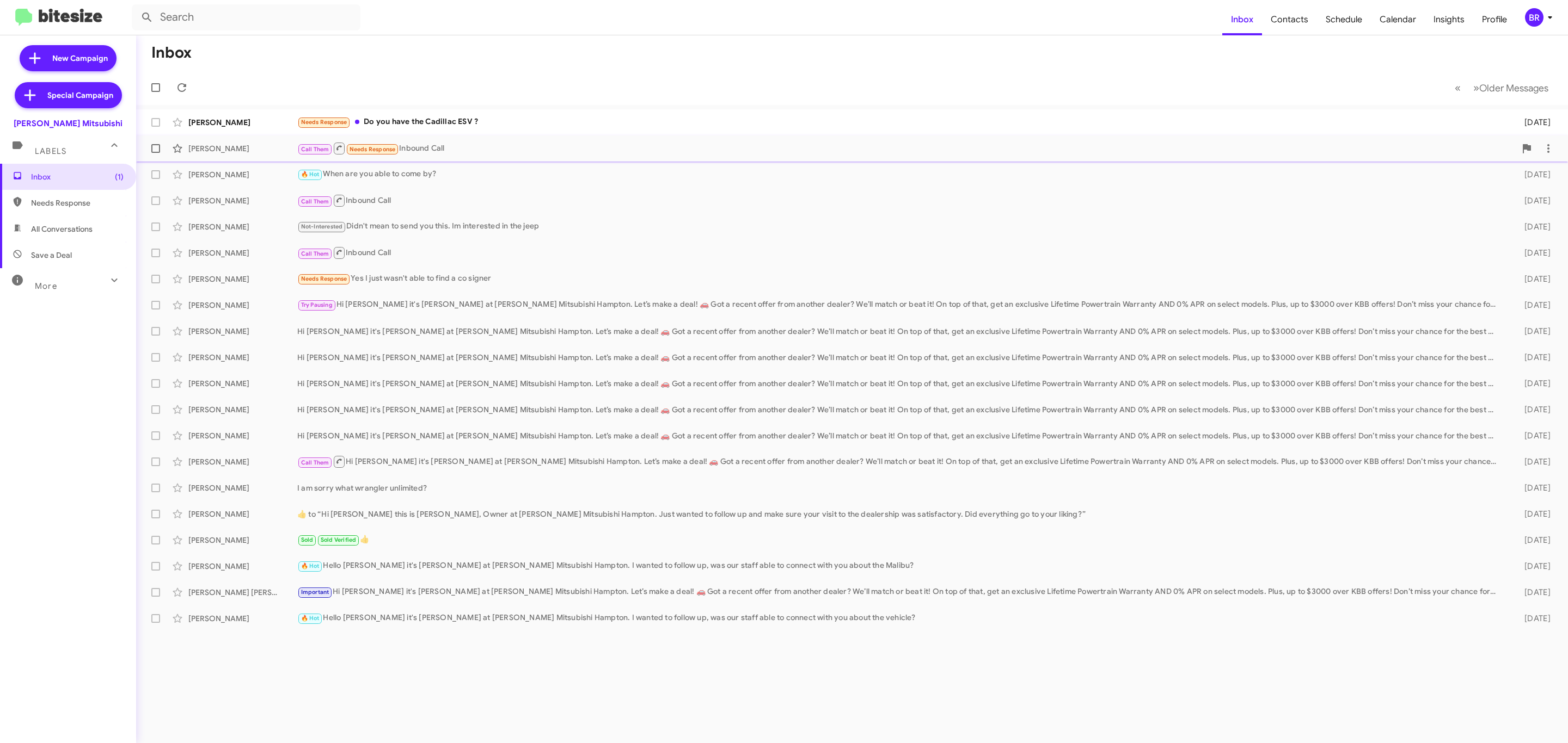
click at [446, 151] on div "Call Them Needs Response Inbound Call" at bounding box center [905, 149] width 1218 height 14
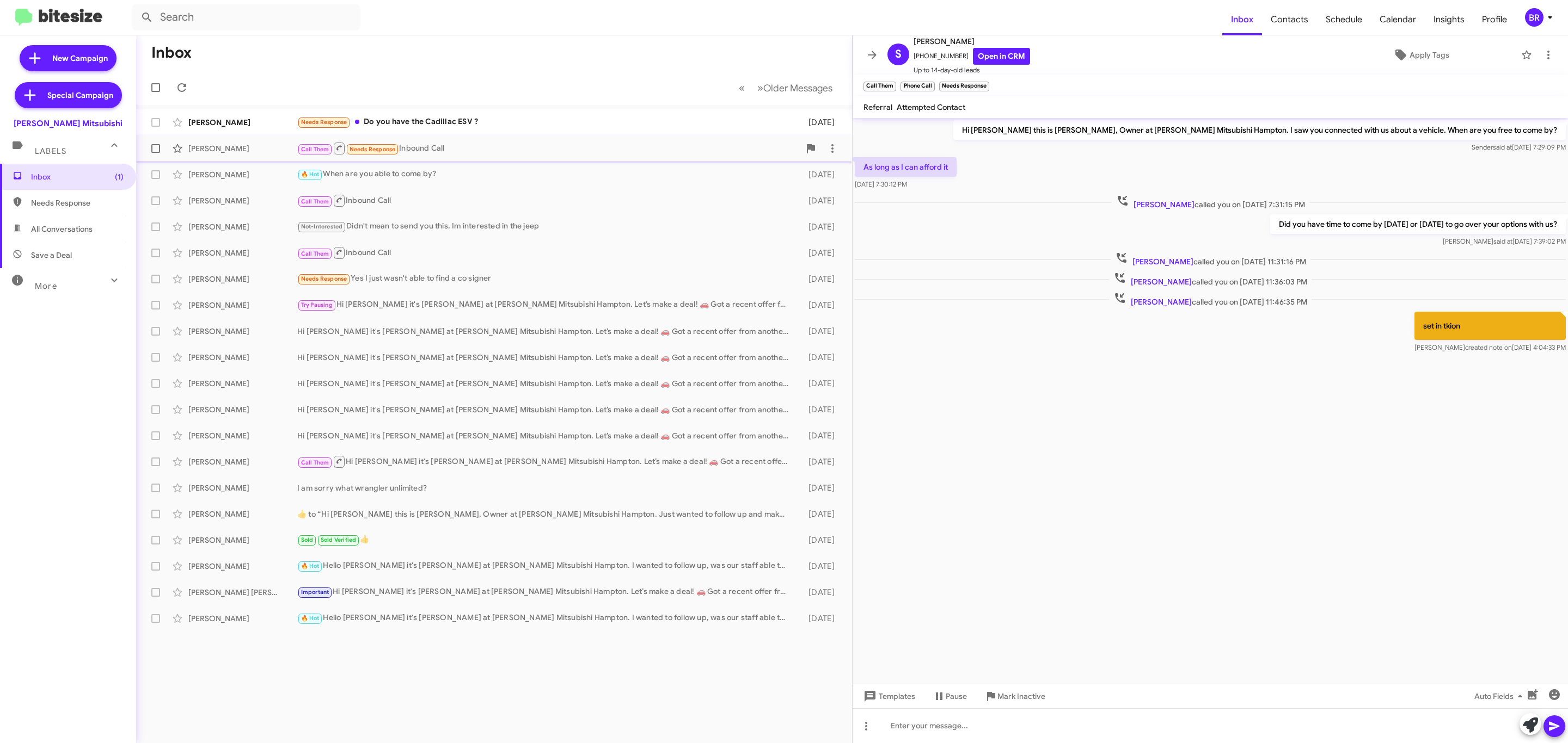
click at [245, 153] on div "[PERSON_NAME]" at bounding box center [243, 149] width 109 height 11
click at [232, 145] on div "[PERSON_NAME]" at bounding box center [243, 149] width 109 height 11
click at [462, 115] on div "[PERSON_NAME] Needs Response Do you have the Cadillac ESV ? [DATE]" at bounding box center [494, 122] width 699 height 22
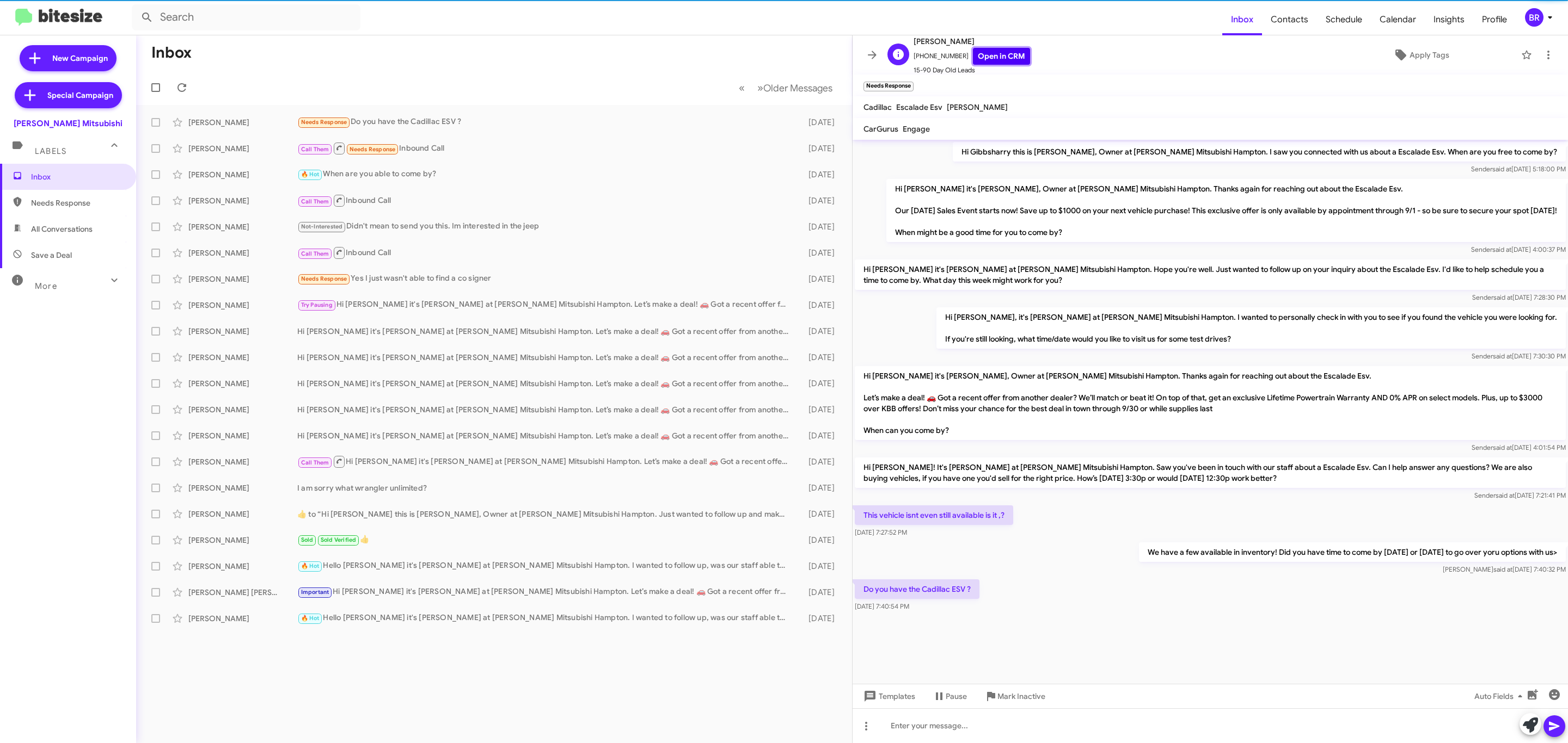
click at [989, 61] on link "Open in CRM" at bounding box center [1001, 56] width 57 height 17
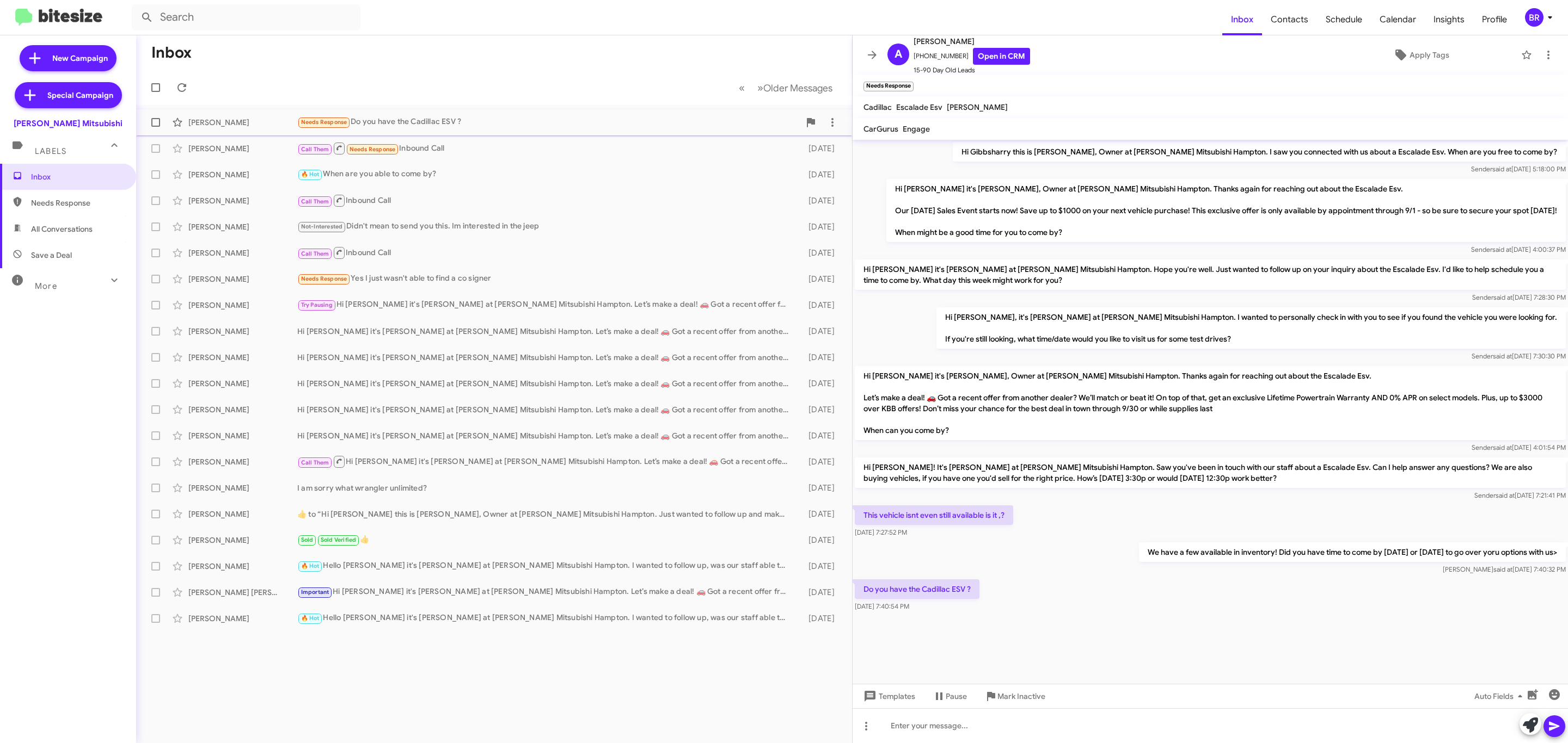
click at [147, 111] on label at bounding box center [155, 122] width 22 height 22
click at [155, 127] on input "checkbox" at bounding box center [155, 127] width 1 height 1
checkbox input "true"
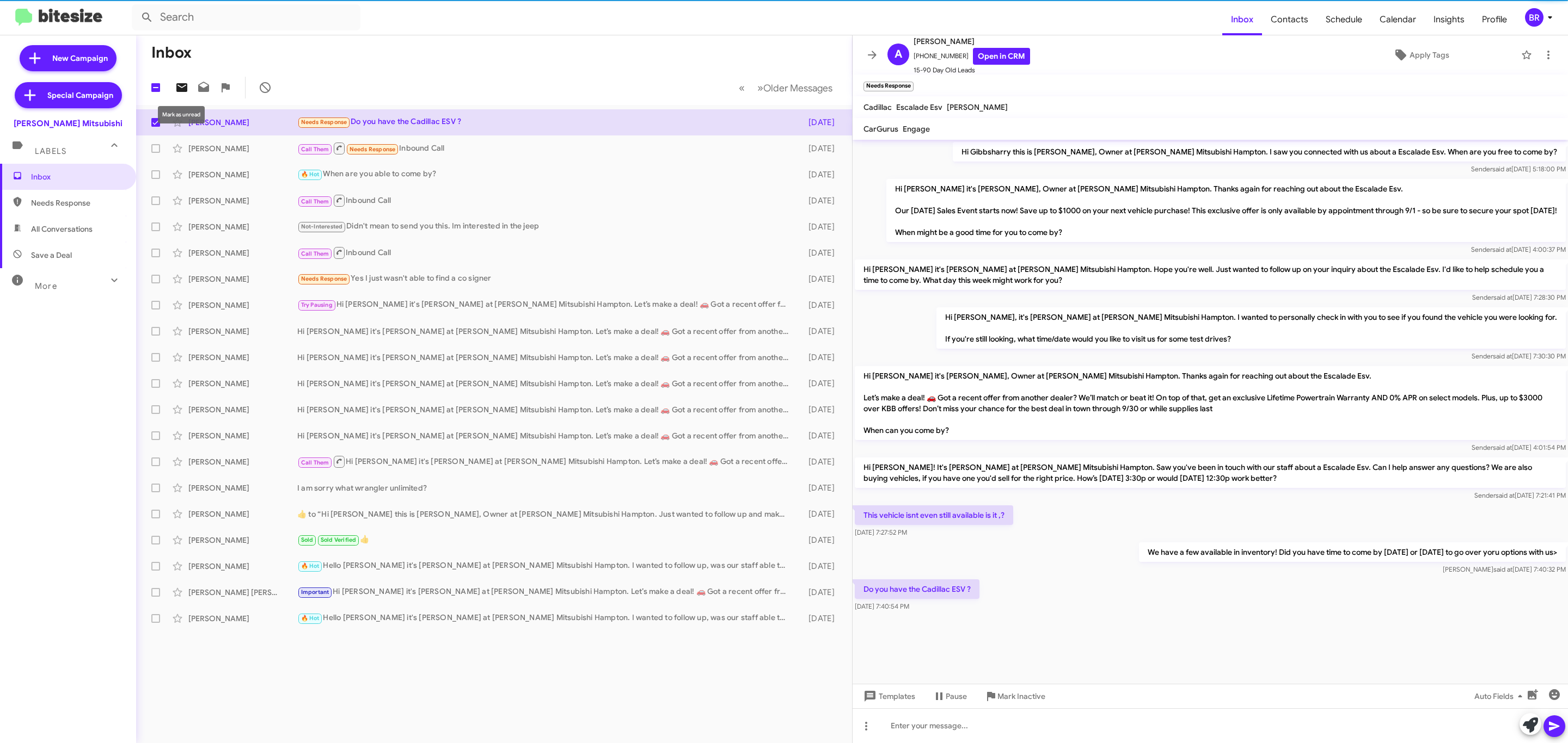
click at [177, 88] on icon at bounding box center [181, 88] width 11 height 9
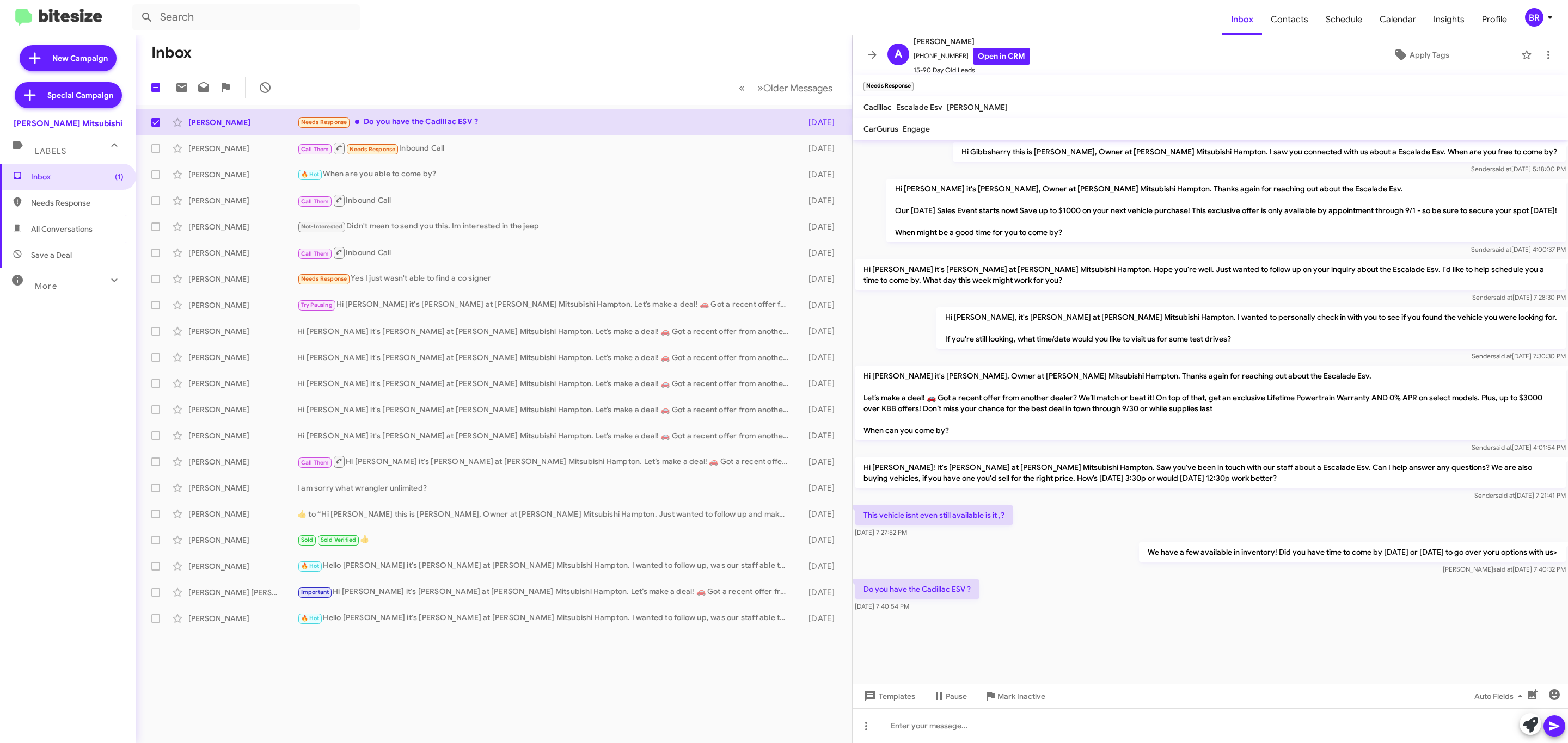
click at [1536, 8] on mat-toolbar "Inbox Contacts Schedule Calendar Insights Profile BR" at bounding box center [784, 18] width 1568 height 35
click at [1522, 23] on button "BR" at bounding box center [1536, 17] width 40 height 18
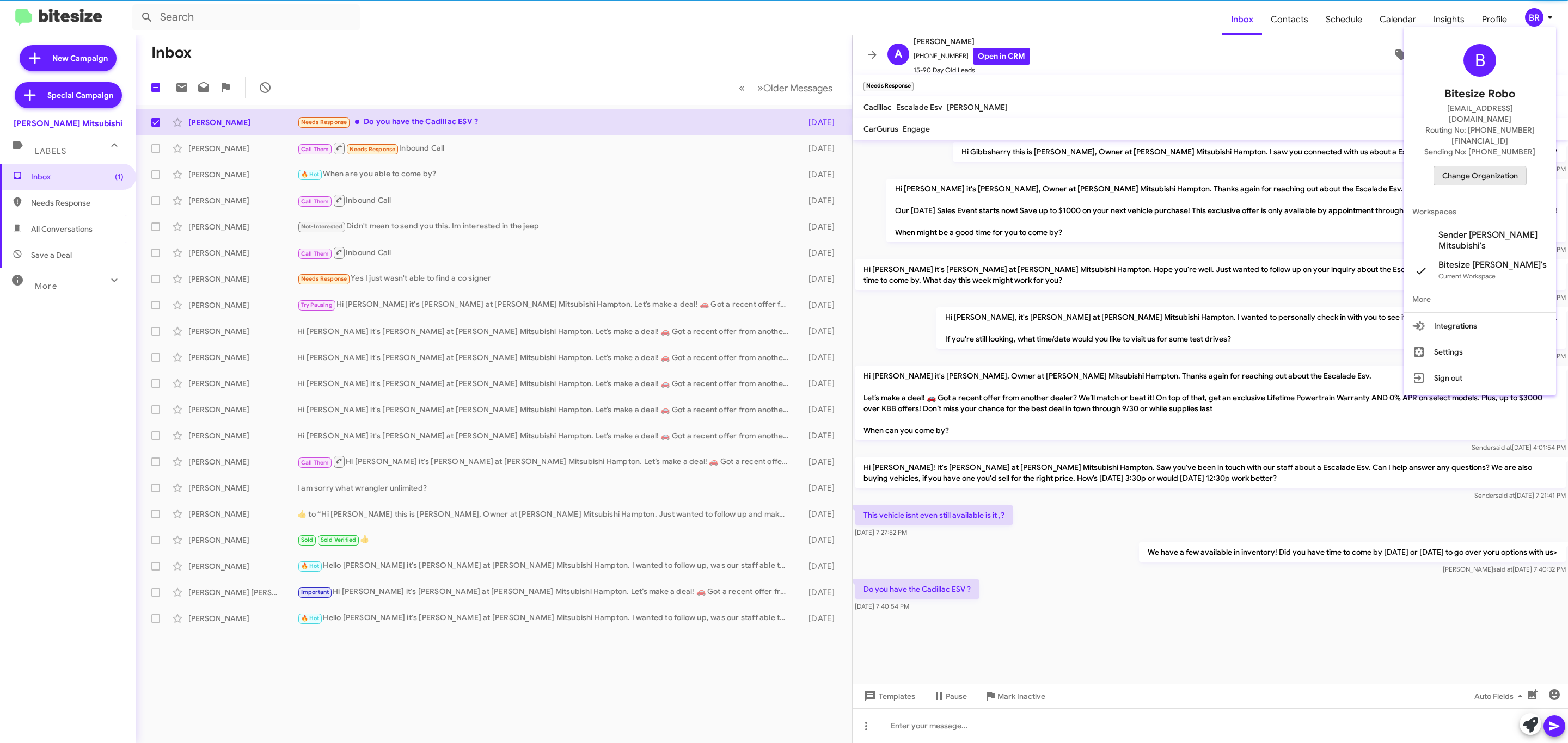
click at [1468, 166] on span "Change Organization" at bounding box center [1480, 175] width 75 height 18
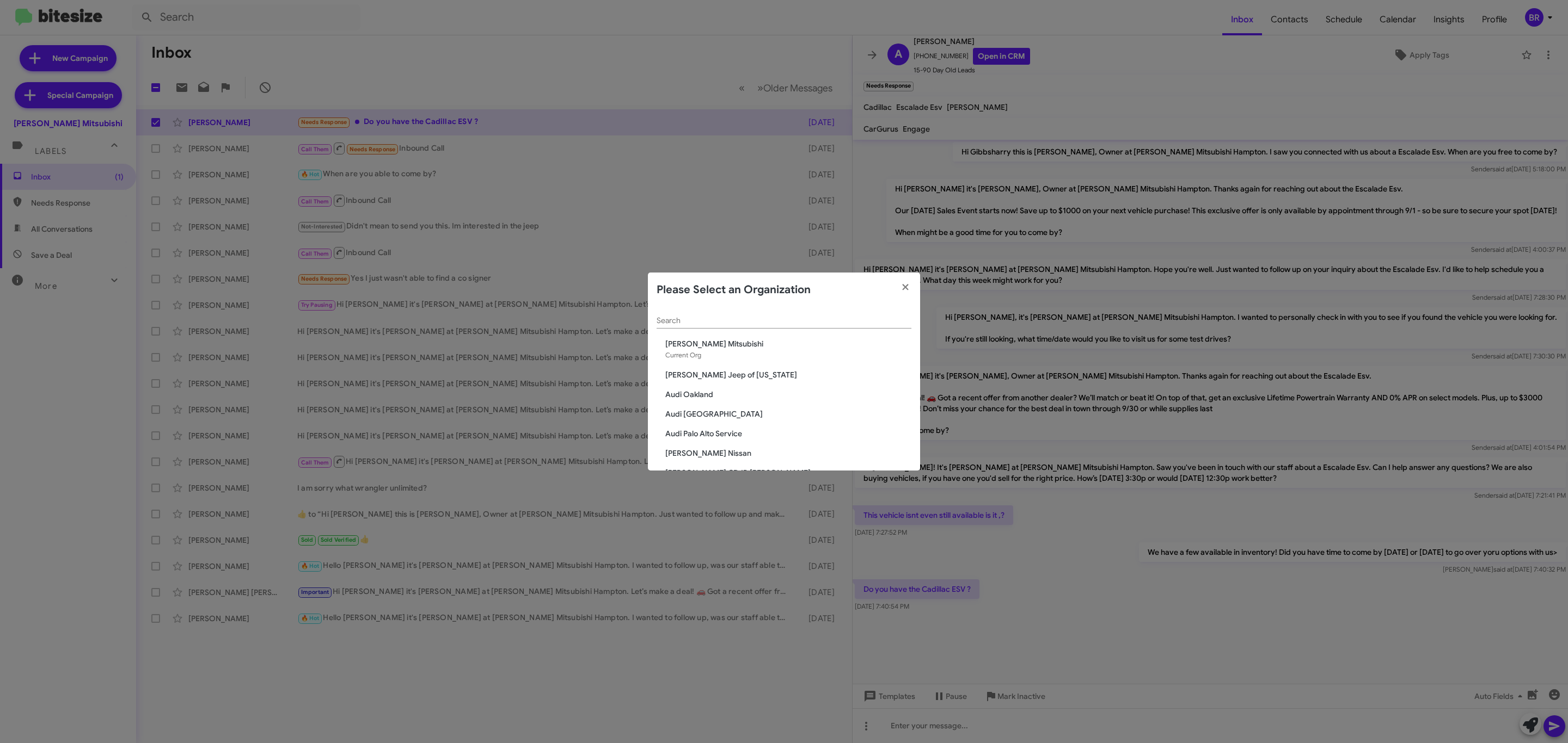
click at [746, 317] on input "Search" at bounding box center [784, 321] width 255 height 9
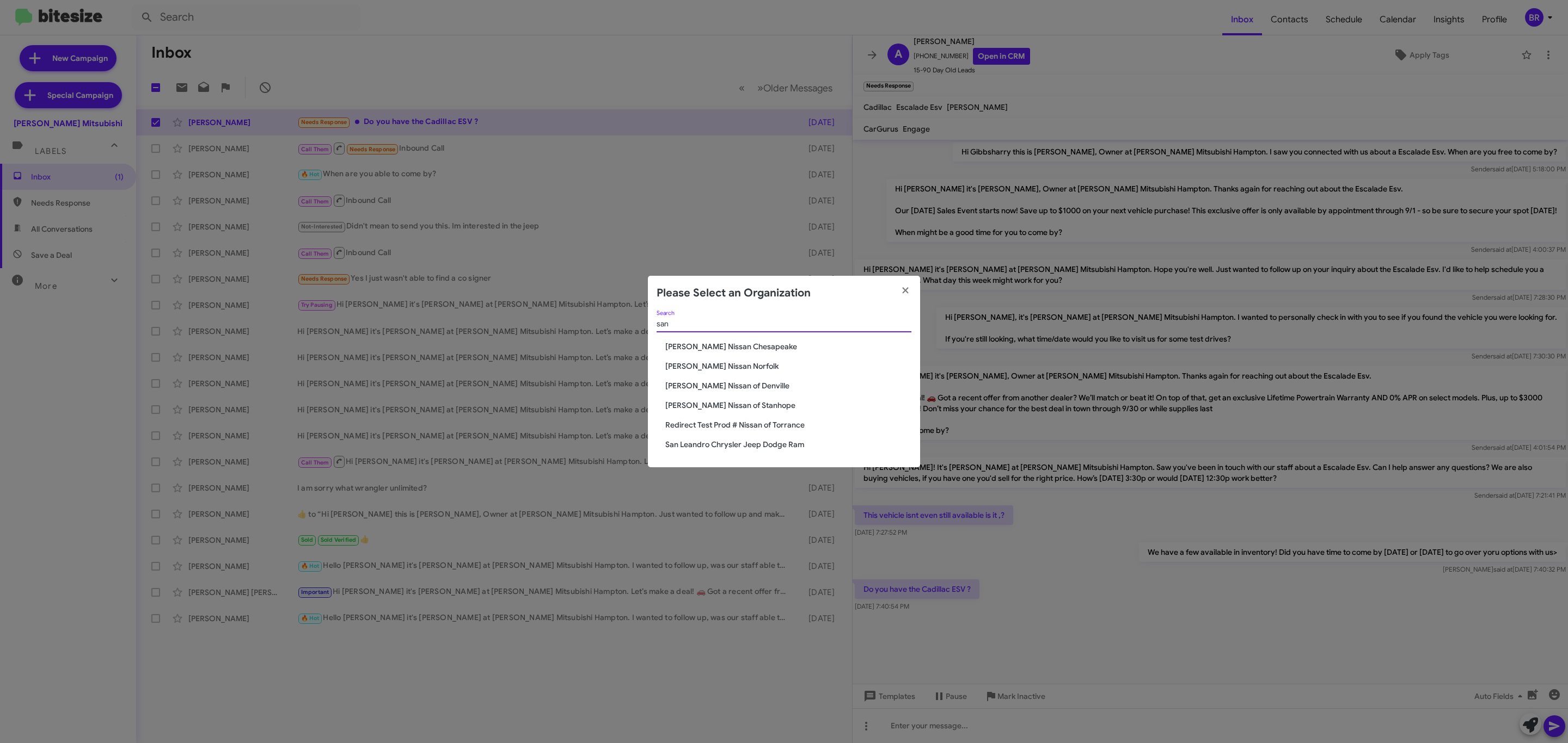
type input "san"
click at [742, 441] on span "San Leandro Chrysler Jeep Dodge Ram" at bounding box center [788, 445] width 246 height 11
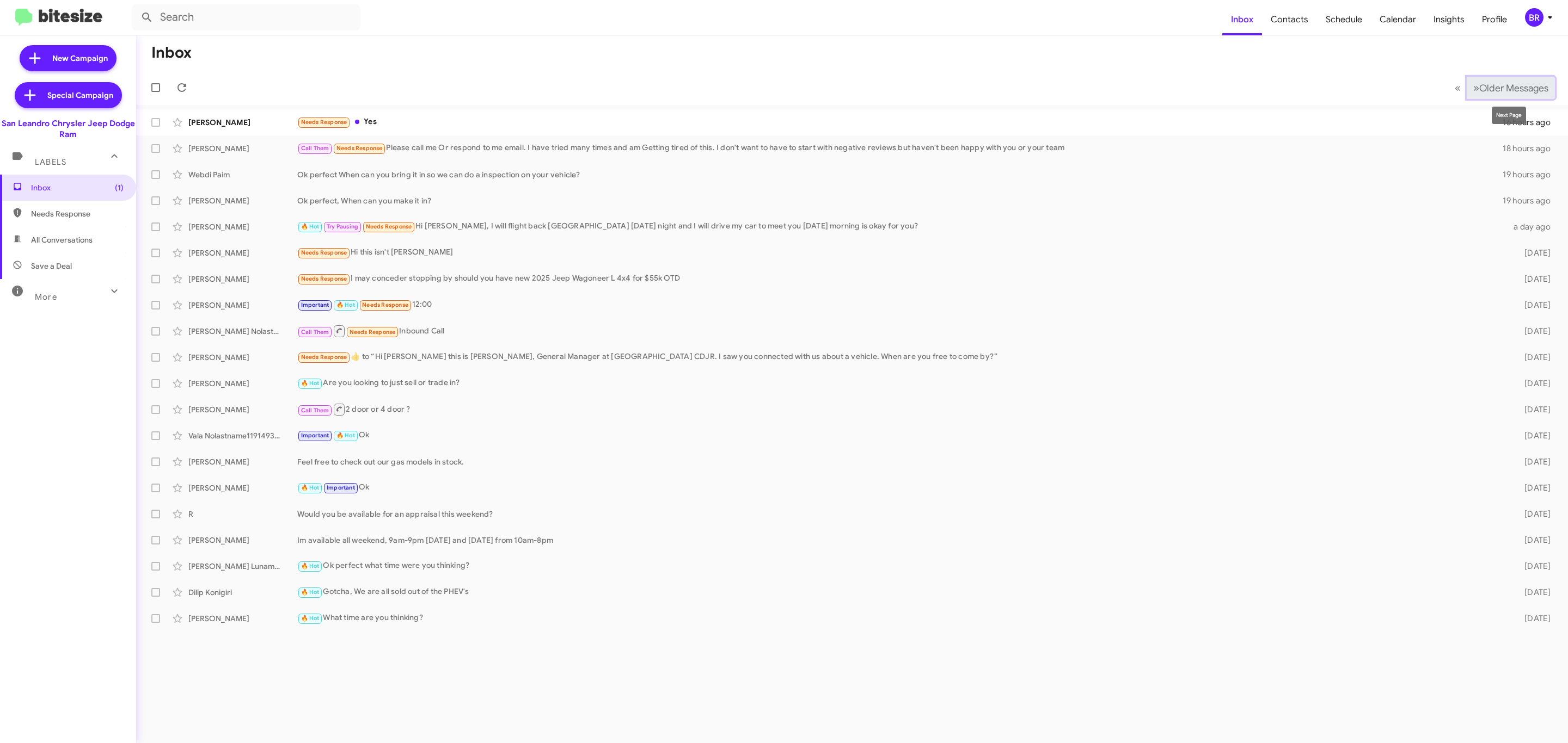
click at [1524, 91] on span "Older Messages" at bounding box center [1513, 88] width 69 height 12
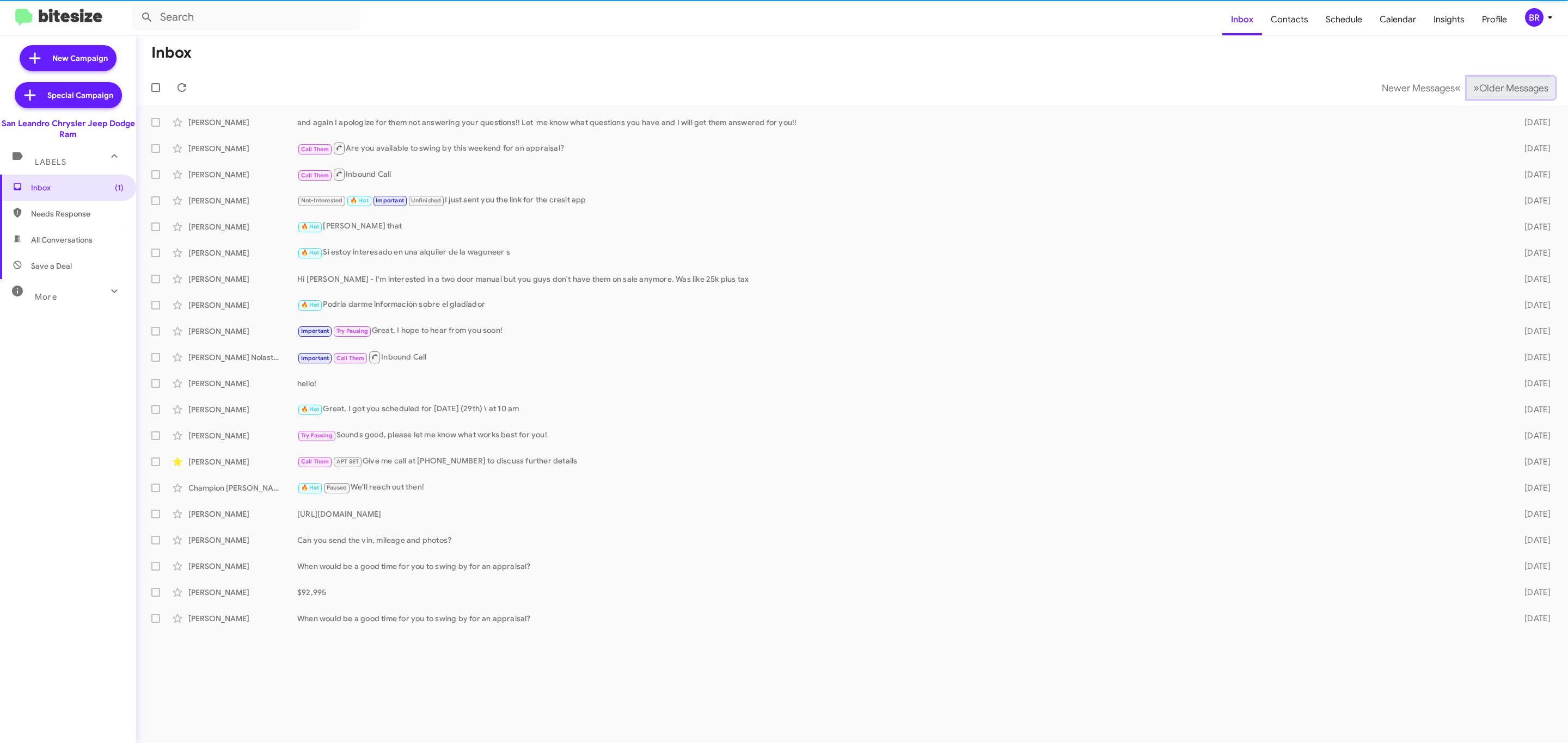
click at [1524, 90] on span "Older Messages" at bounding box center [1513, 88] width 69 height 12
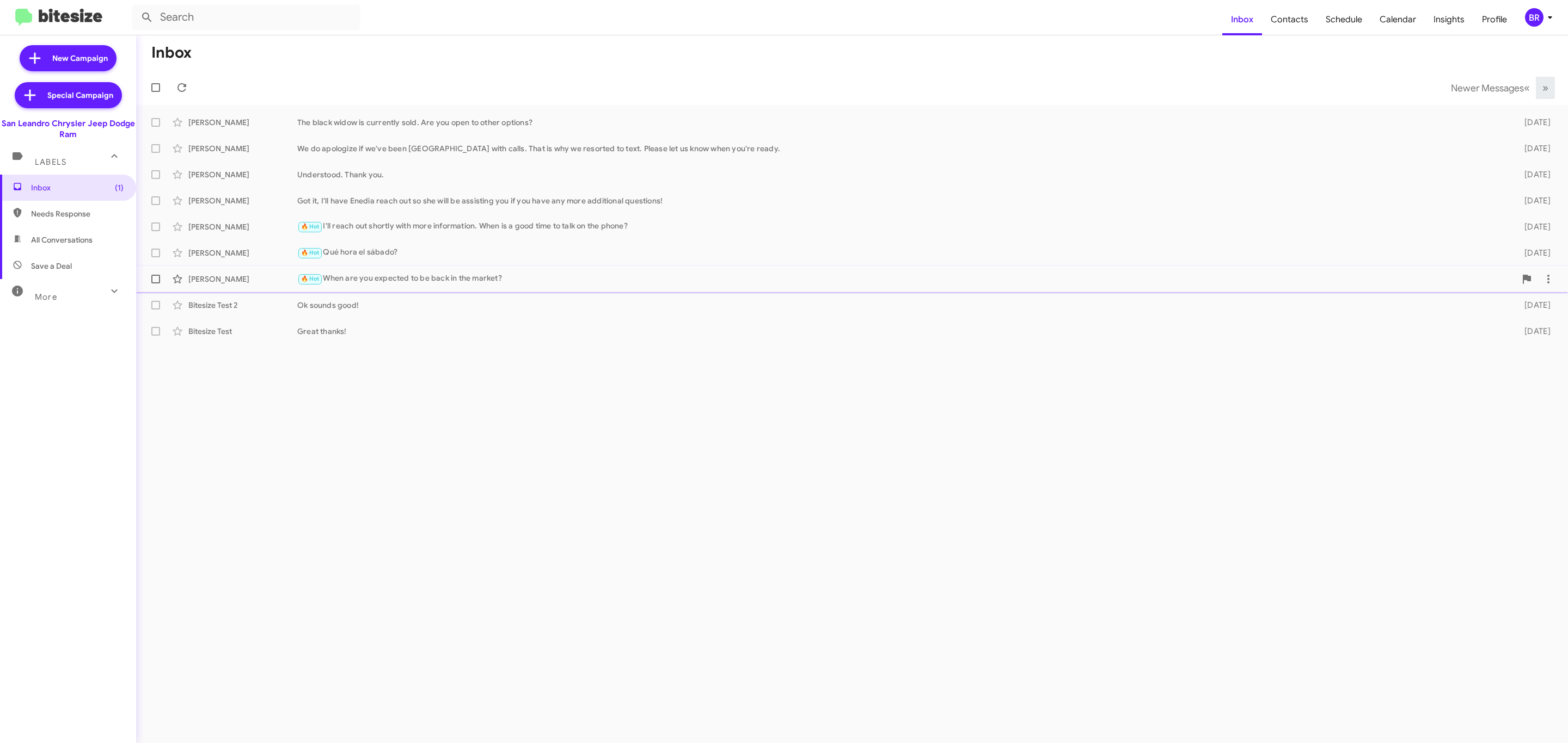
click at [232, 274] on div "[PERSON_NAME]" at bounding box center [243, 279] width 109 height 11
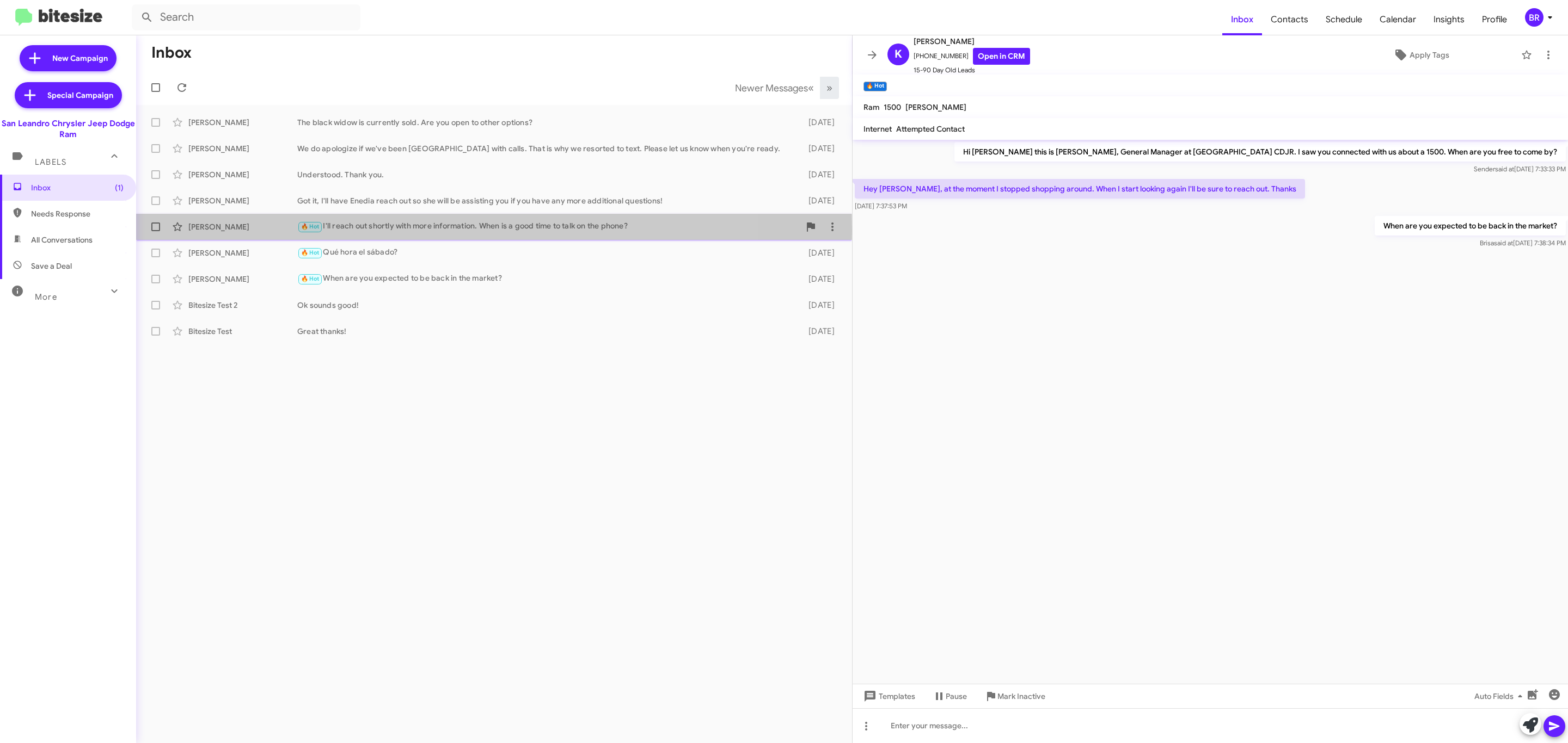
click at [251, 231] on div "[PERSON_NAME]" at bounding box center [243, 227] width 109 height 11
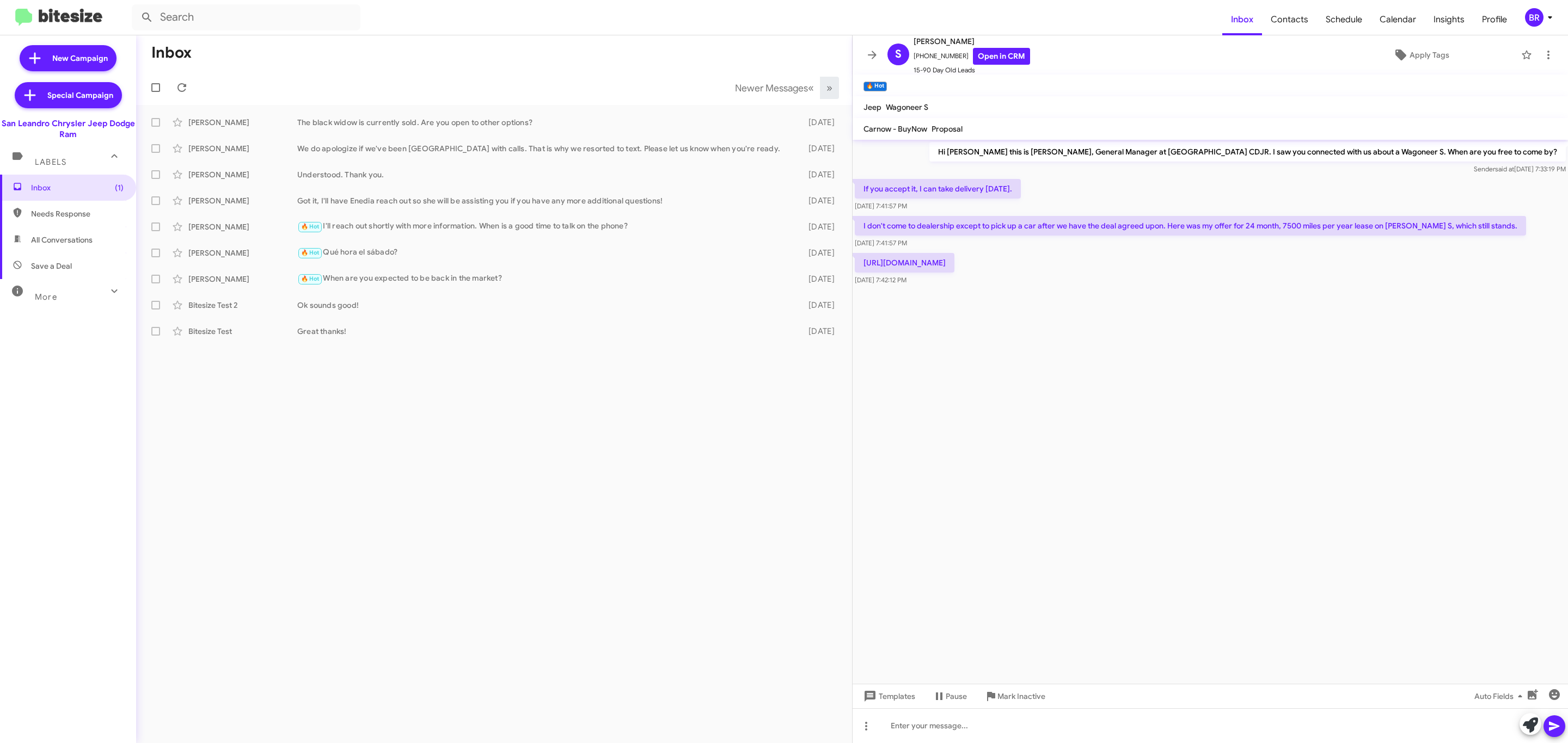
drag, startPoint x: 75, startPoint y: 130, endPoint x: 0, endPoint y: 123, distance: 75.3
click at [0, 123] on div "San Leandro Chrysler Jeep Dodge Ram" at bounding box center [67, 129] width 136 height 22
copy div "San Leandro Chrysler Jeep Dodge Ram"
click at [877, 54] on icon at bounding box center [872, 54] width 13 height 13
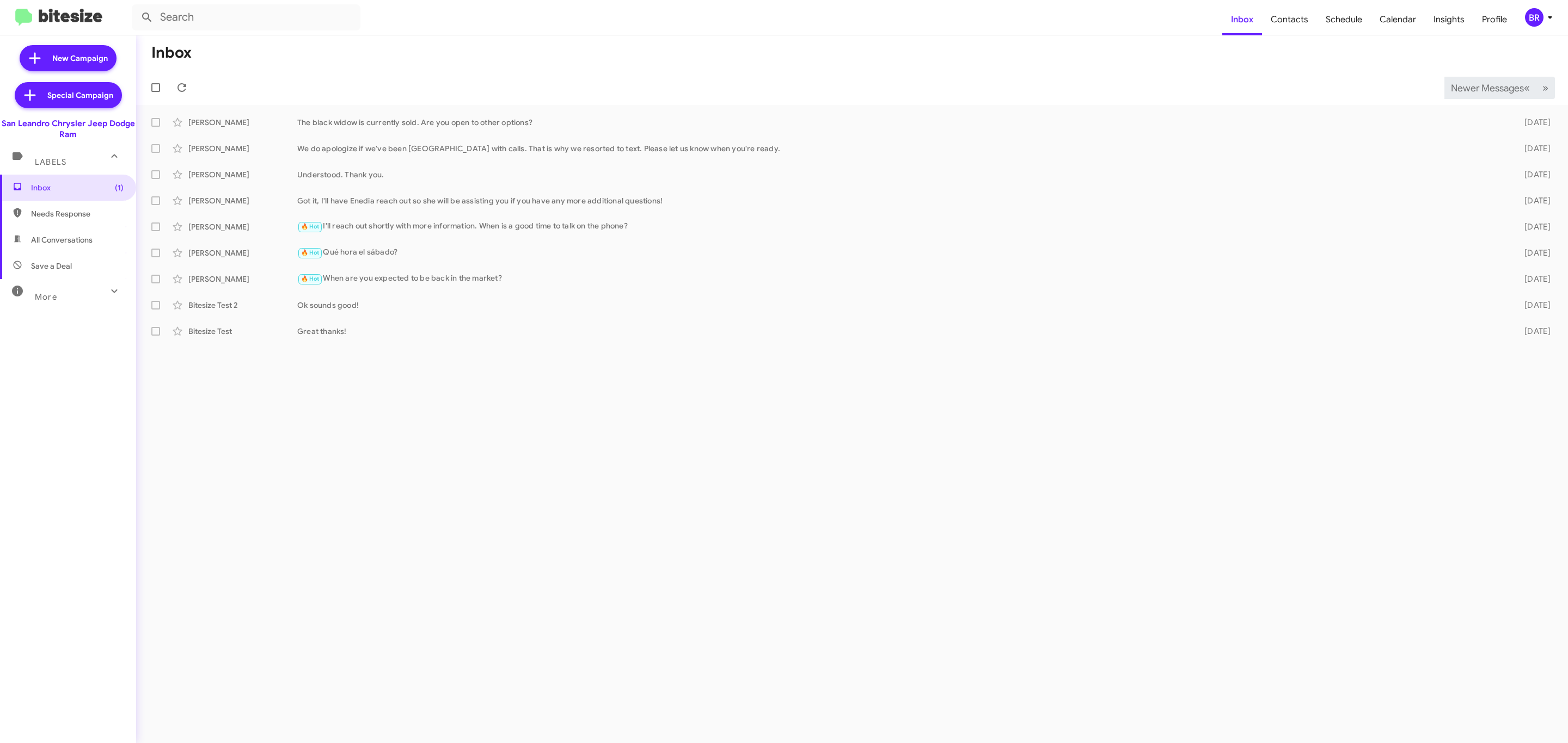
click at [1483, 87] on span "Newer Messages" at bounding box center [1487, 88] width 73 height 12
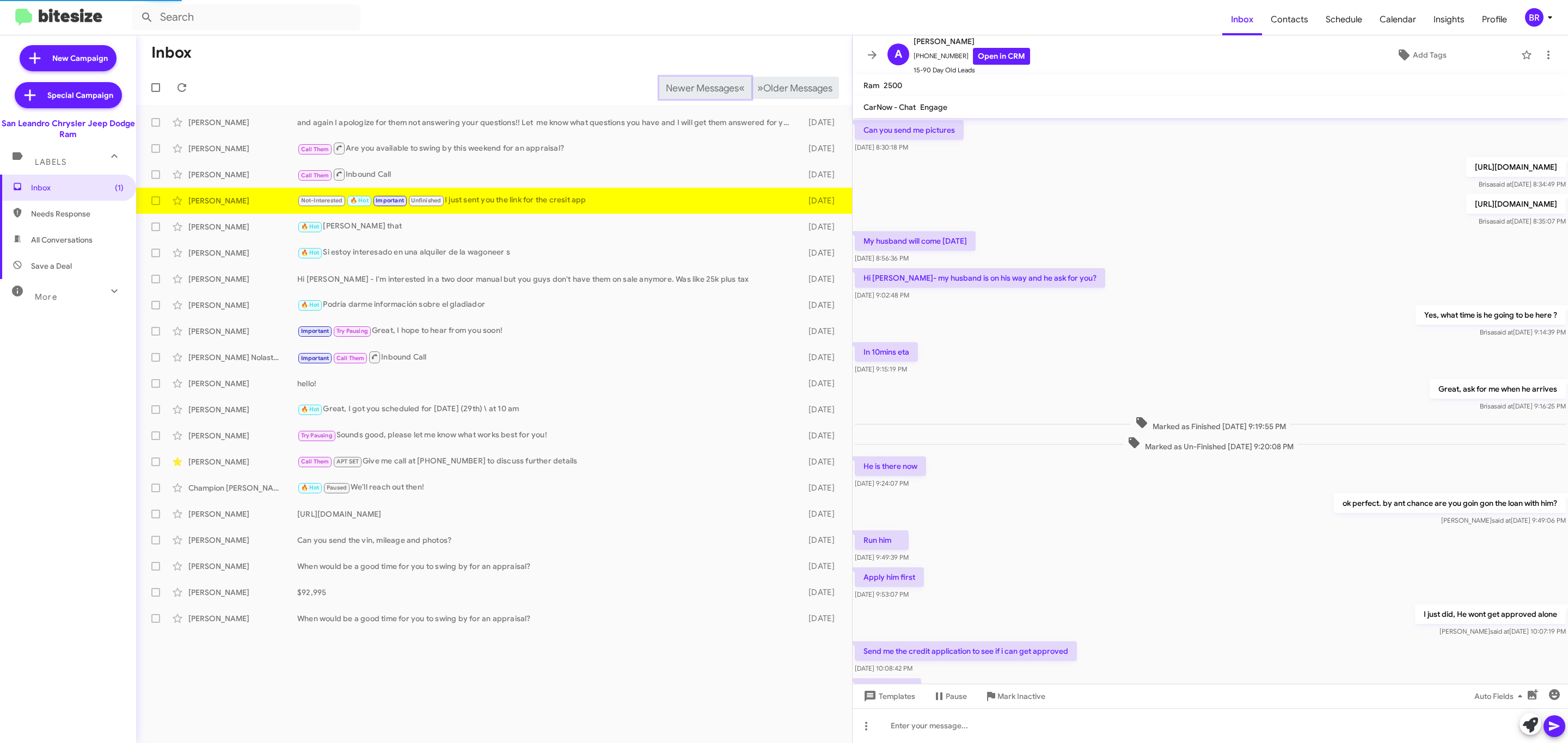
scroll to position [151, 0]
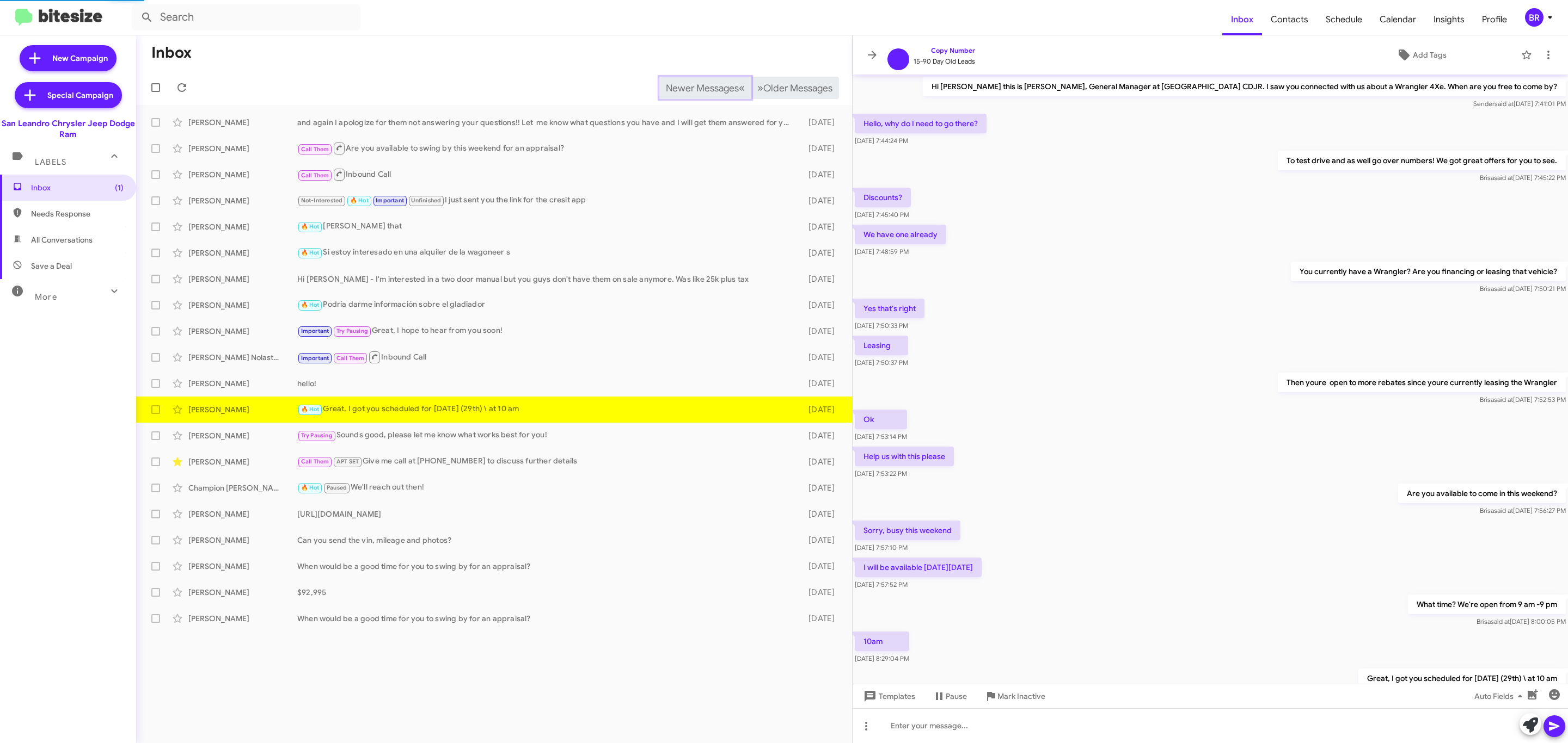
scroll to position [64, 0]
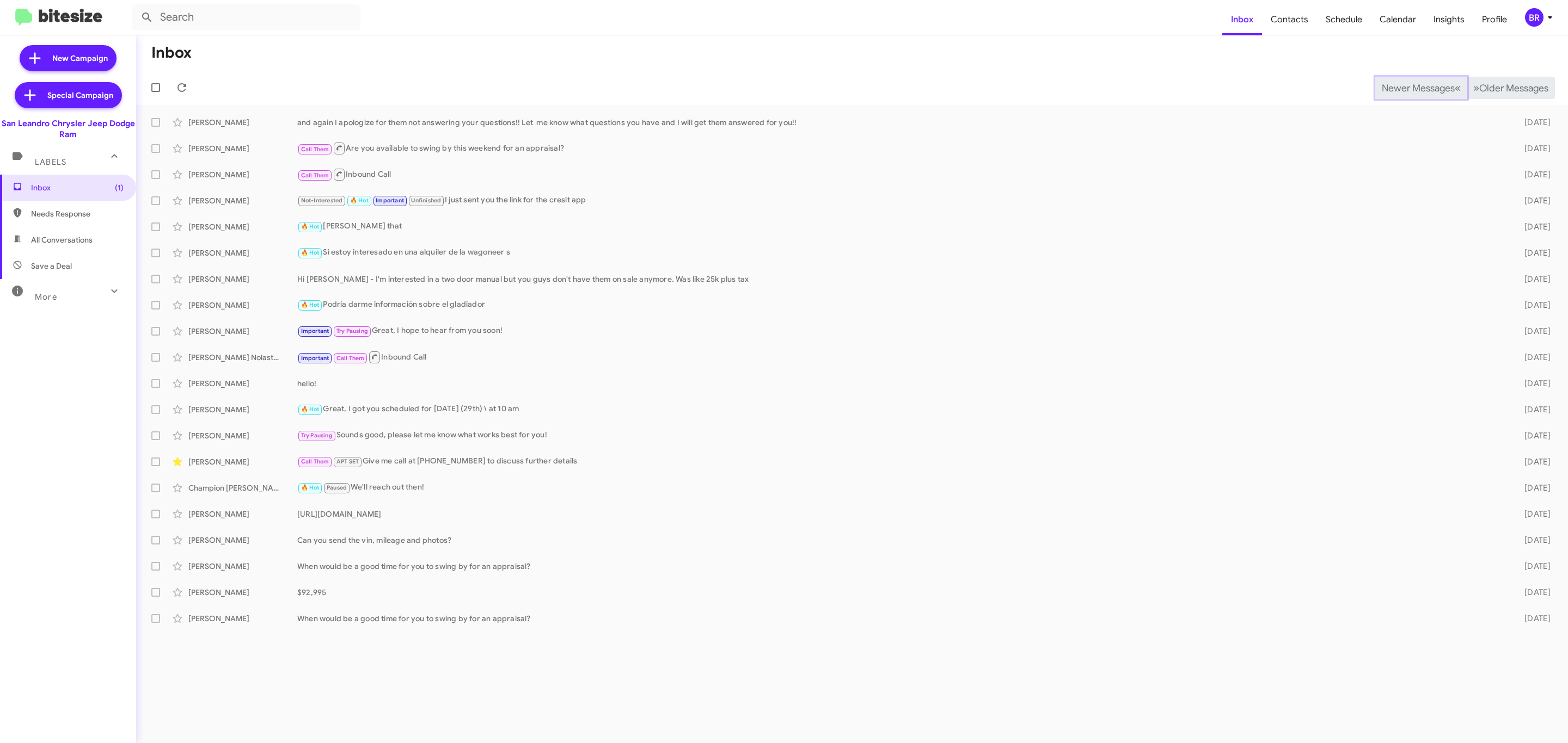
click at [1410, 87] on span "Newer Messages" at bounding box center [1417, 88] width 73 height 12
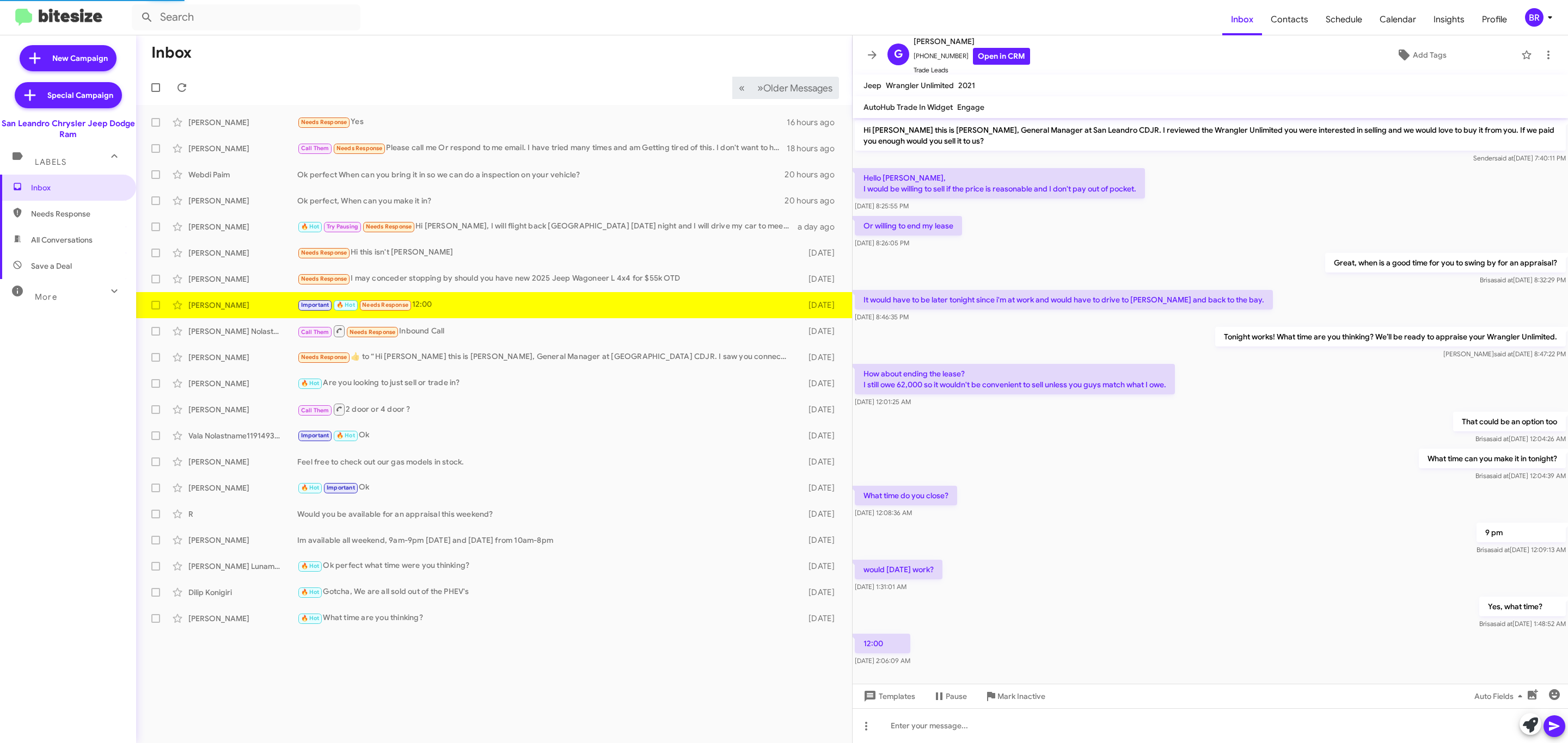
scroll to position [22, 0]
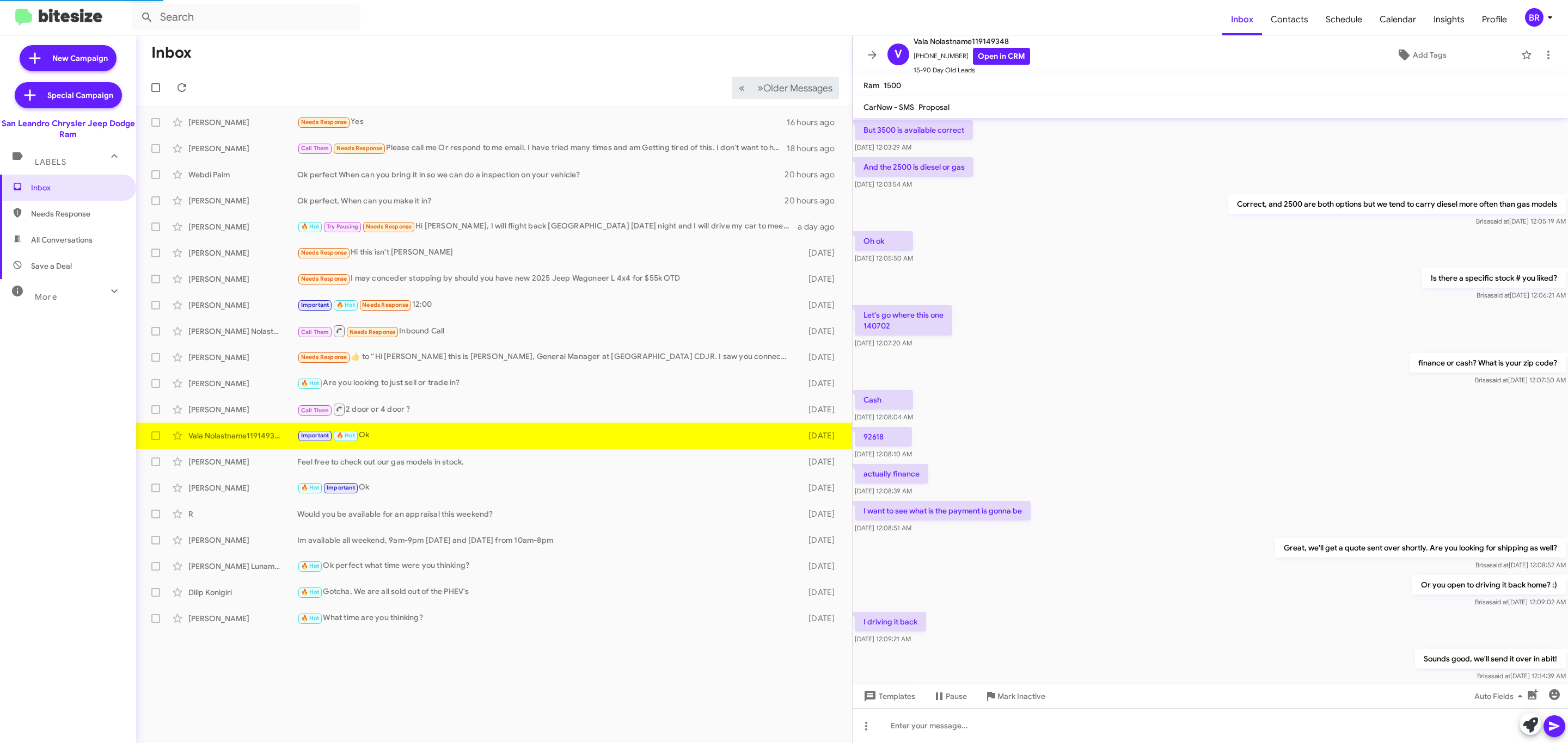
scroll to position [238, 0]
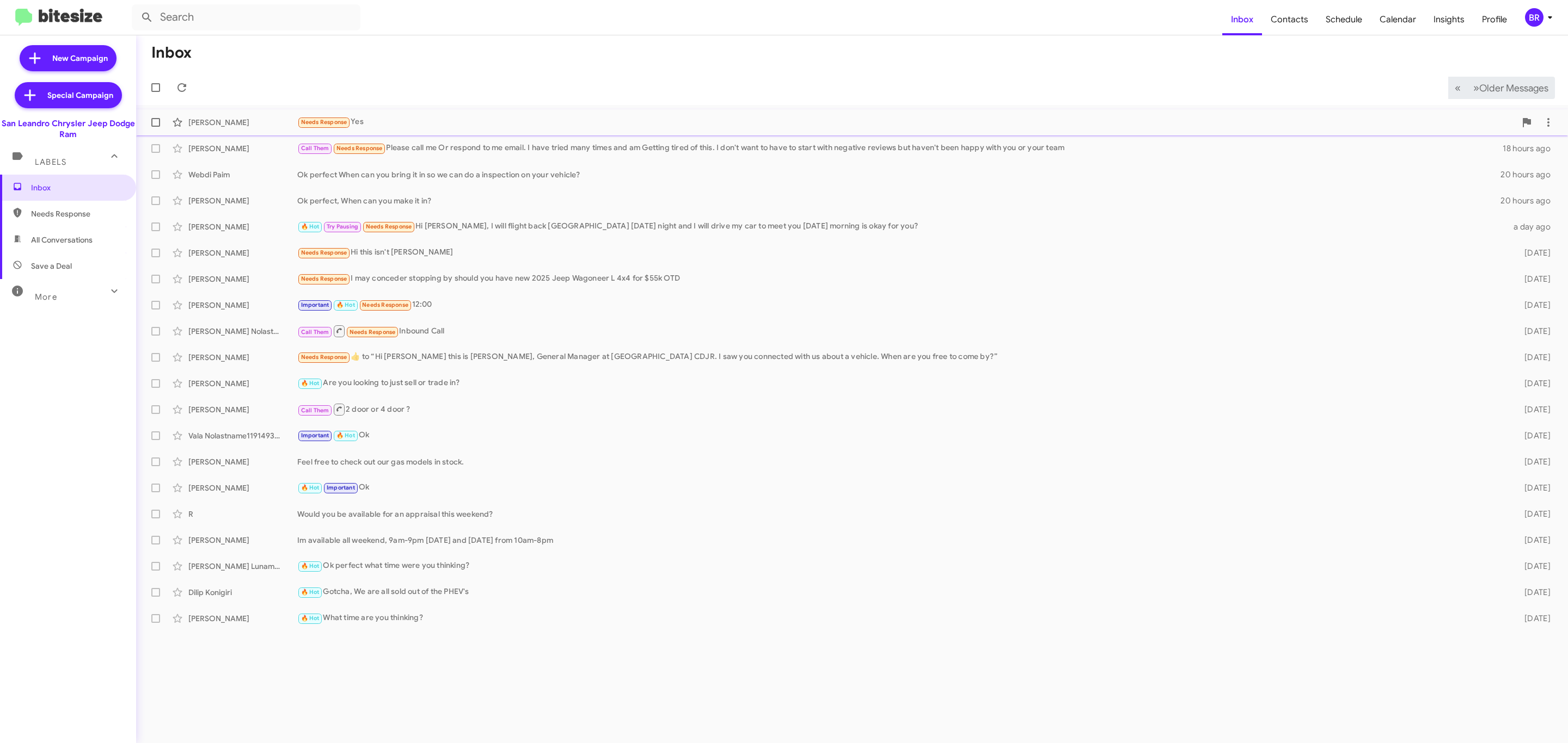
click at [158, 121] on span at bounding box center [156, 123] width 9 height 9
click at [156, 127] on input "checkbox" at bounding box center [155, 127] width 1 height 1
checkbox input "true"
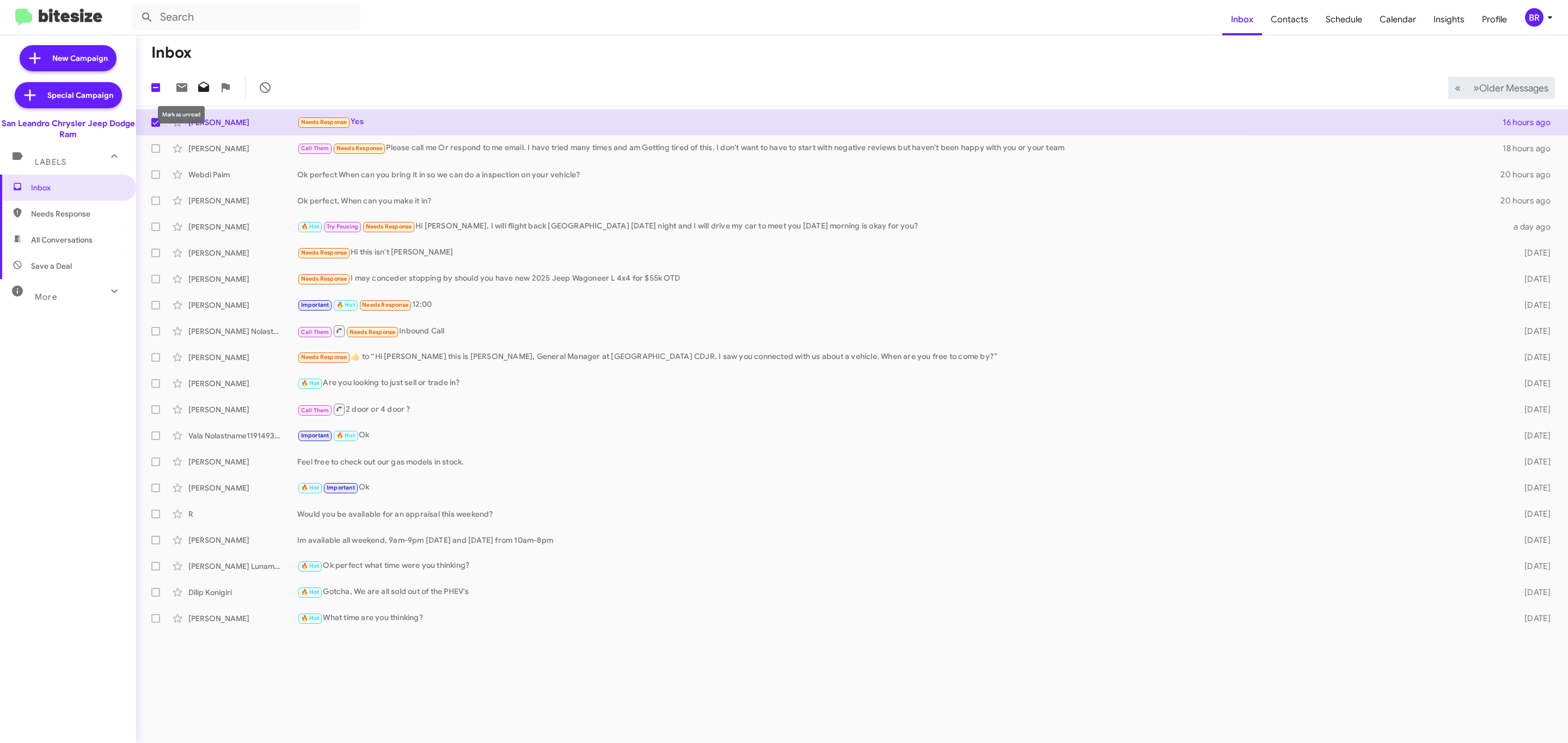
drag, startPoint x: 187, startPoint y: 88, endPoint x: 196, endPoint y: 87, distance: 9.1
click at [188, 88] on span at bounding box center [181, 88] width 22 height 13
click at [1536, 15] on div "BR" at bounding box center [1533, 17] width 18 height 18
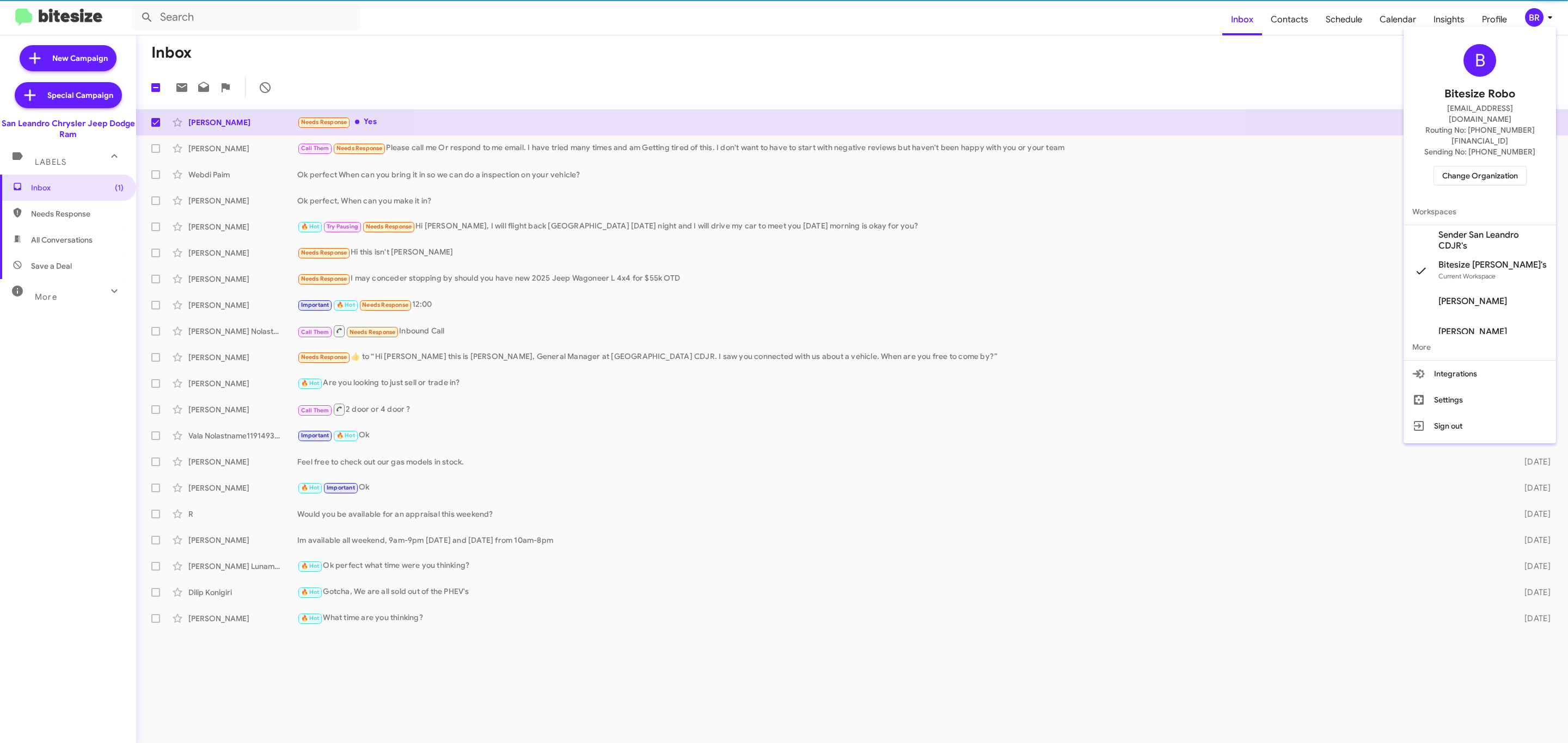
click at [1486, 166] on span "Change Organization" at bounding box center [1480, 175] width 75 height 18
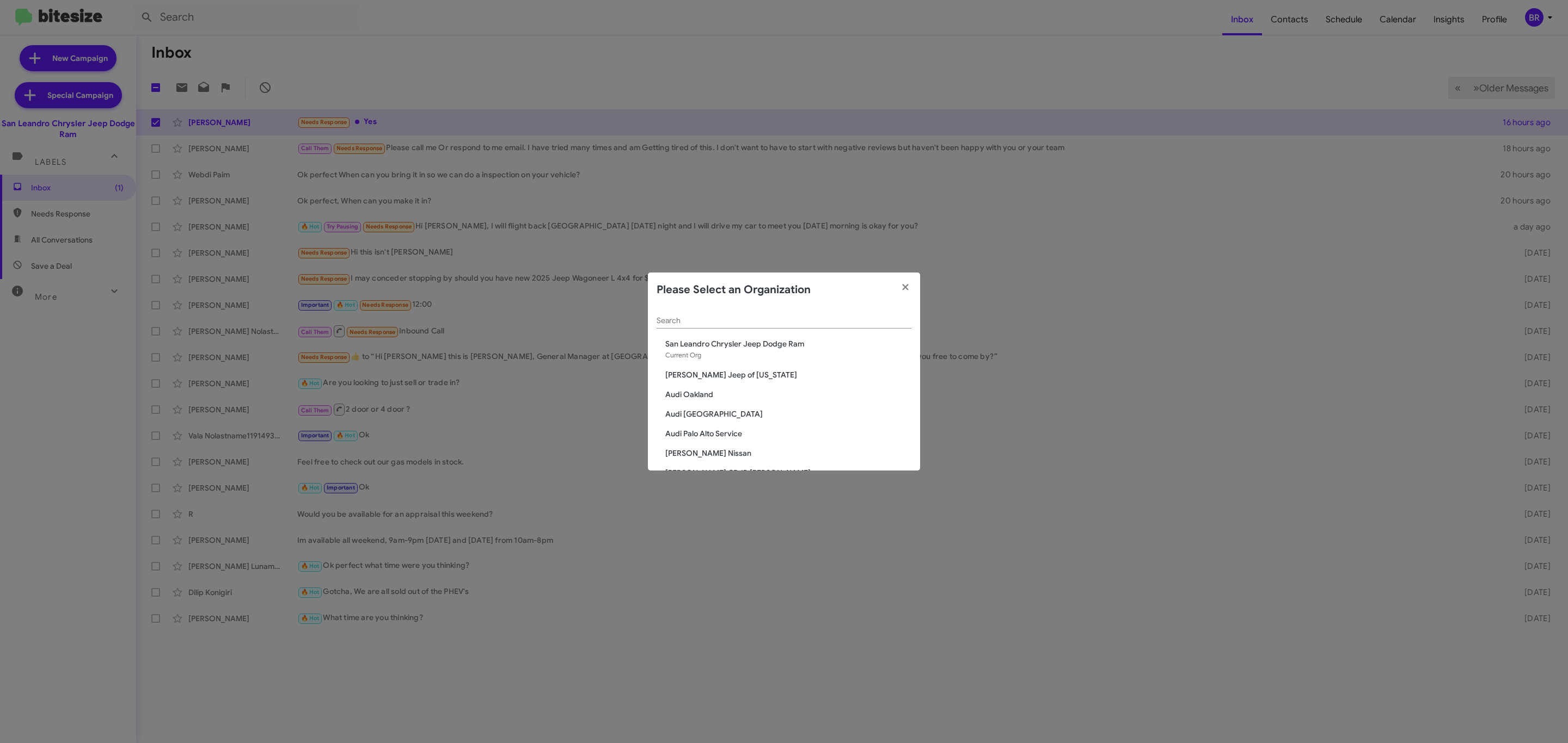
drag, startPoint x: 770, startPoint y: 314, endPoint x: 763, endPoint y: 324, distance: 12.2
click at [766, 316] on div "Search" at bounding box center [784, 318] width 255 height 21
click at [763, 324] on input "Search" at bounding box center [784, 321] width 255 height 9
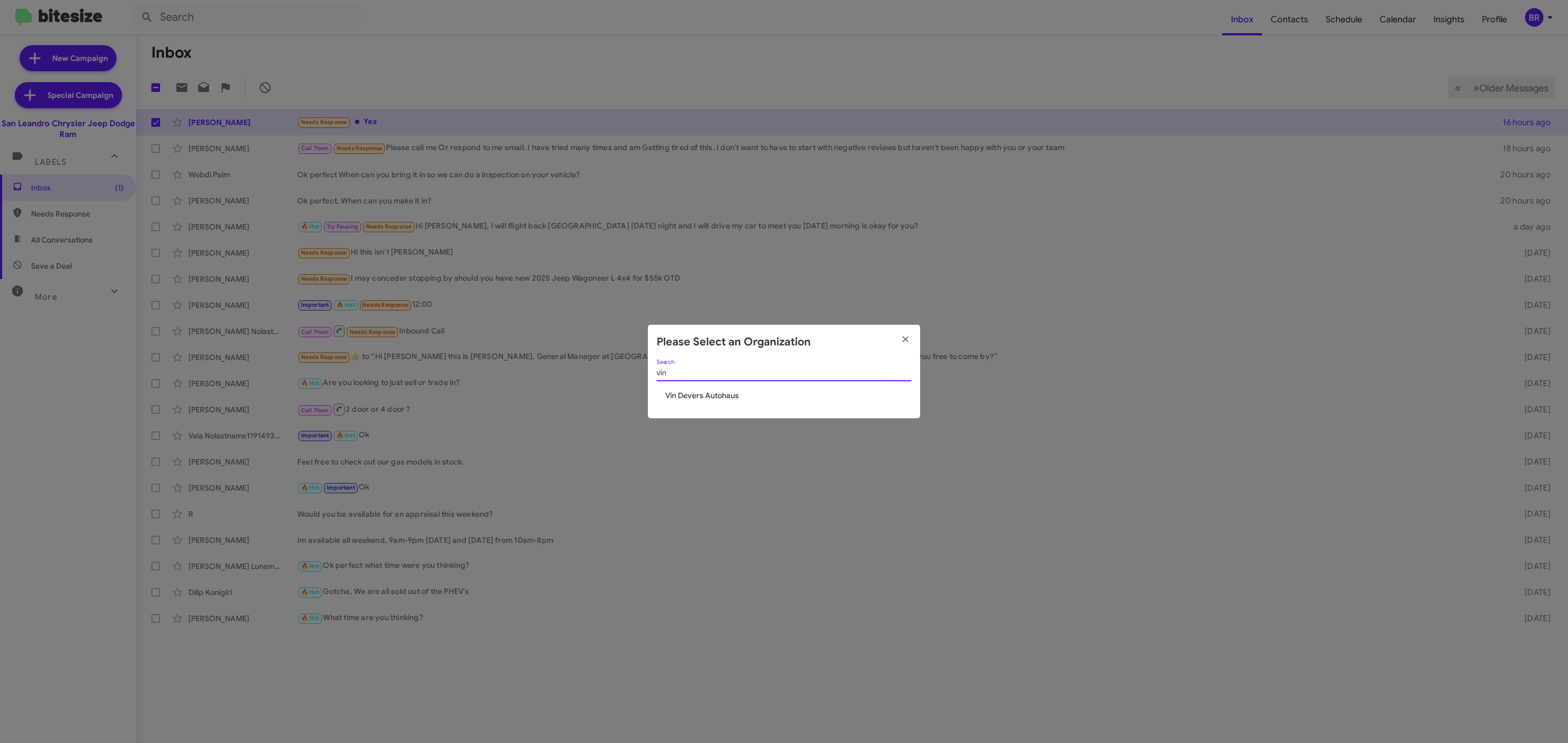
type input "vin"
click at [712, 388] on div "vin Search" at bounding box center [784, 375] width 255 height 31
click at [710, 394] on span "Vin Devers Autohaus" at bounding box center [788, 396] width 246 height 11
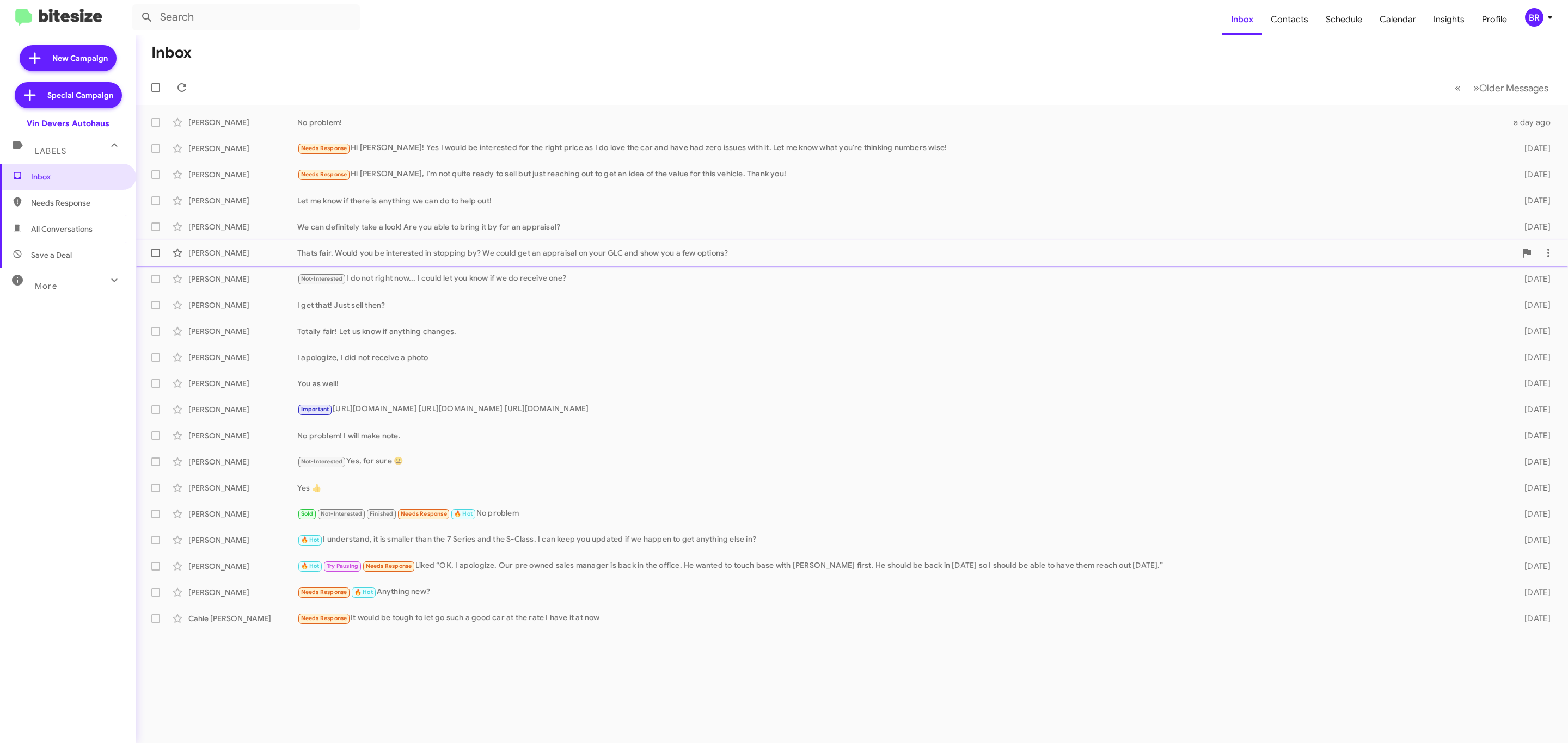
click at [425, 245] on div "[PERSON_NAME] Thats fair. Would you be interested in stopping by? We could get …" at bounding box center [851, 253] width 1414 height 22
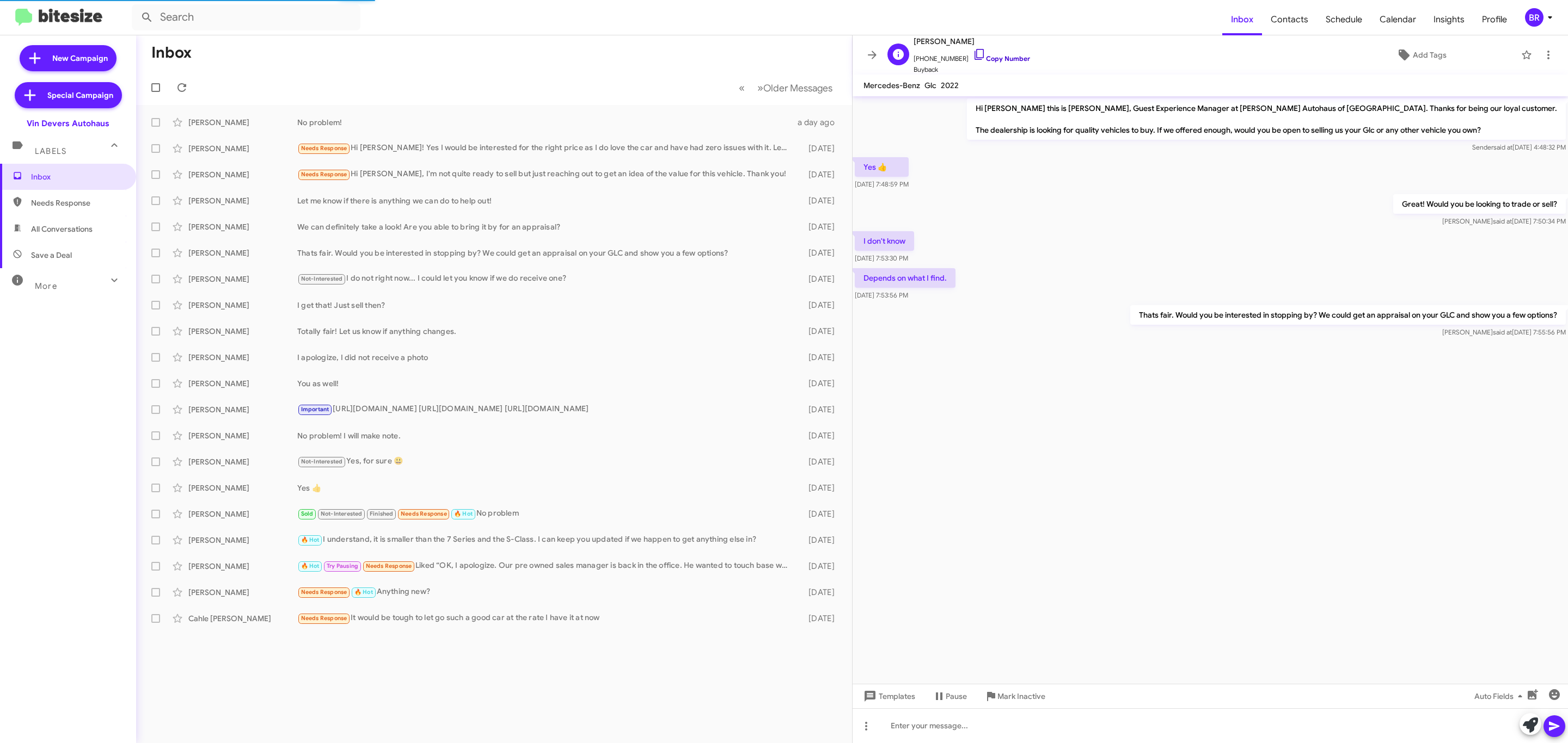
drag, startPoint x: 996, startPoint y: 53, endPoint x: 989, endPoint y: 60, distance: 9.9
click at [996, 53] on span "[PHONE_NUMBER] Copy Number" at bounding box center [971, 56] width 116 height 17
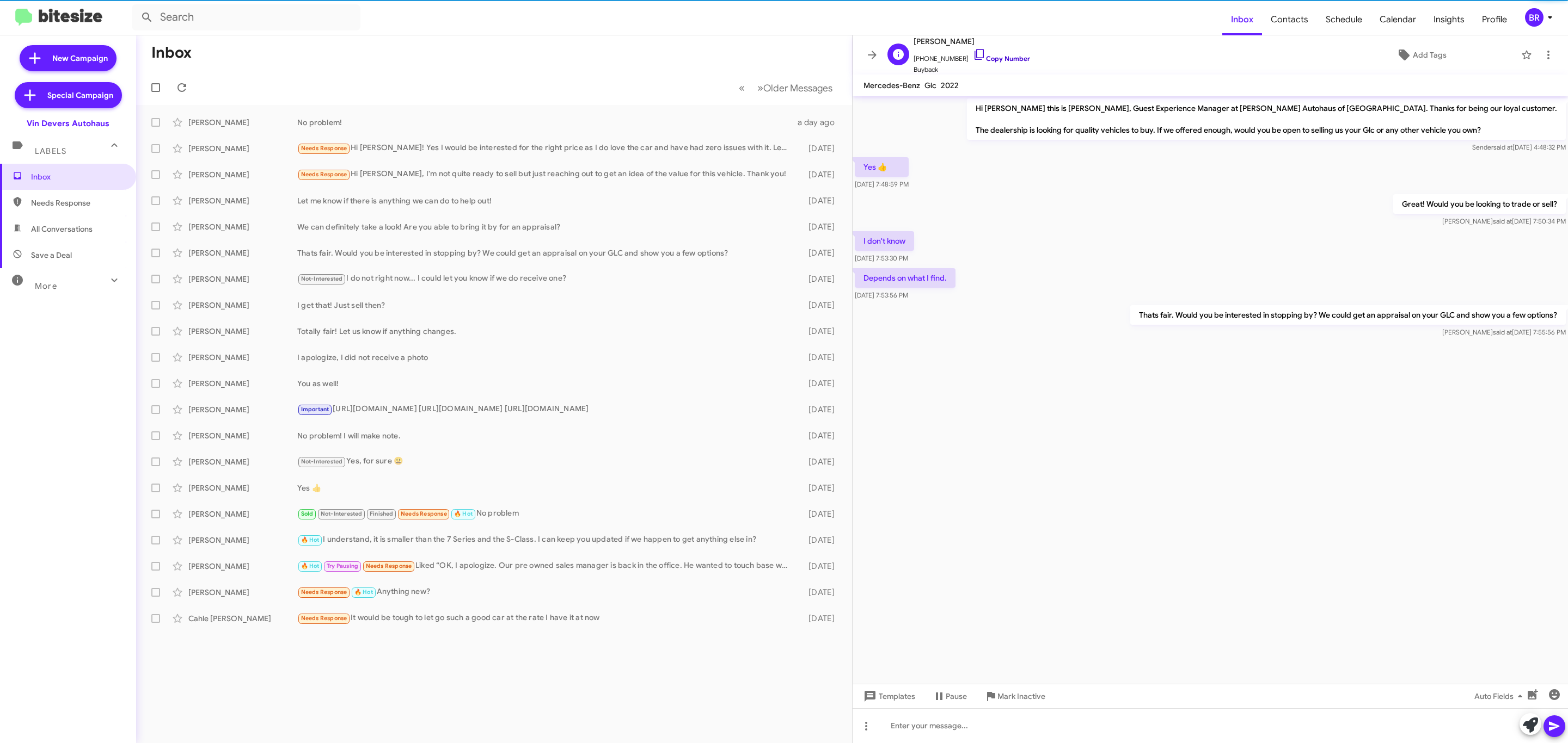
click at [987, 61] on link "Copy Number" at bounding box center [1001, 58] width 57 height 8
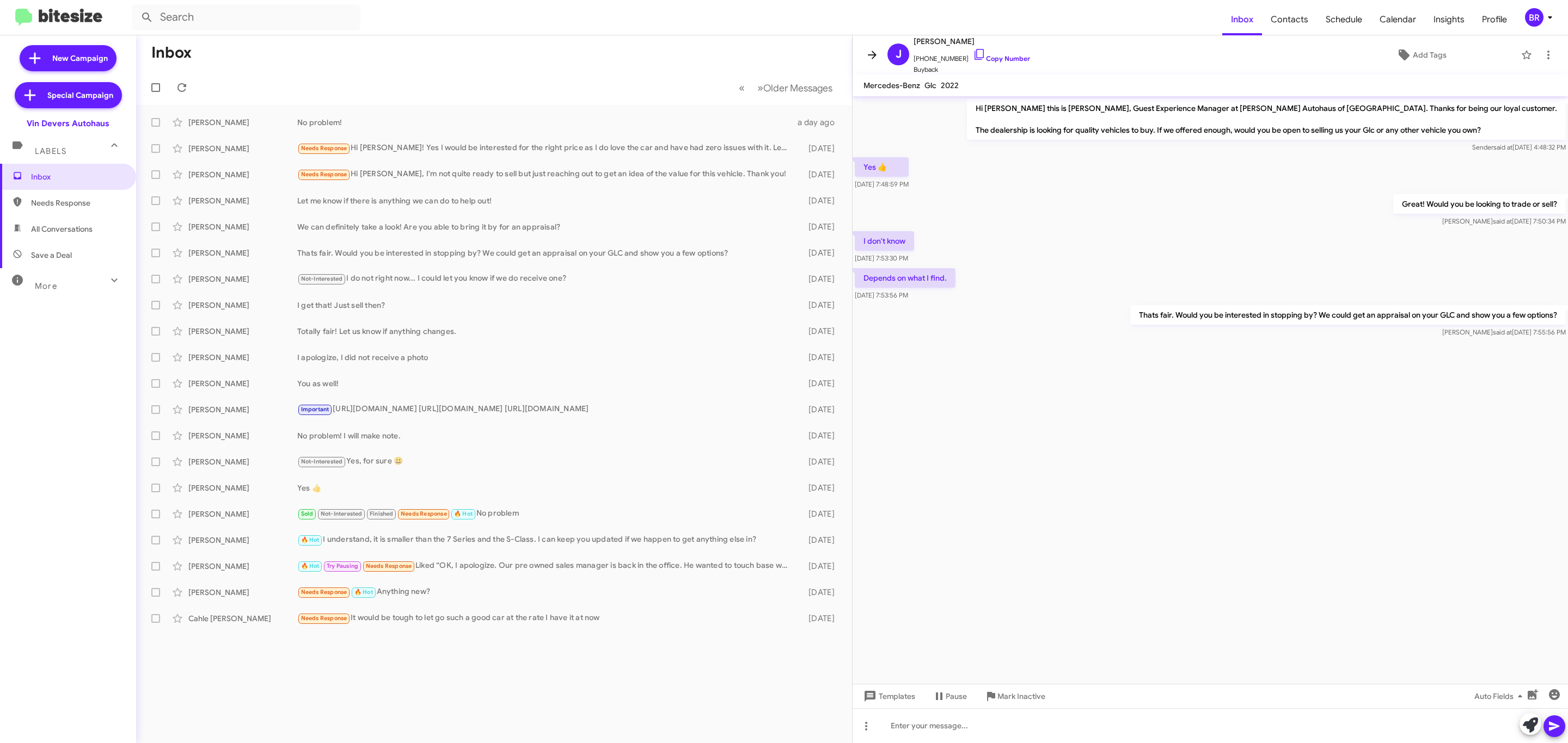
click at [866, 53] on icon at bounding box center [872, 54] width 13 height 13
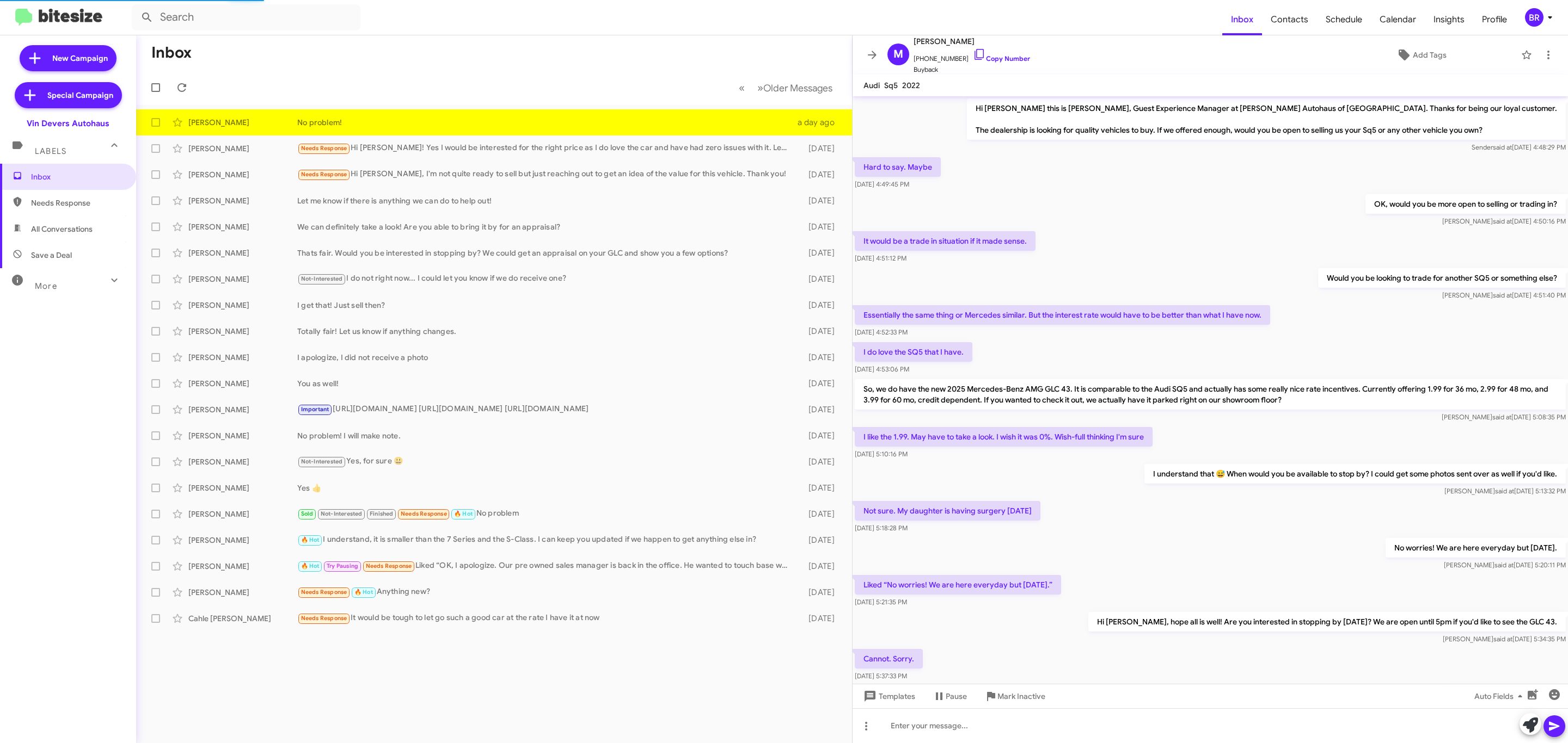
scroll to position [80, 0]
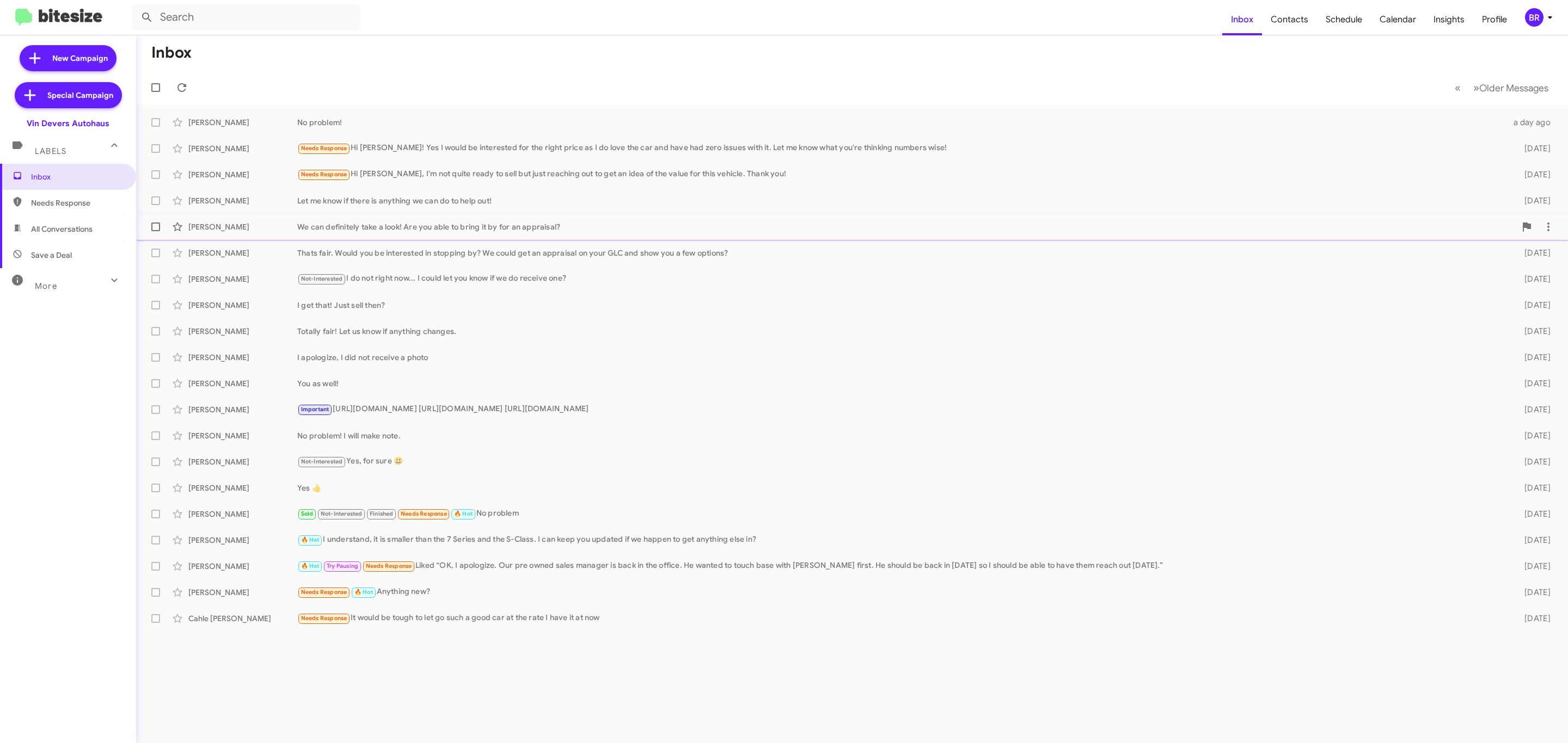
click at [368, 224] on div "We can definitely take a look! Are you able to bring it by for an appraisal?" at bounding box center [905, 227] width 1218 height 11
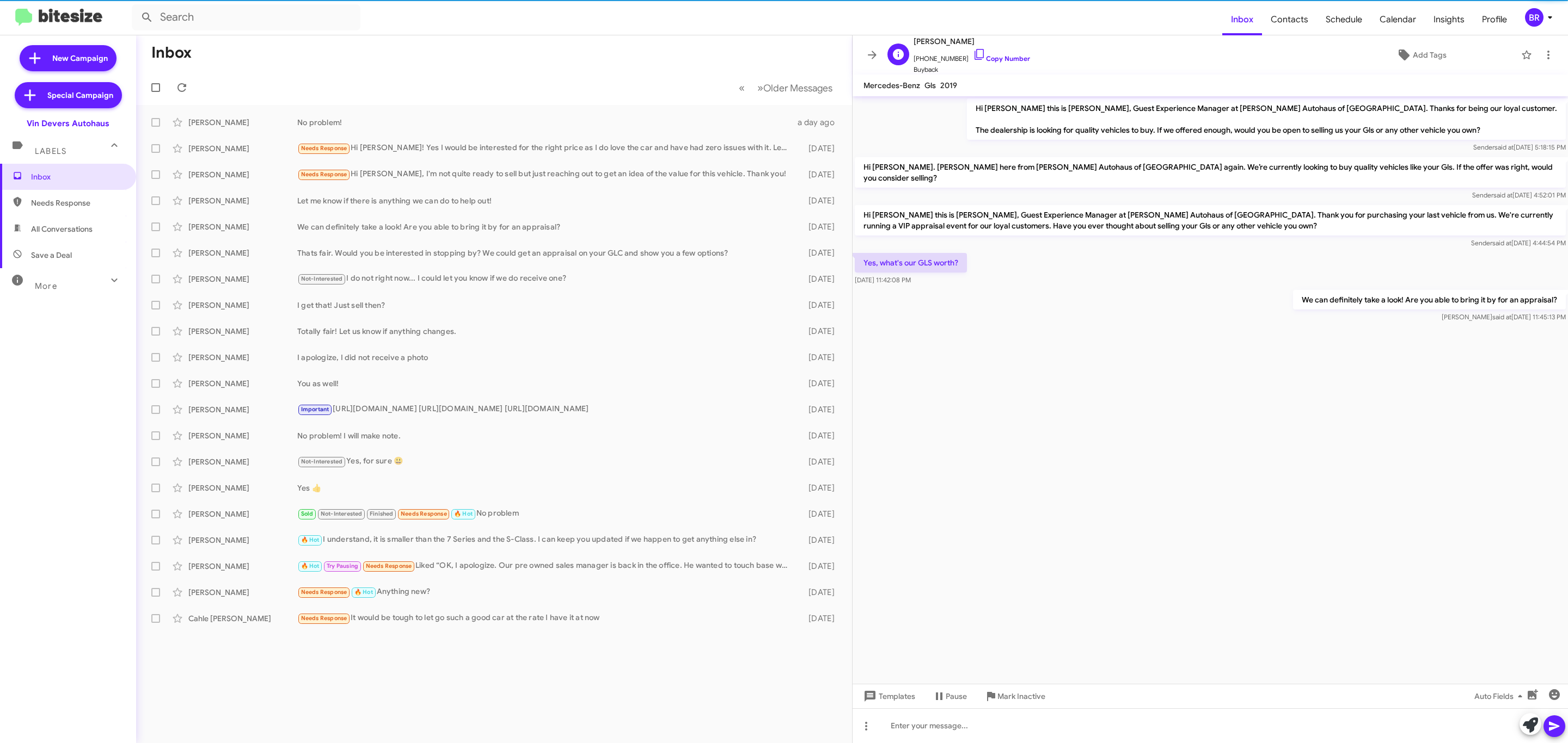
click at [1003, 67] on span "Buyback" at bounding box center [971, 69] width 116 height 11
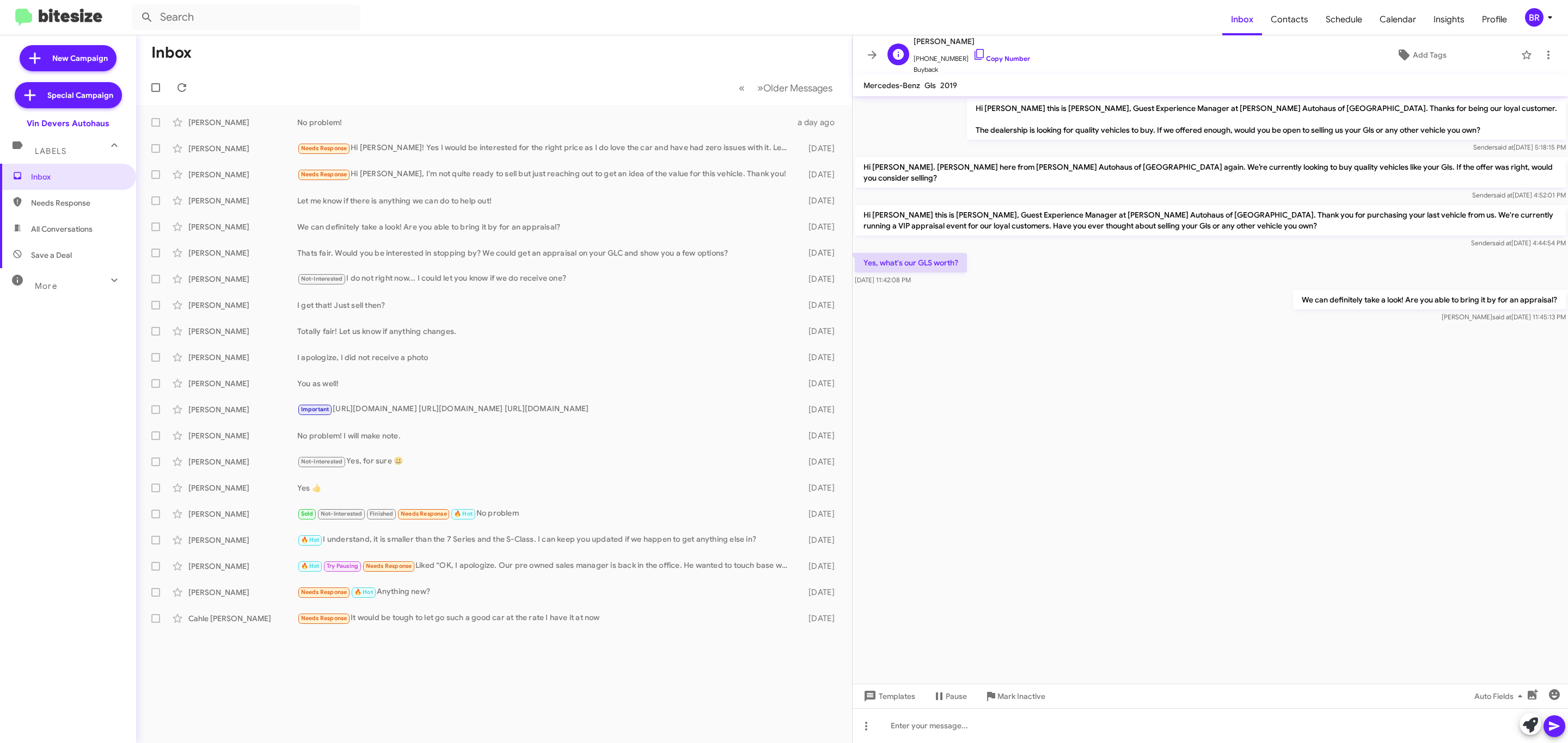
click at [1002, 64] on span "[PHONE_NUMBER] Copy Number" at bounding box center [971, 56] width 116 height 17
click at [995, 60] on link "Copy Number" at bounding box center [1001, 58] width 57 height 8
click at [356, 228] on div "We can definitely take a look! Are you able to bring it by for an appraisal?" at bounding box center [548, 227] width 503 height 11
click at [428, 207] on div "[PERSON_NAME] Let me know if there is anything we can do to help out! [DATE]" at bounding box center [494, 200] width 699 height 22
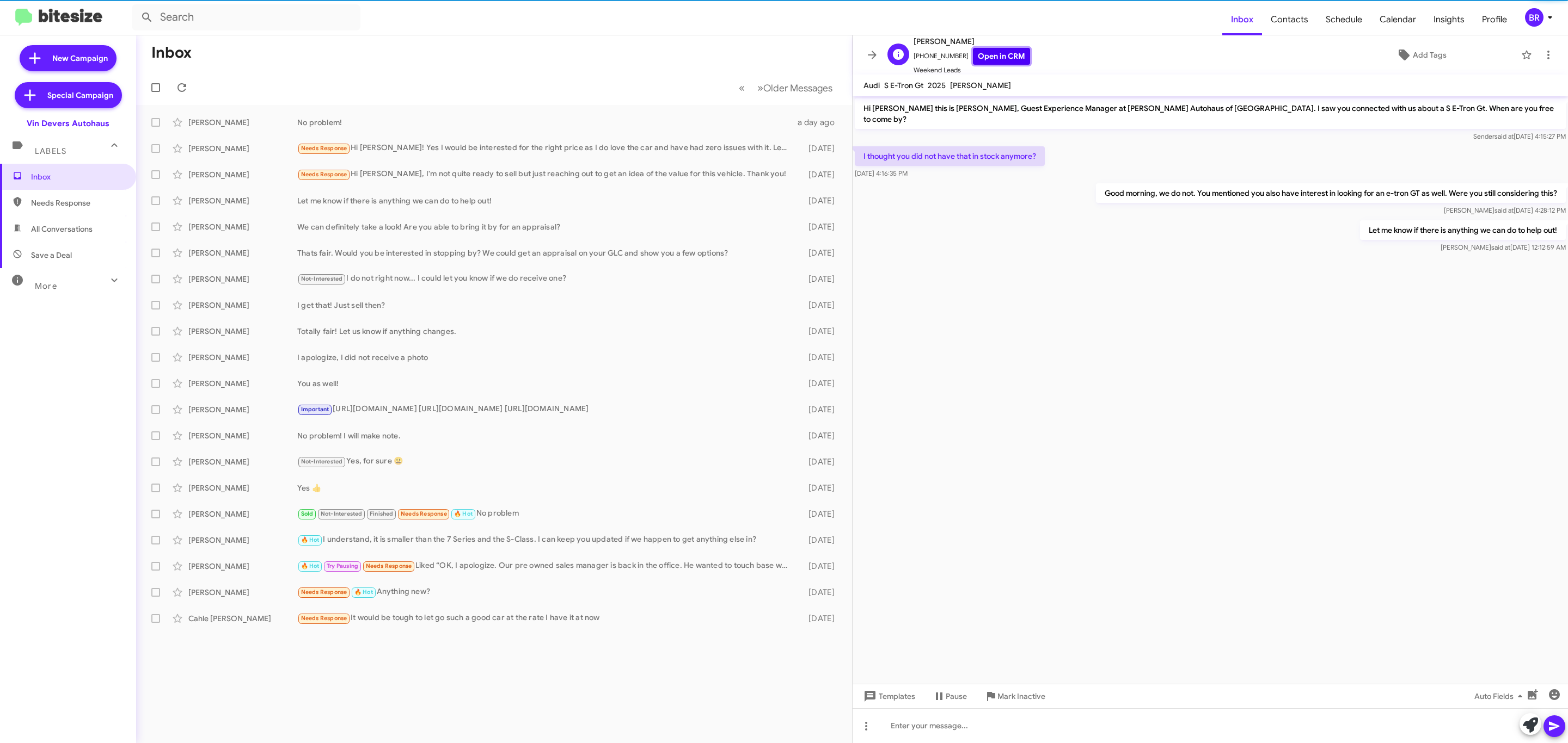
click at [995, 59] on link "Open in CRM" at bounding box center [1001, 56] width 57 height 17
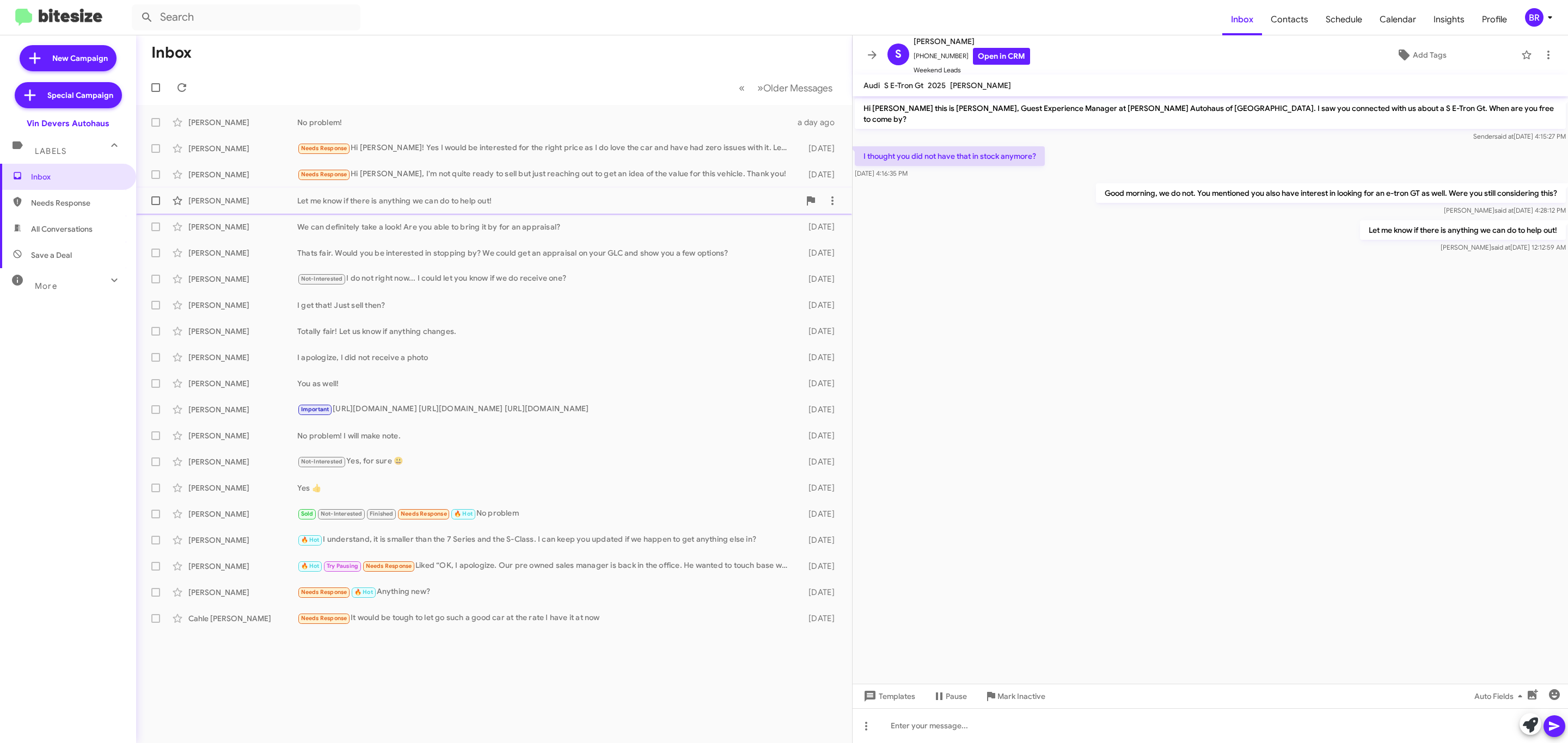
click at [249, 203] on div "[PERSON_NAME]" at bounding box center [243, 200] width 109 height 11
click at [243, 177] on div "[PERSON_NAME]" at bounding box center [243, 174] width 109 height 11
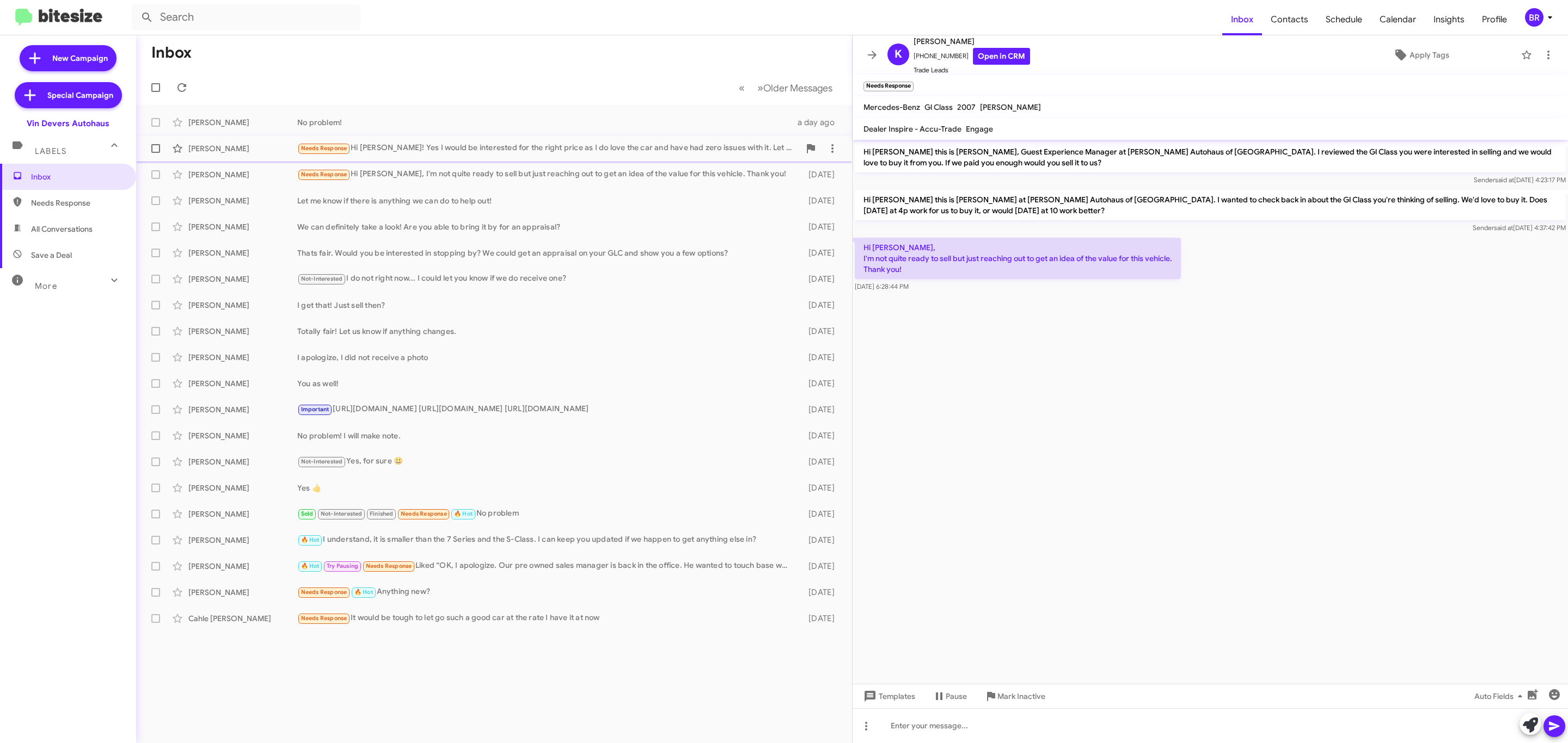
click at [250, 146] on div "[PERSON_NAME]" at bounding box center [243, 149] width 109 height 11
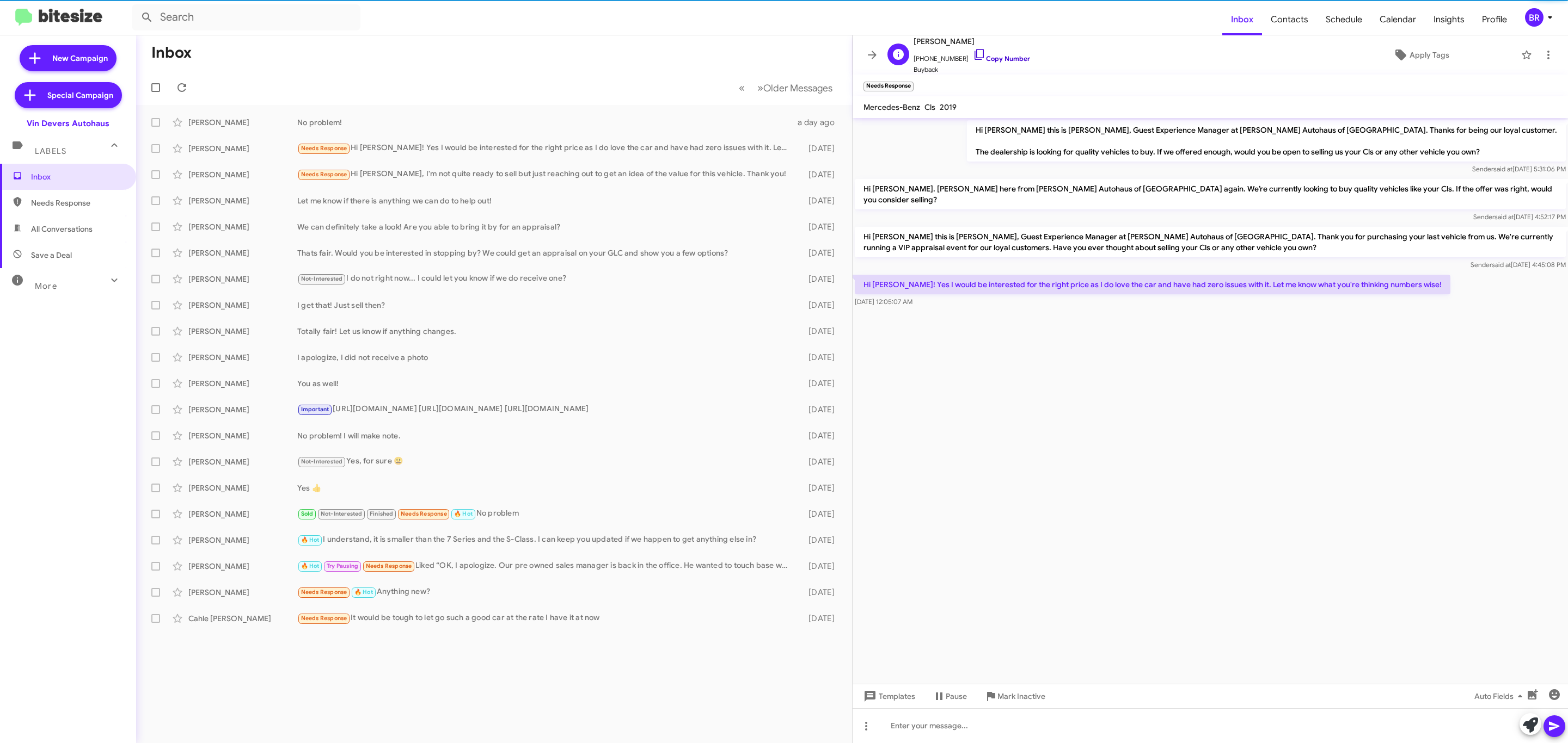
click at [990, 60] on link "Copy Number" at bounding box center [1001, 58] width 57 height 8
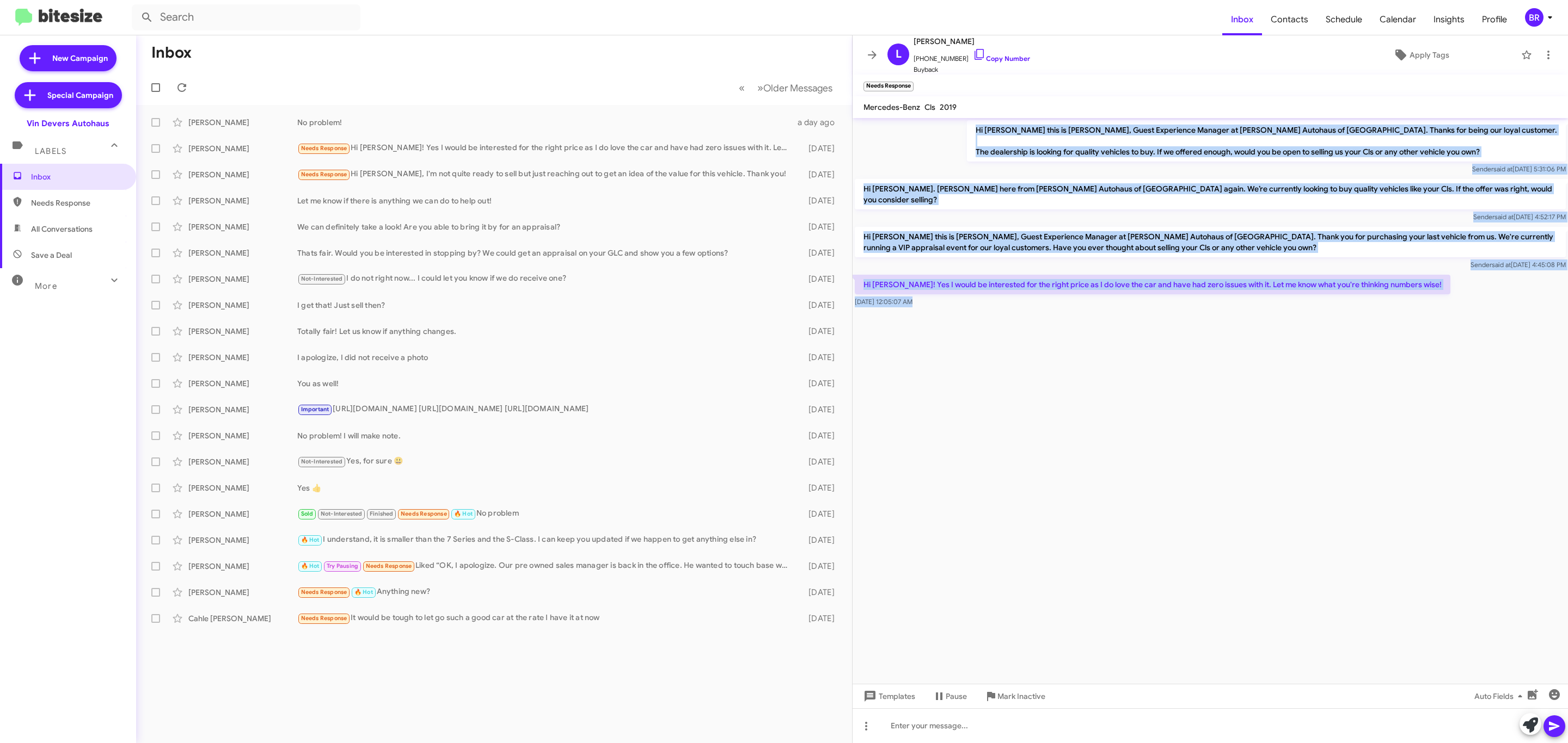
drag, startPoint x: 972, startPoint y: 136, endPoint x: 1114, endPoint y: 366, distance: 270.3
click at [1121, 376] on cdk-virtual-scroll-viewport "Hi [PERSON_NAME] this is [PERSON_NAME], Guest Experience Manager at [PERSON_NAM…" at bounding box center [1210, 401] width 715 height 566
copy div "Lo Ipsum dolo si Ametco Adipis, Elits Doeiusmodt Incidid ut Lab Etdolo Magnaali…"
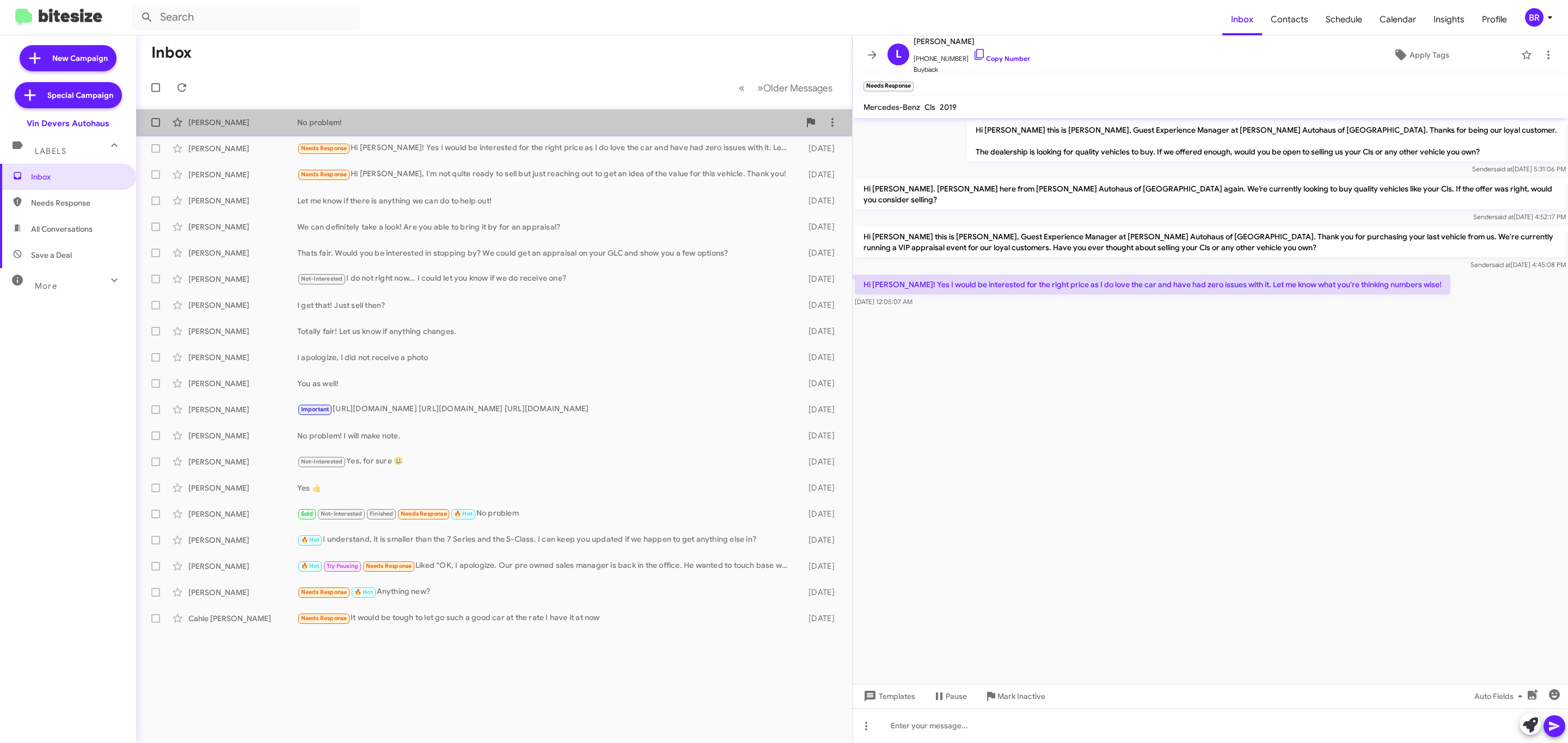
click at [256, 128] on div "[PERSON_NAME] No problem! a day ago" at bounding box center [494, 122] width 699 height 22
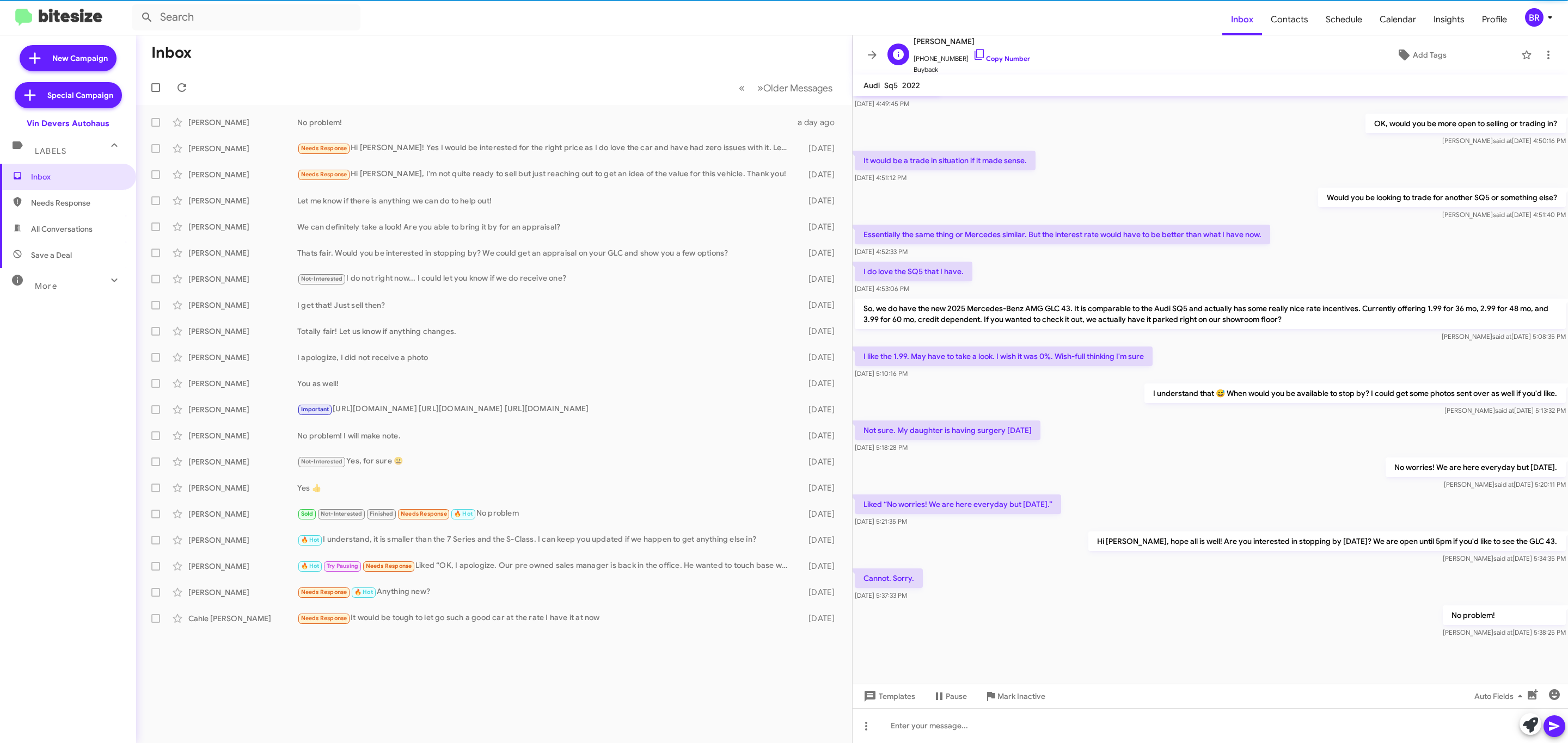
scroll to position [80, 0]
click at [998, 61] on link "Copy Number" at bounding box center [1001, 58] width 57 height 8
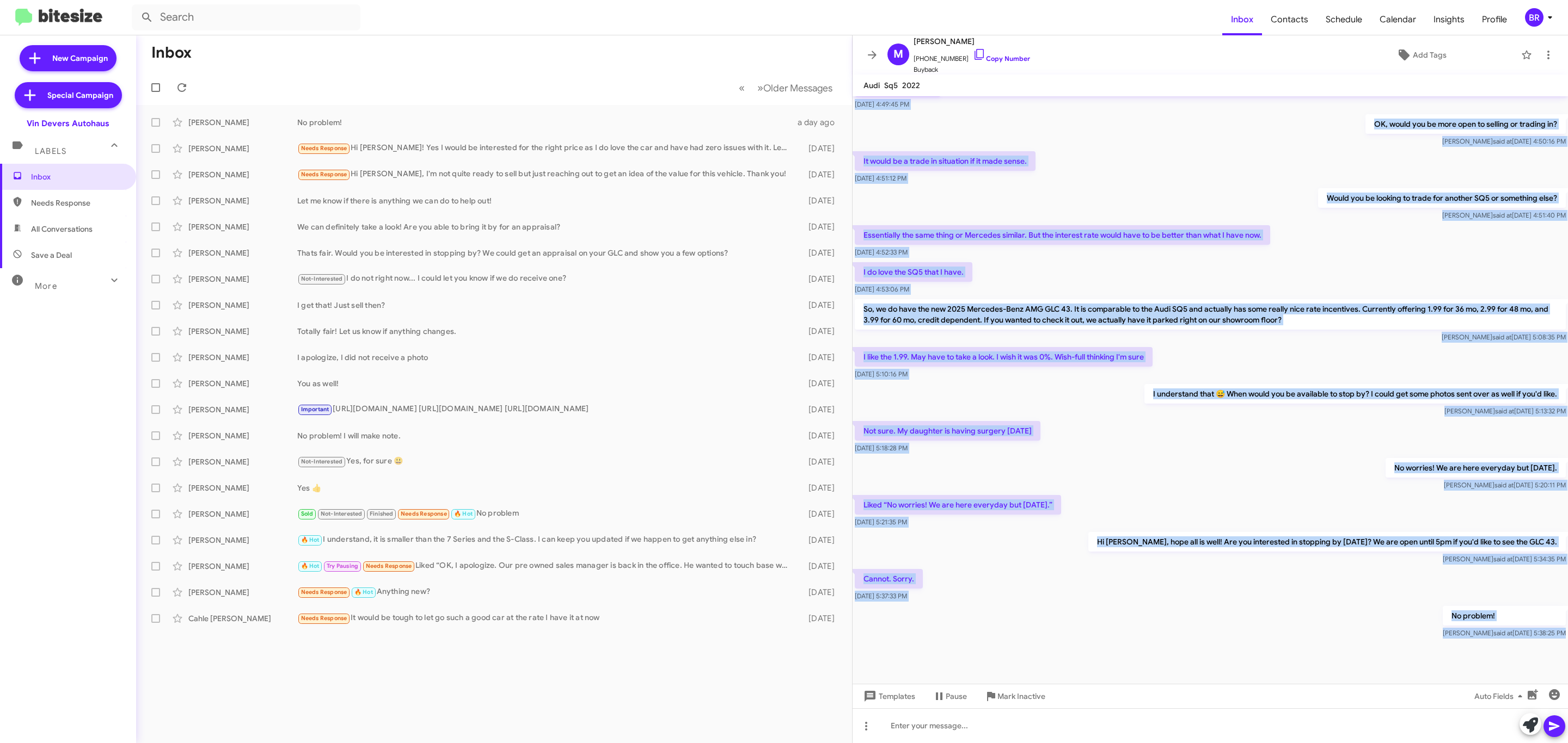
drag, startPoint x: 933, startPoint y: 105, endPoint x: 1475, endPoint y: 651, distance: 769.3
click at [1475, 651] on cdk-virtual-scroll-viewport "Hi [PERSON_NAME] this is [PERSON_NAME], Guest Experience Manager at [PERSON_NAM…" at bounding box center [1210, 389] width 715 height 587
